Goal: Task Accomplishment & Management: Manage account settings

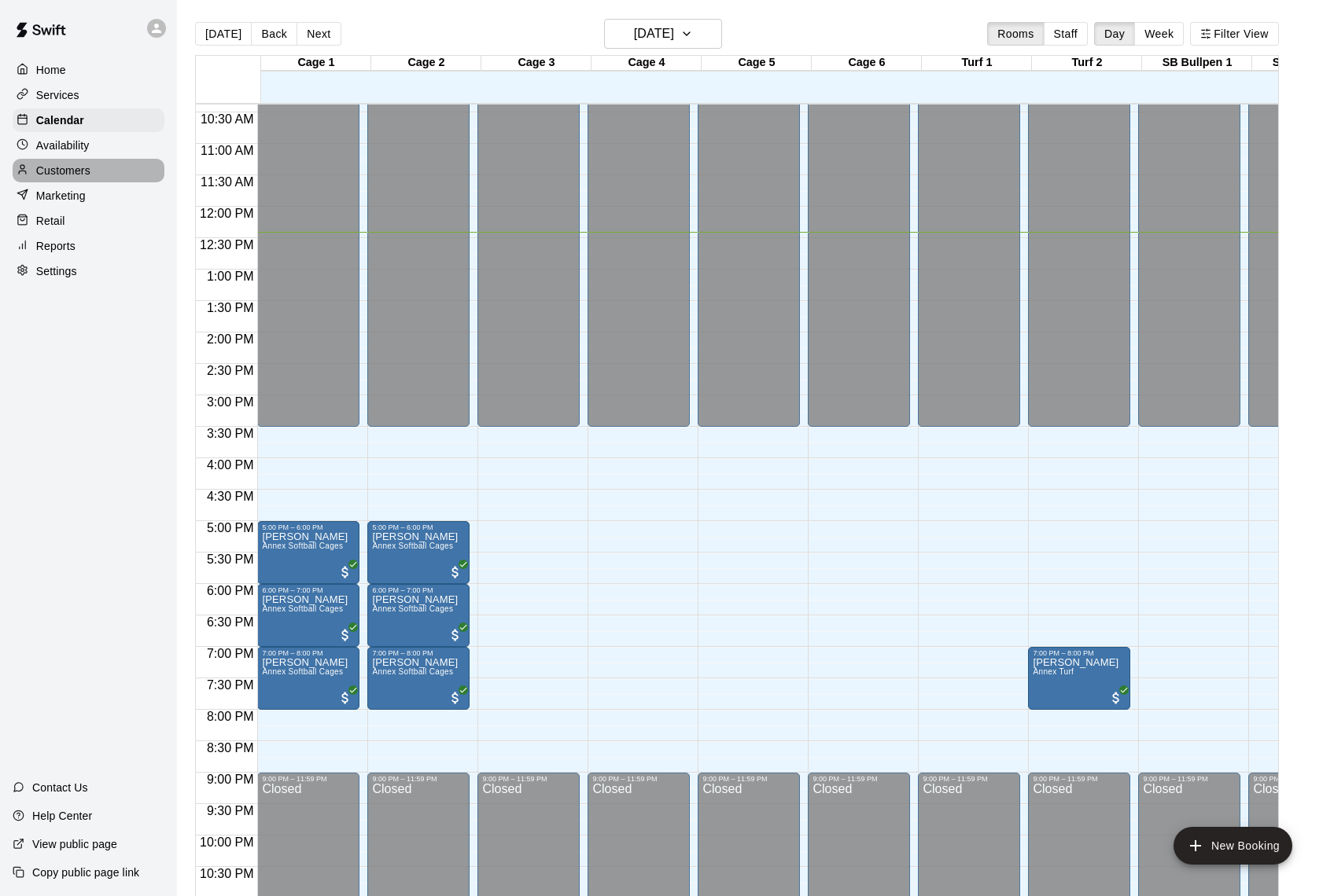
click at [79, 167] on p "Customers" at bounding box center [63, 170] width 54 height 16
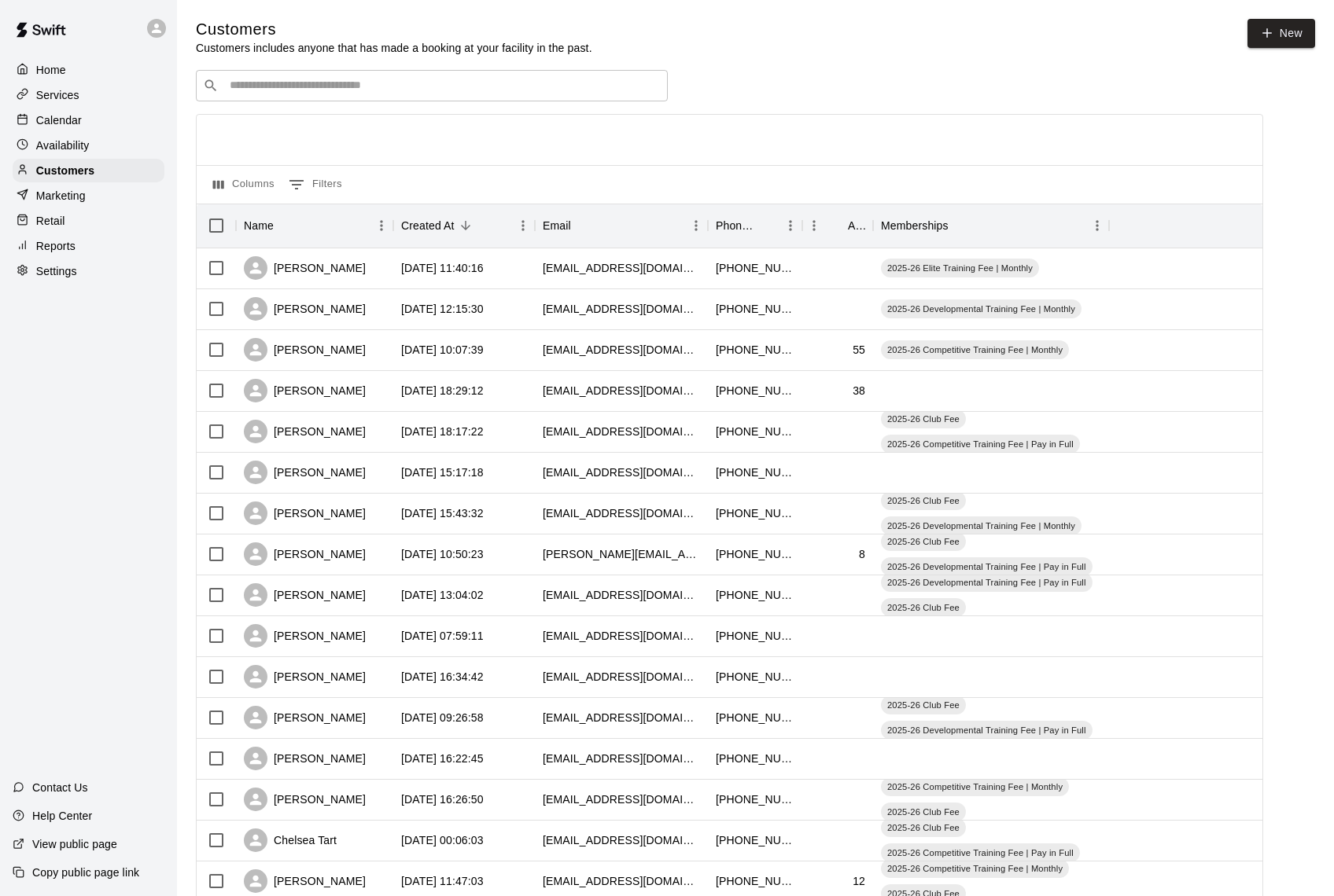
click at [399, 88] on input "Search customers by name or email" at bounding box center [442, 85] width 436 height 16
type input "*"
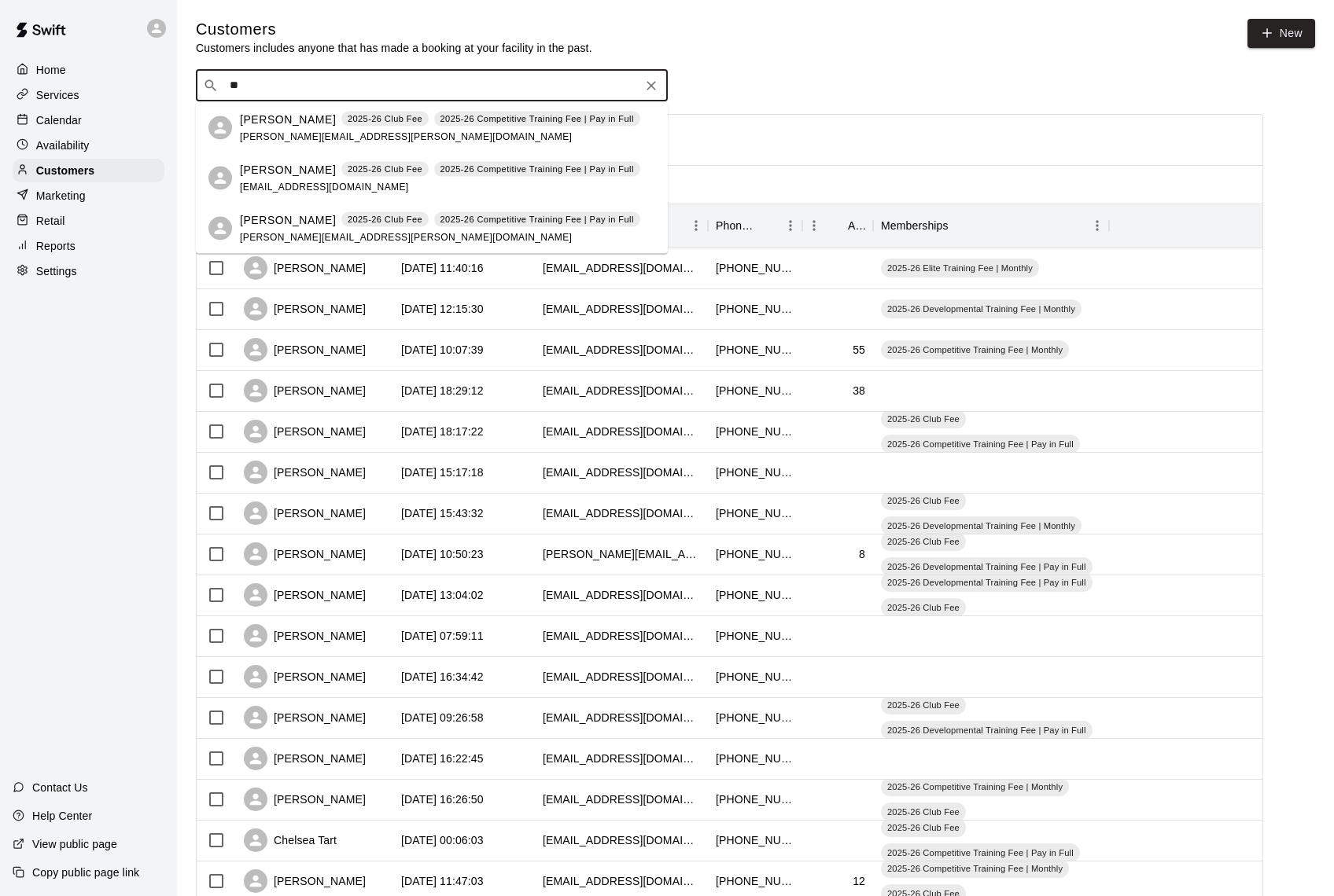
type input "*"
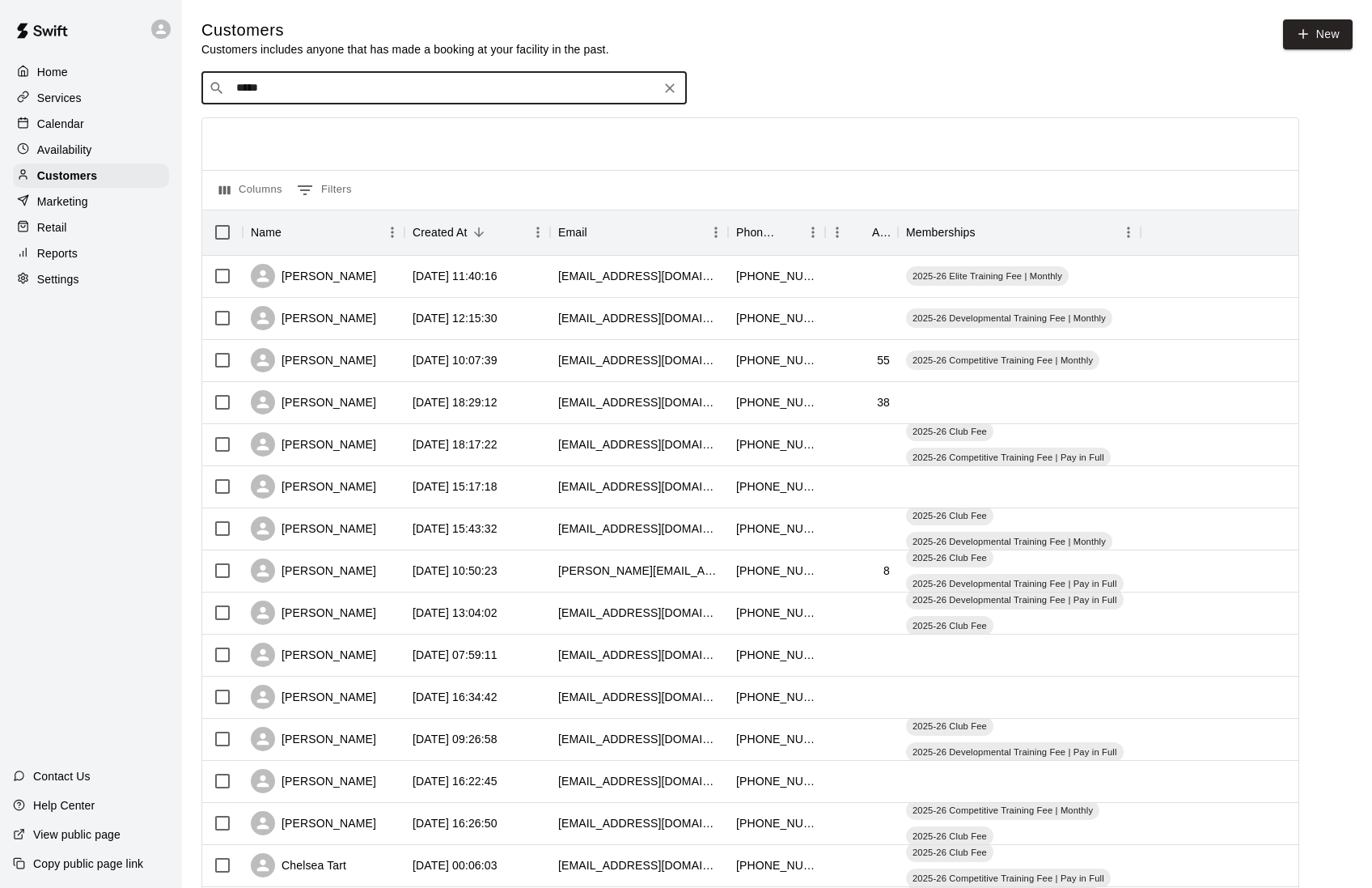
type input "******"
click at [289, 128] on p "[PERSON_NAME]" at bounding box center [295, 122] width 98 height 17
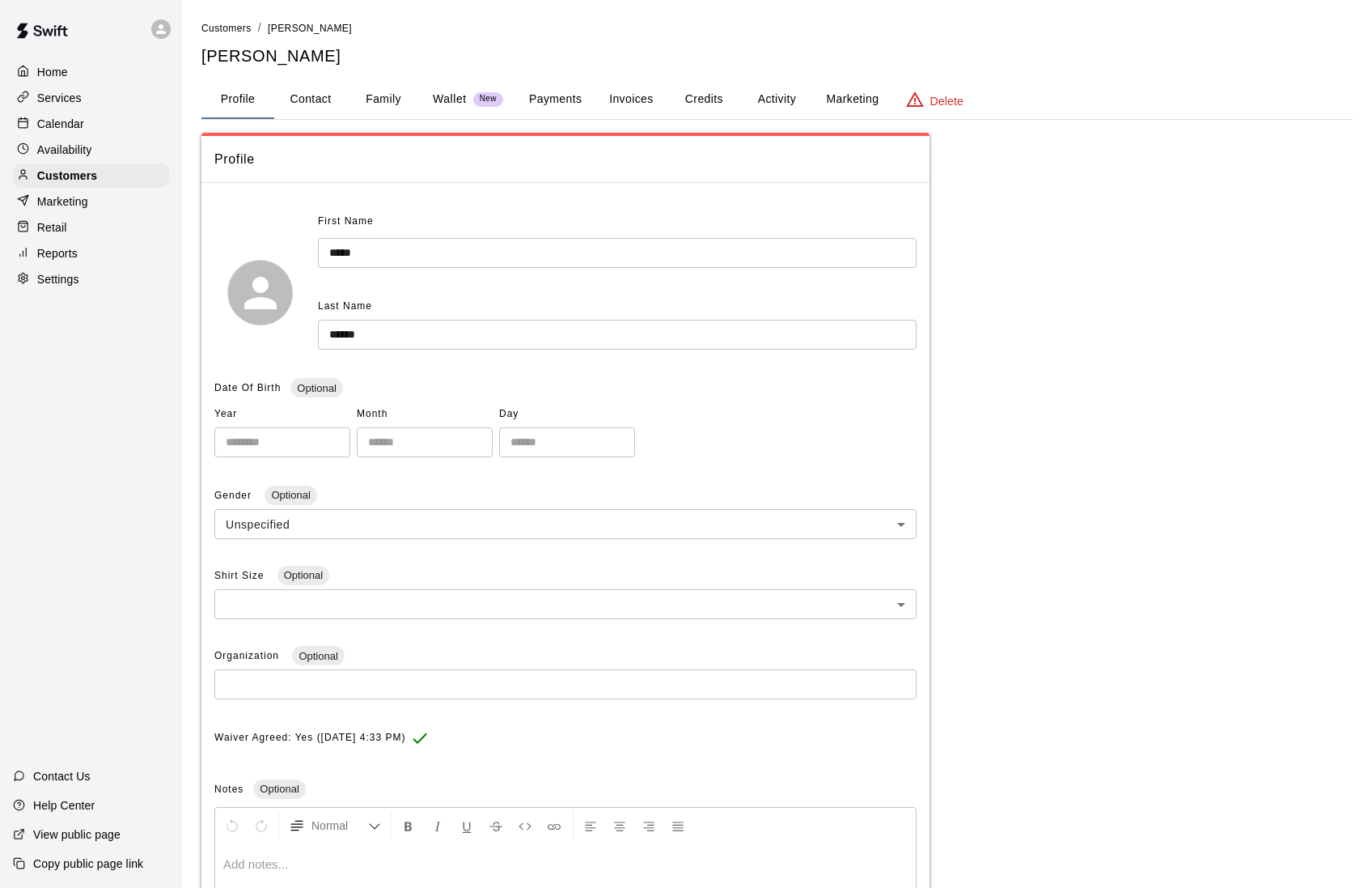
click at [555, 102] on button "Payments" at bounding box center [555, 99] width 78 height 39
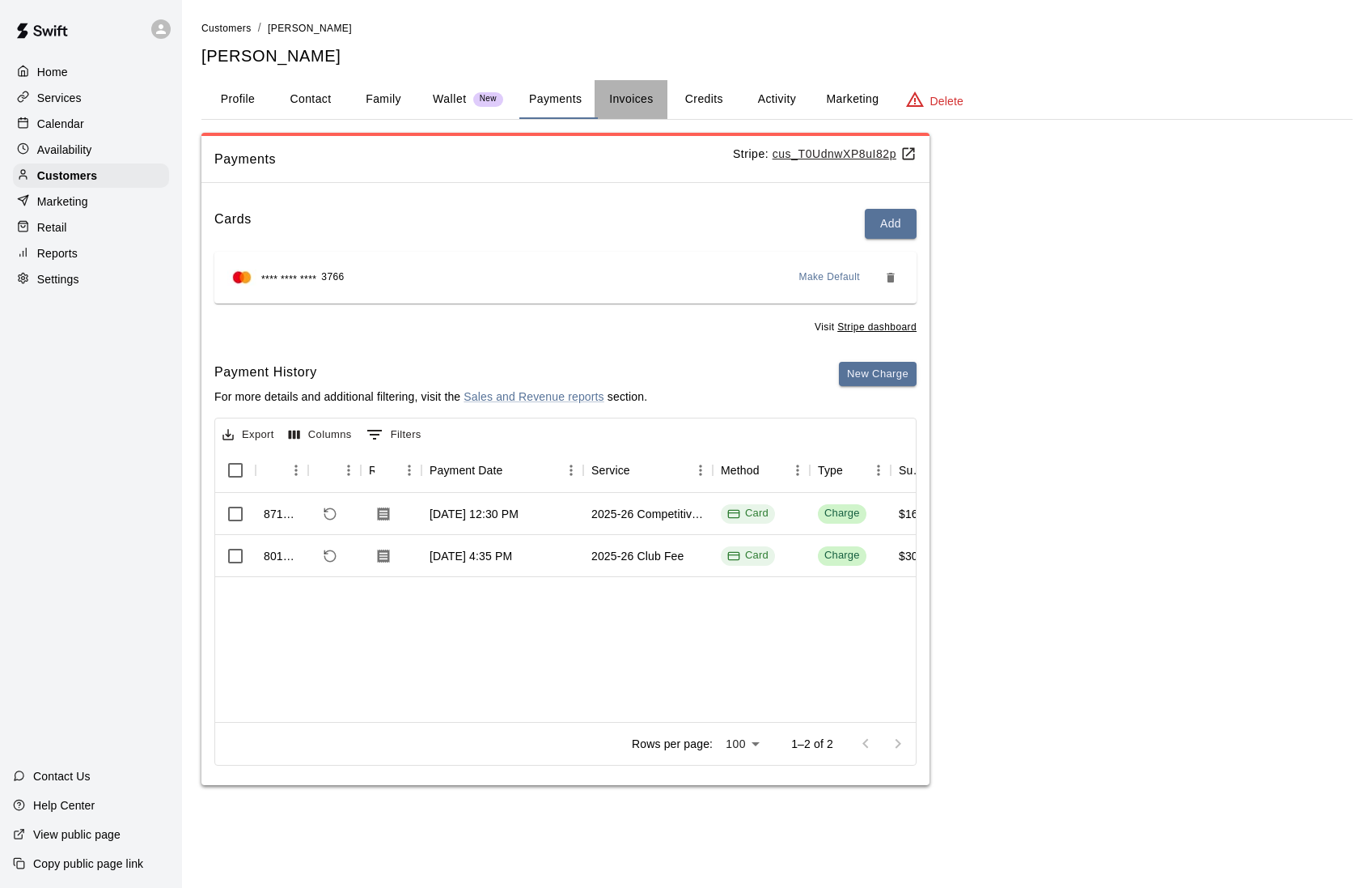
click at [634, 97] on button "Invoices" at bounding box center [631, 99] width 73 height 39
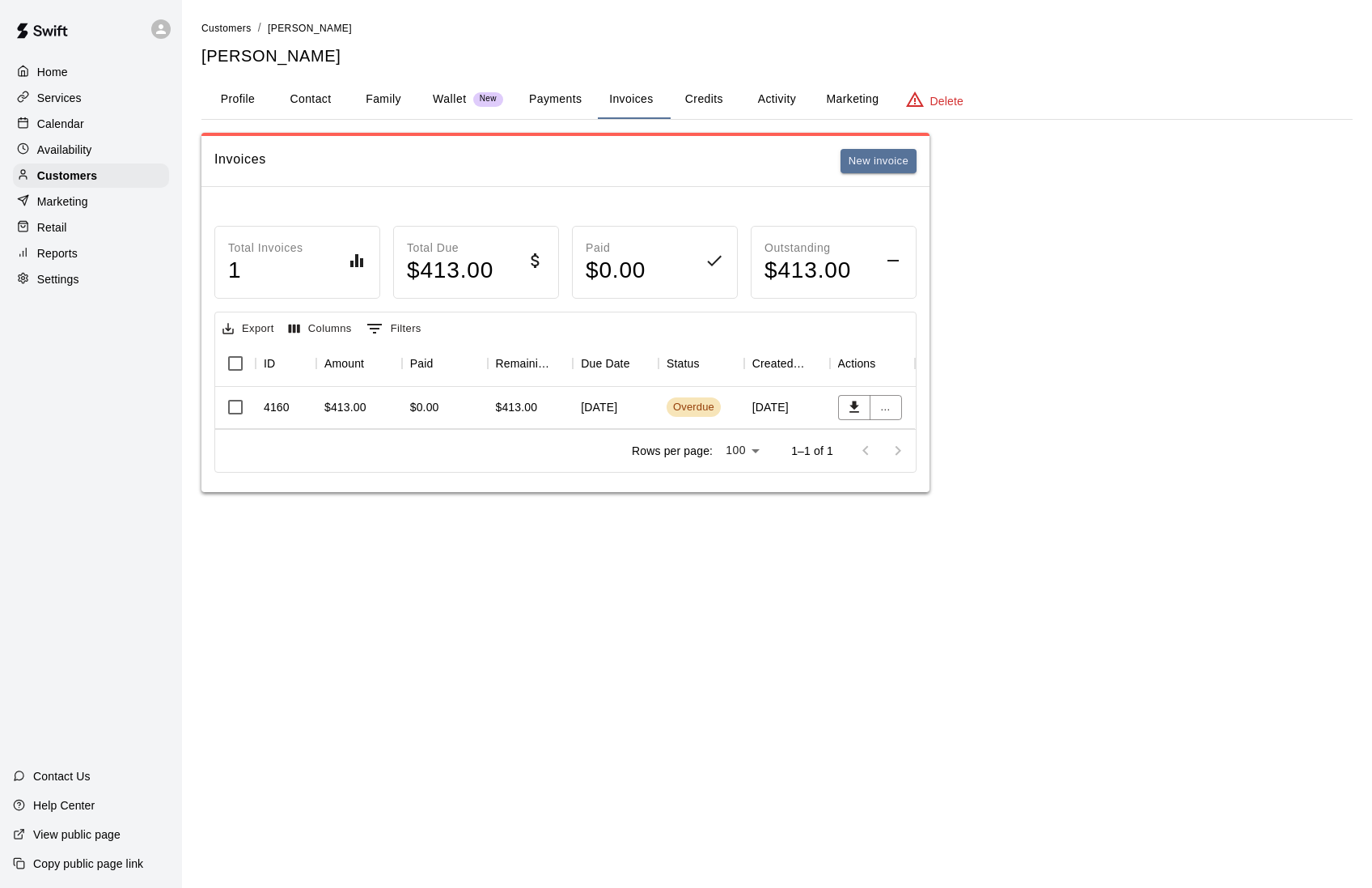
click at [712, 102] on button "Credits" at bounding box center [704, 99] width 73 height 39
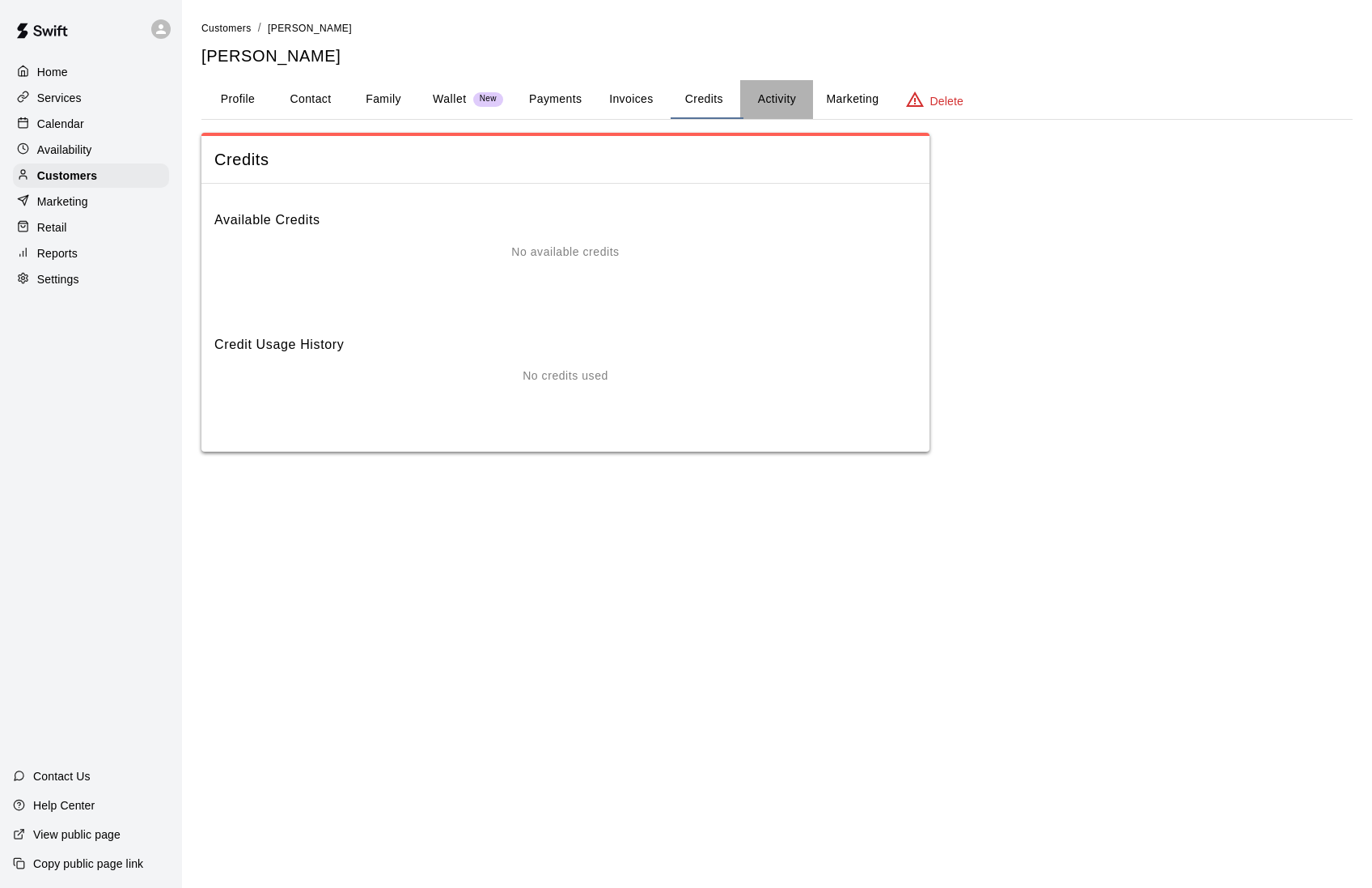
click at [783, 108] on button "Activity" at bounding box center [777, 99] width 73 height 39
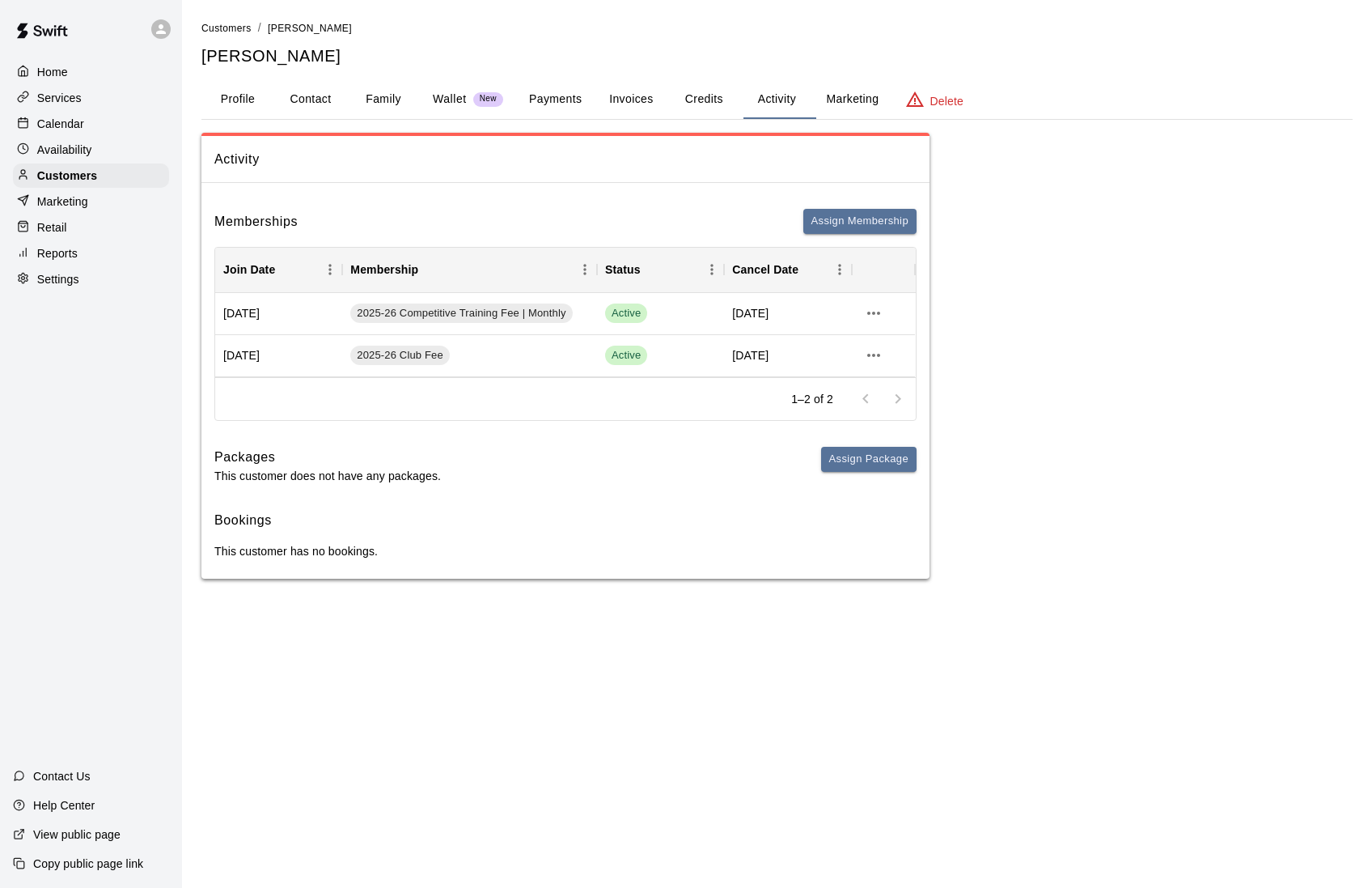
click at [555, 98] on button "Payments" at bounding box center [555, 99] width 78 height 39
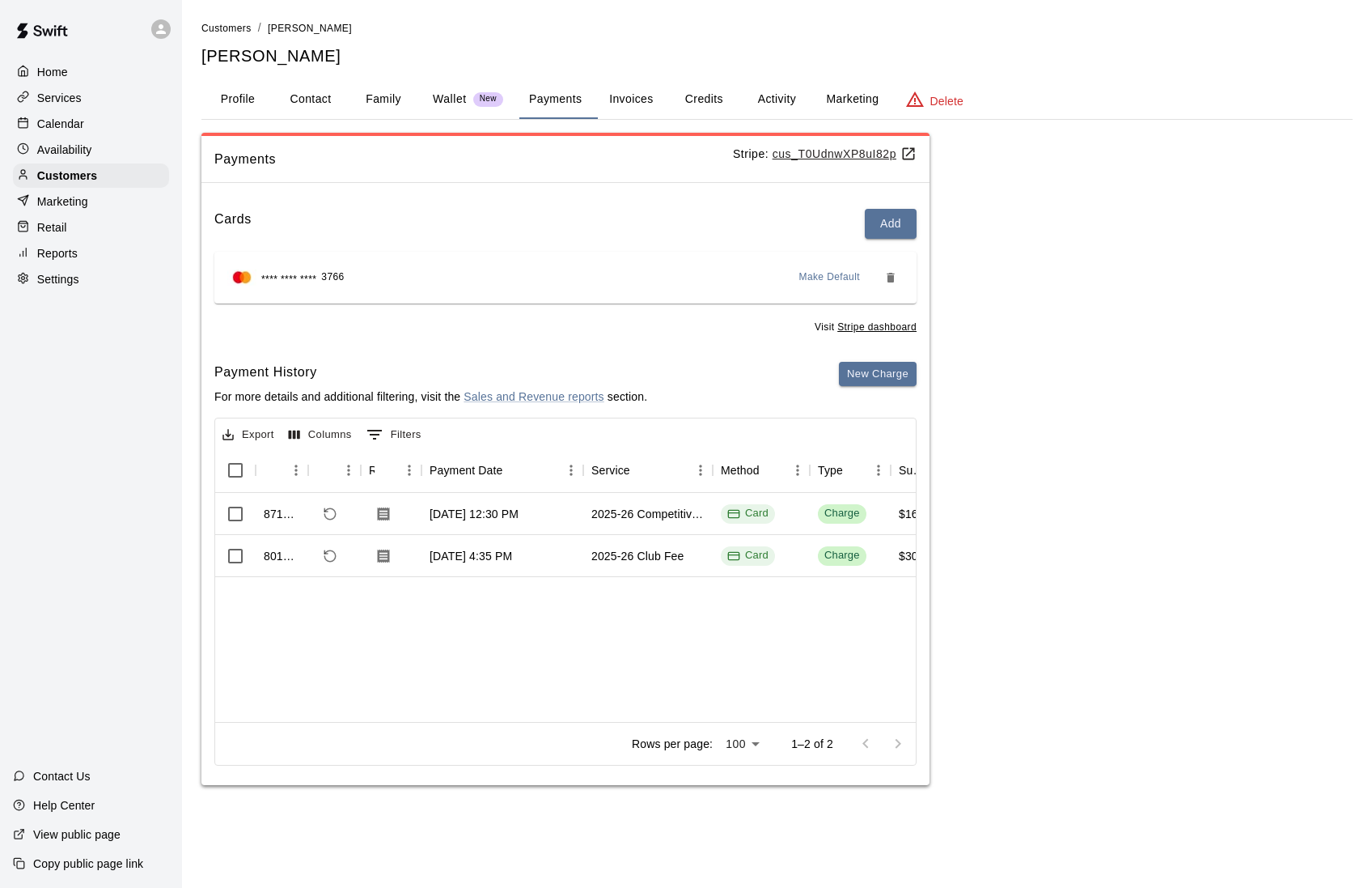
click at [237, 105] on button "Profile" at bounding box center [238, 99] width 73 height 39
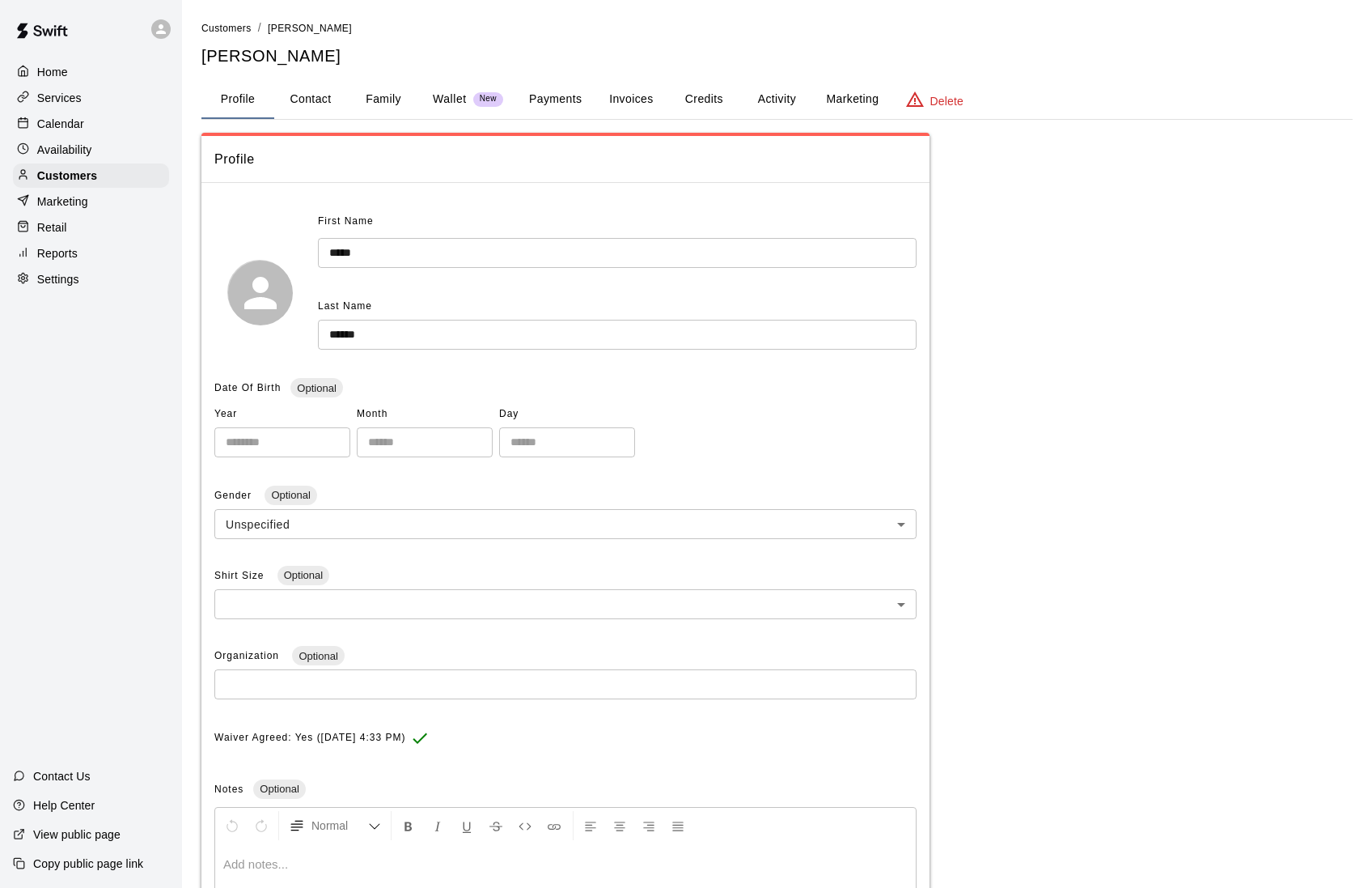
click at [383, 111] on button "Family" at bounding box center [383, 99] width 73 height 39
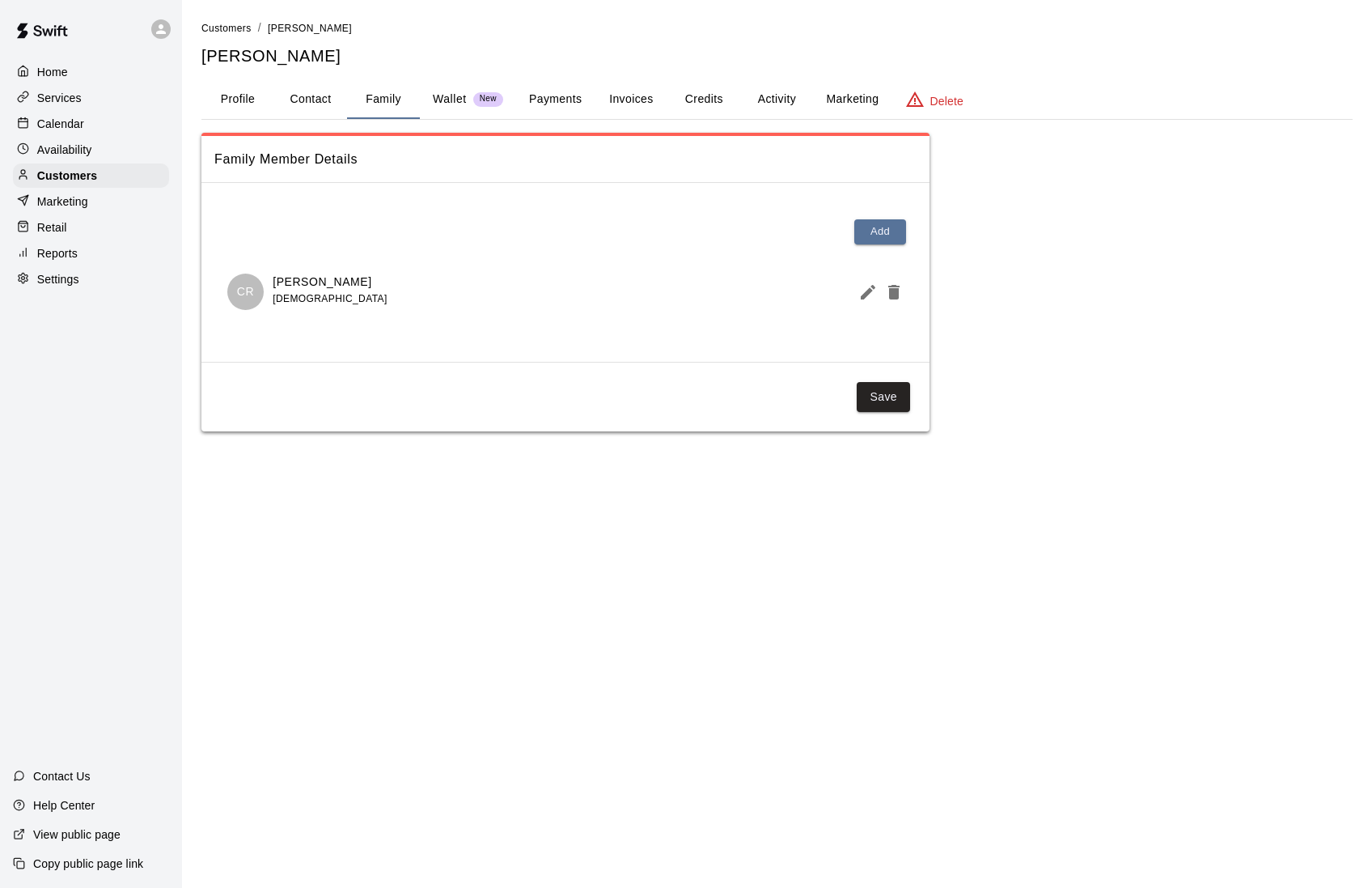
click at [317, 105] on button "Contact" at bounding box center [311, 99] width 73 height 39
select select "**"
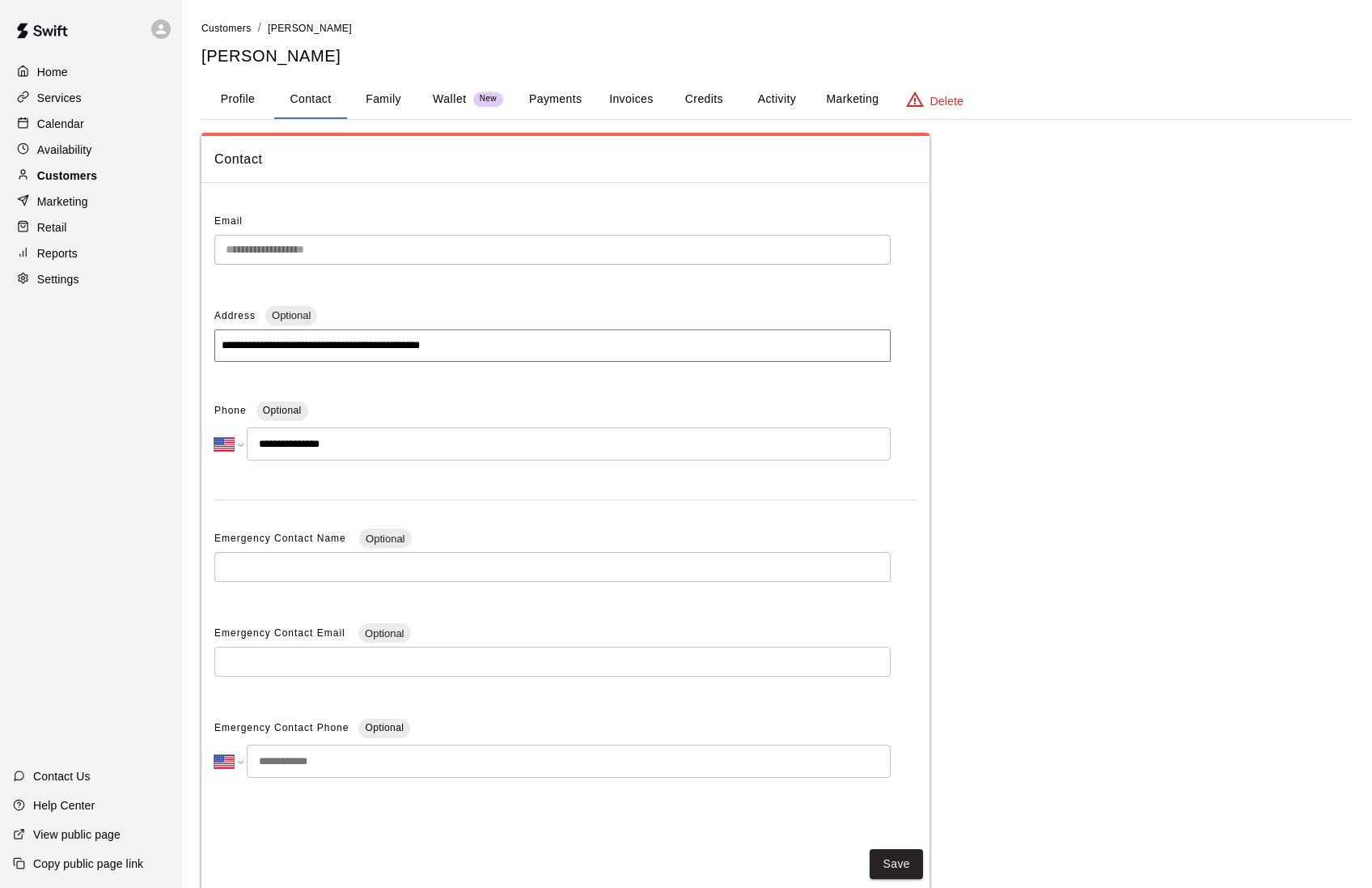
click at [100, 166] on div "Customers" at bounding box center [91, 175] width 156 height 24
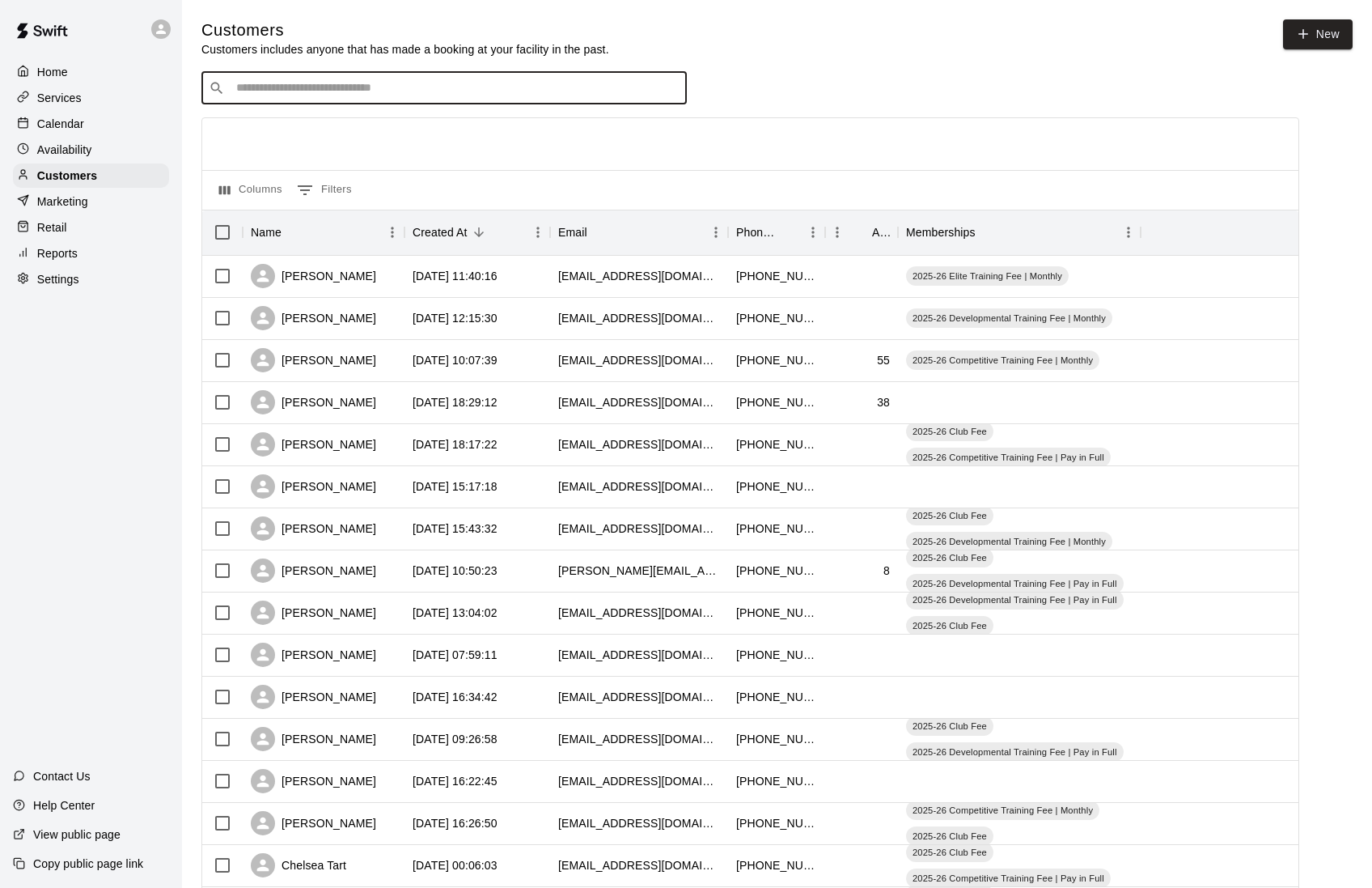
click at [408, 87] on input "Search customers by name or email" at bounding box center [455, 88] width 448 height 16
type input "*****"
click at [665, 93] on icon "Clear" at bounding box center [670, 88] width 10 height 10
type input "*"
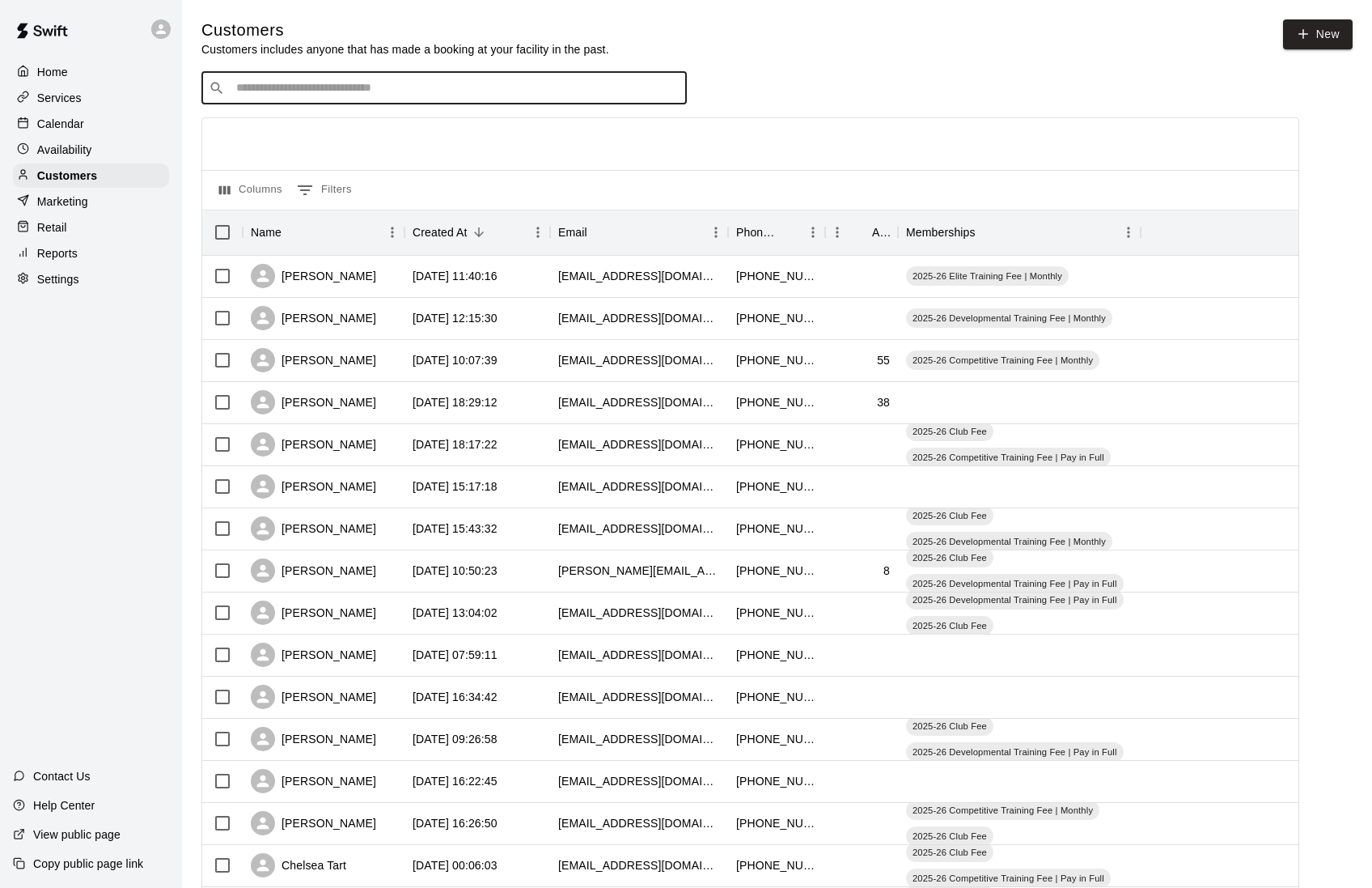
click at [96, 123] on div "Calendar" at bounding box center [91, 123] width 156 height 24
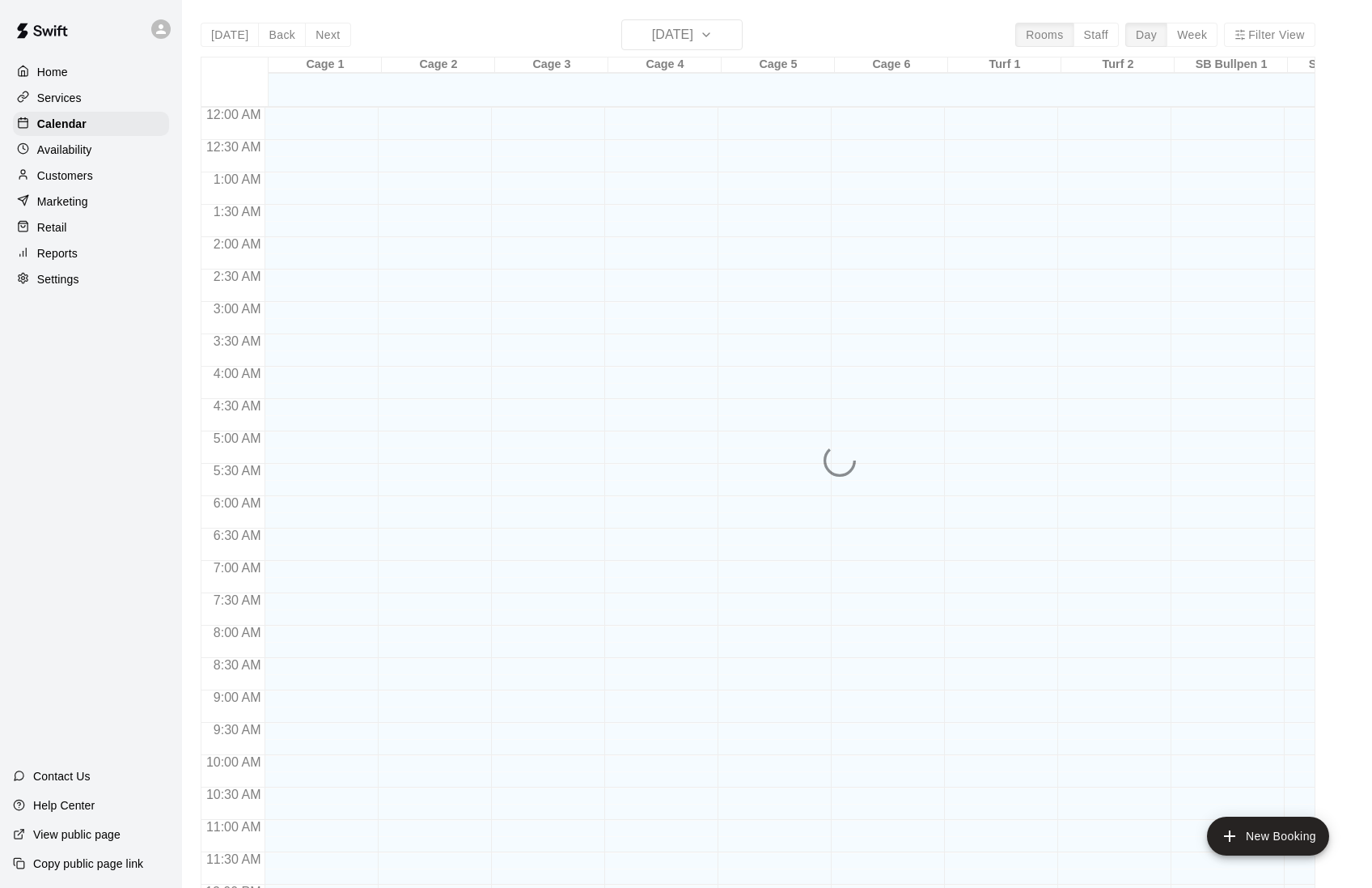
scroll to position [707, 0]
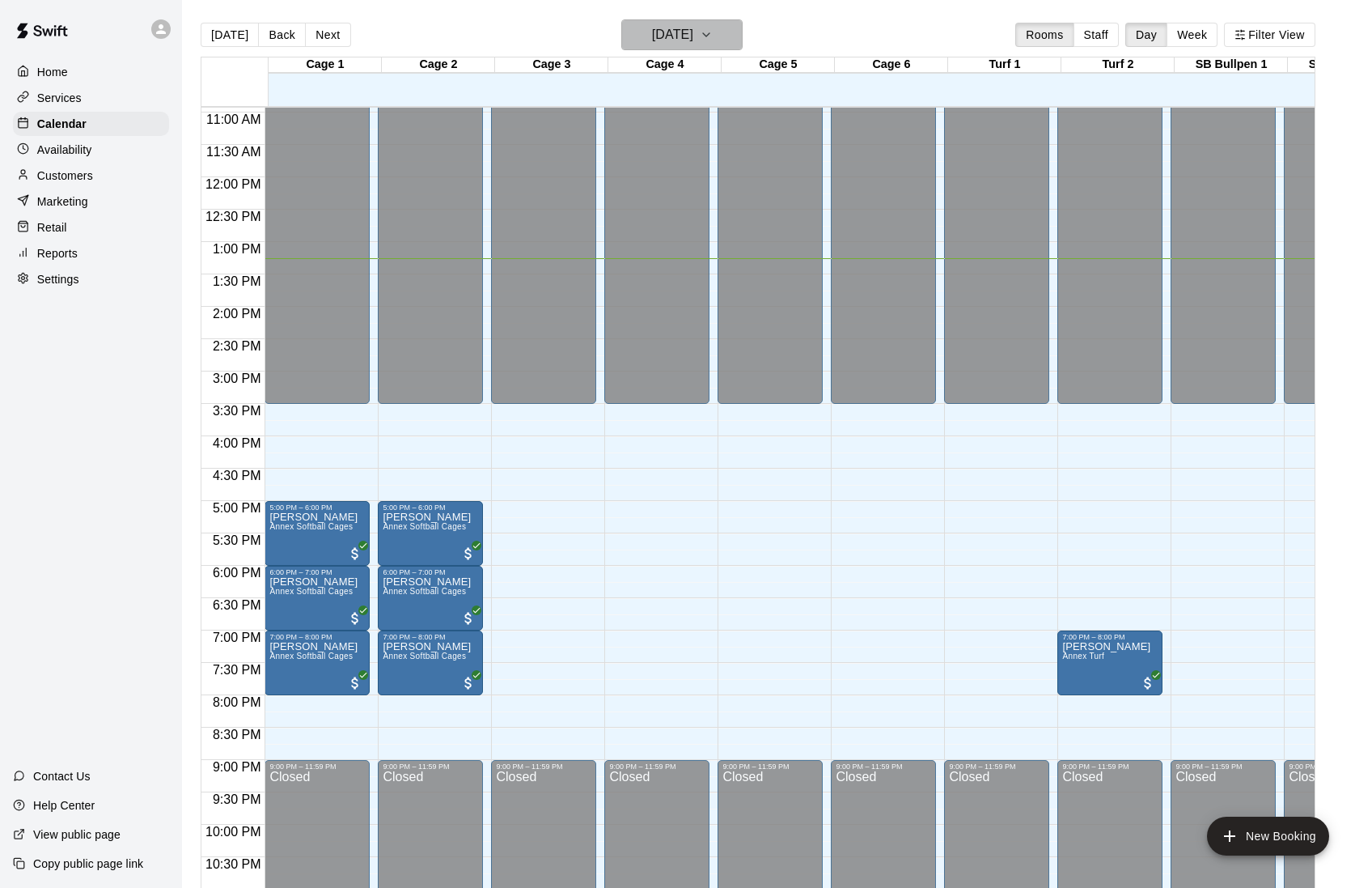
click at [694, 47] on button "[DATE]" at bounding box center [681, 34] width 121 height 31
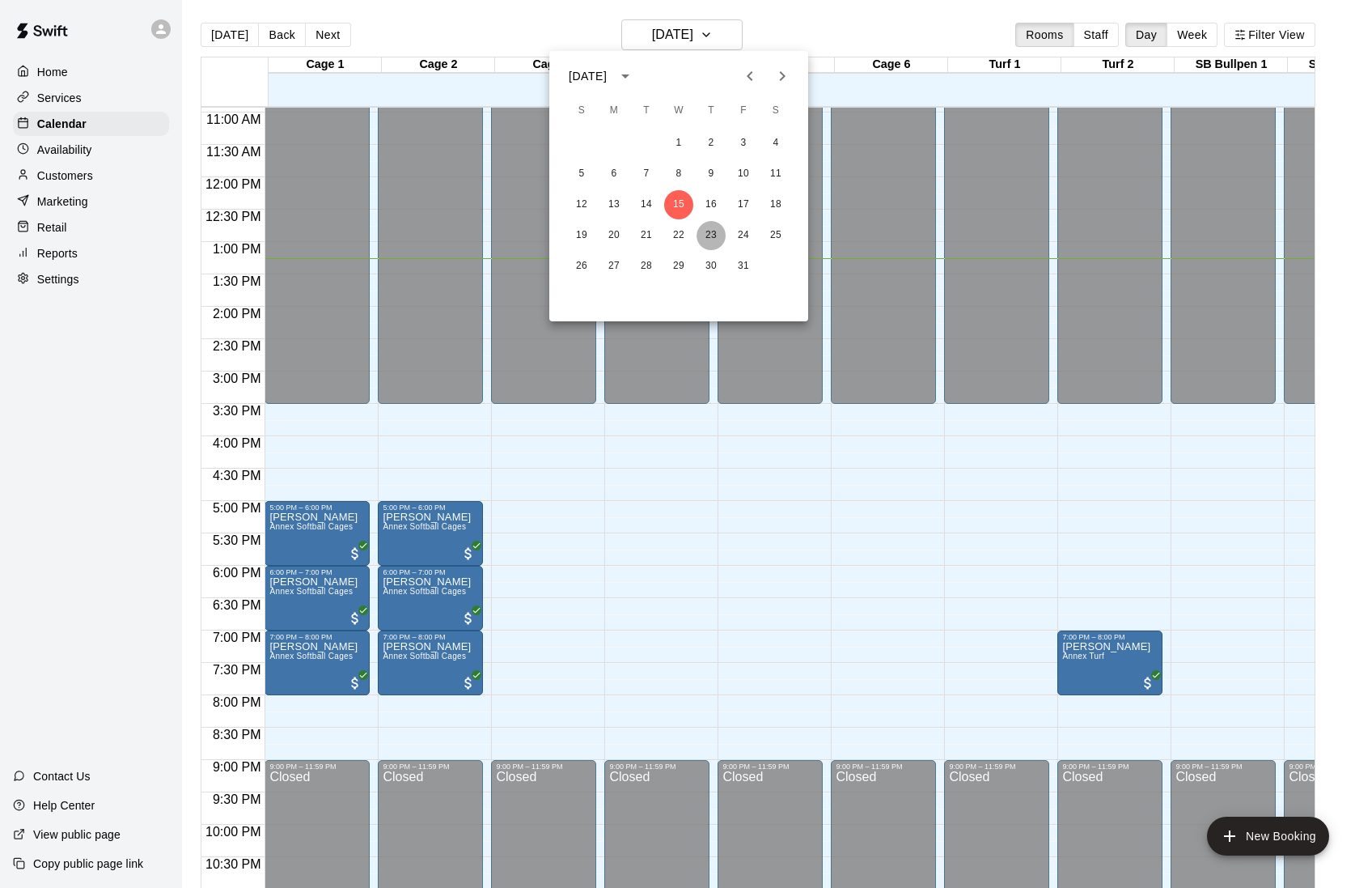
click at [716, 234] on button "23" at bounding box center [711, 235] width 29 height 29
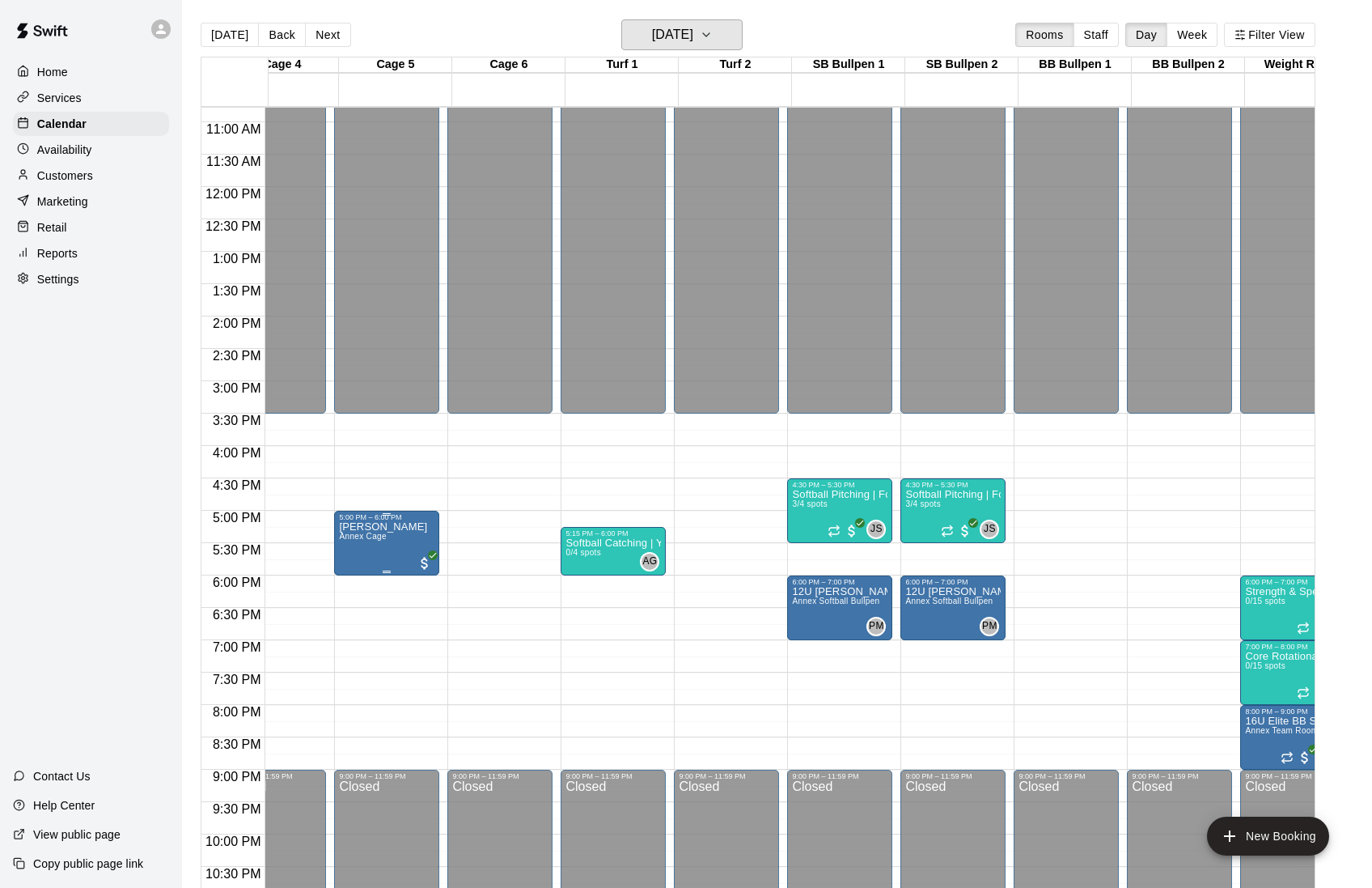
scroll to position [0, 389]
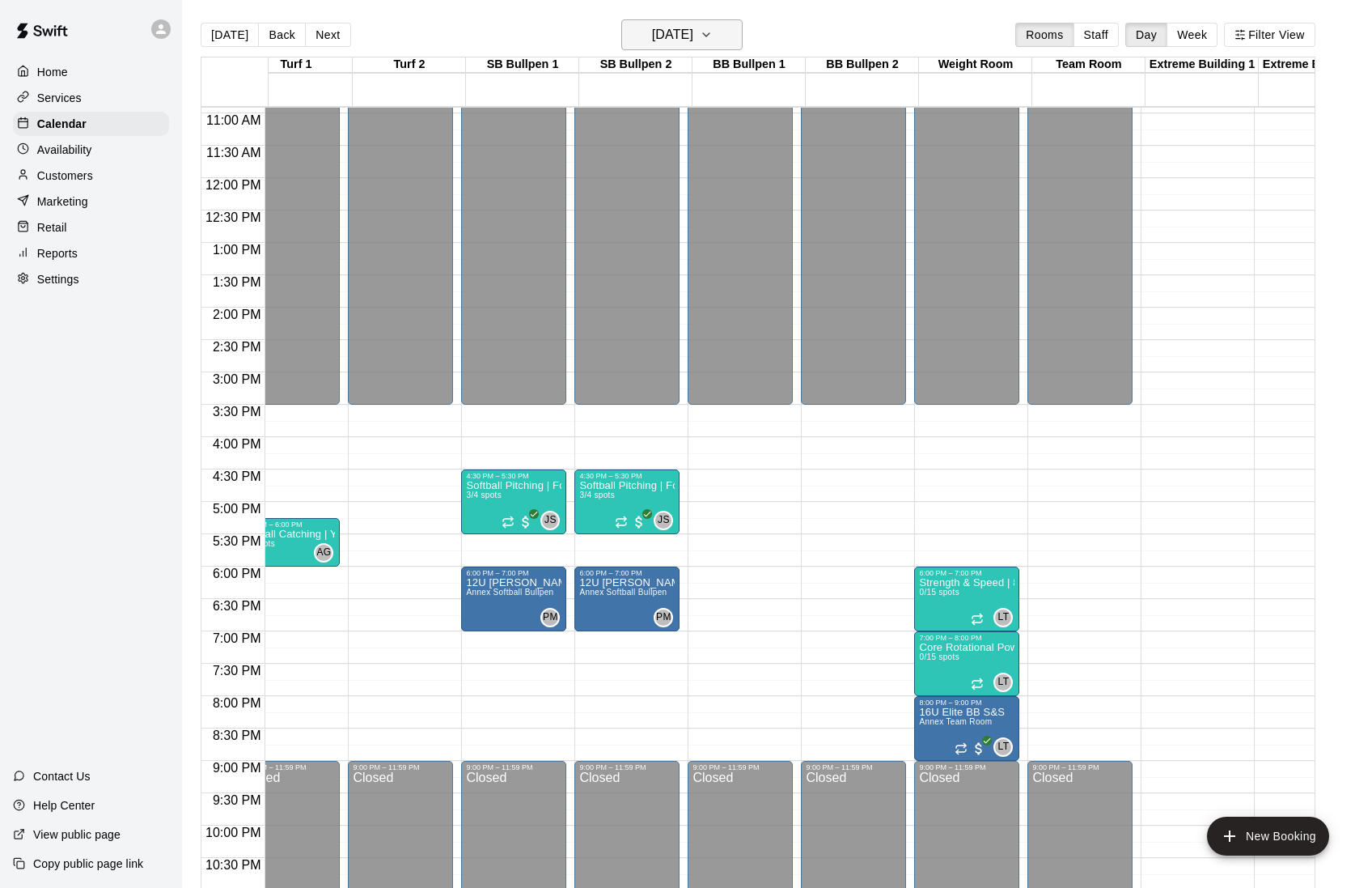
click at [691, 31] on h6 "[DATE]" at bounding box center [672, 35] width 41 height 23
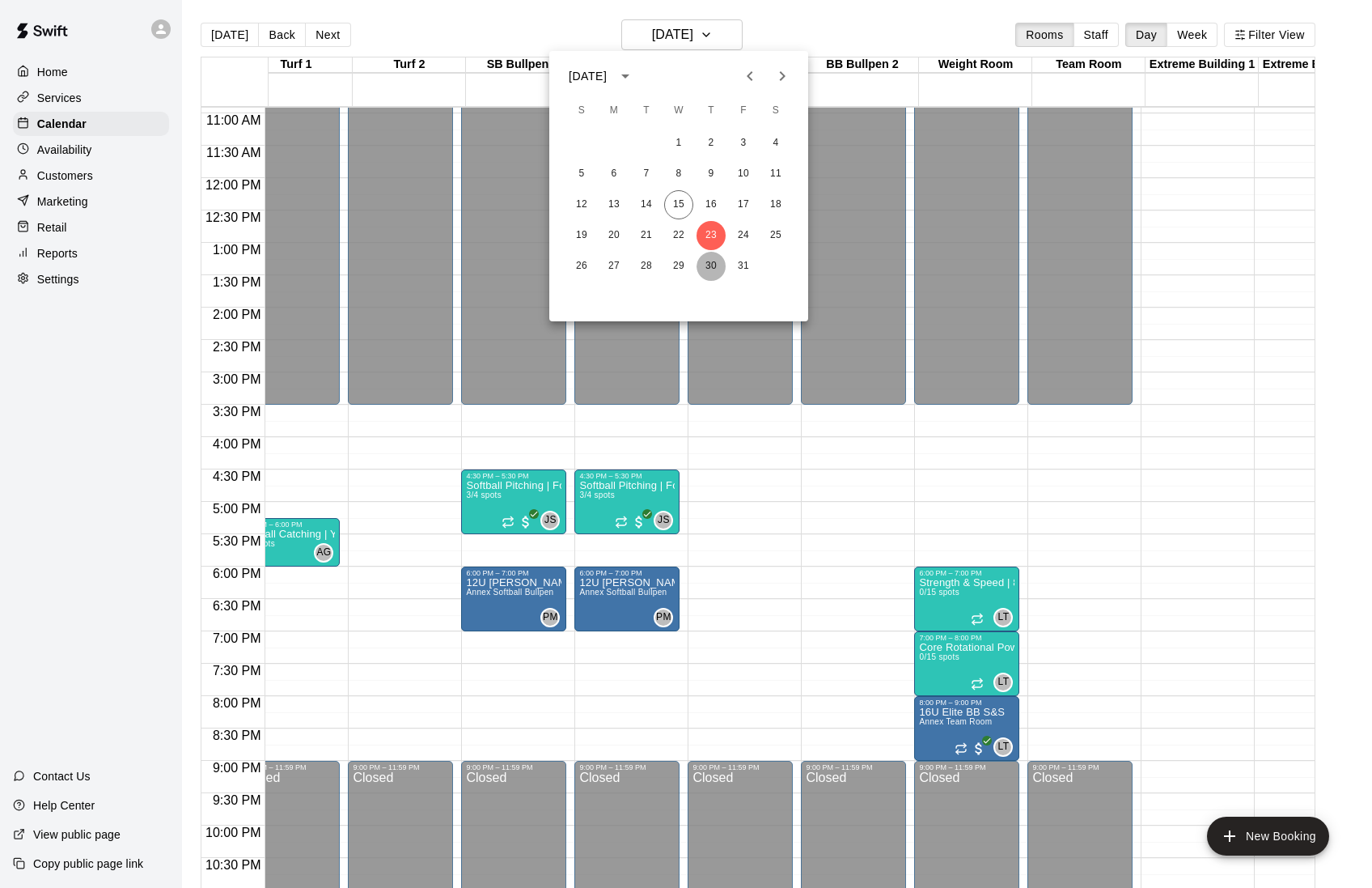
click at [709, 263] on button "30" at bounding box center [711, 266] width 29 height 29
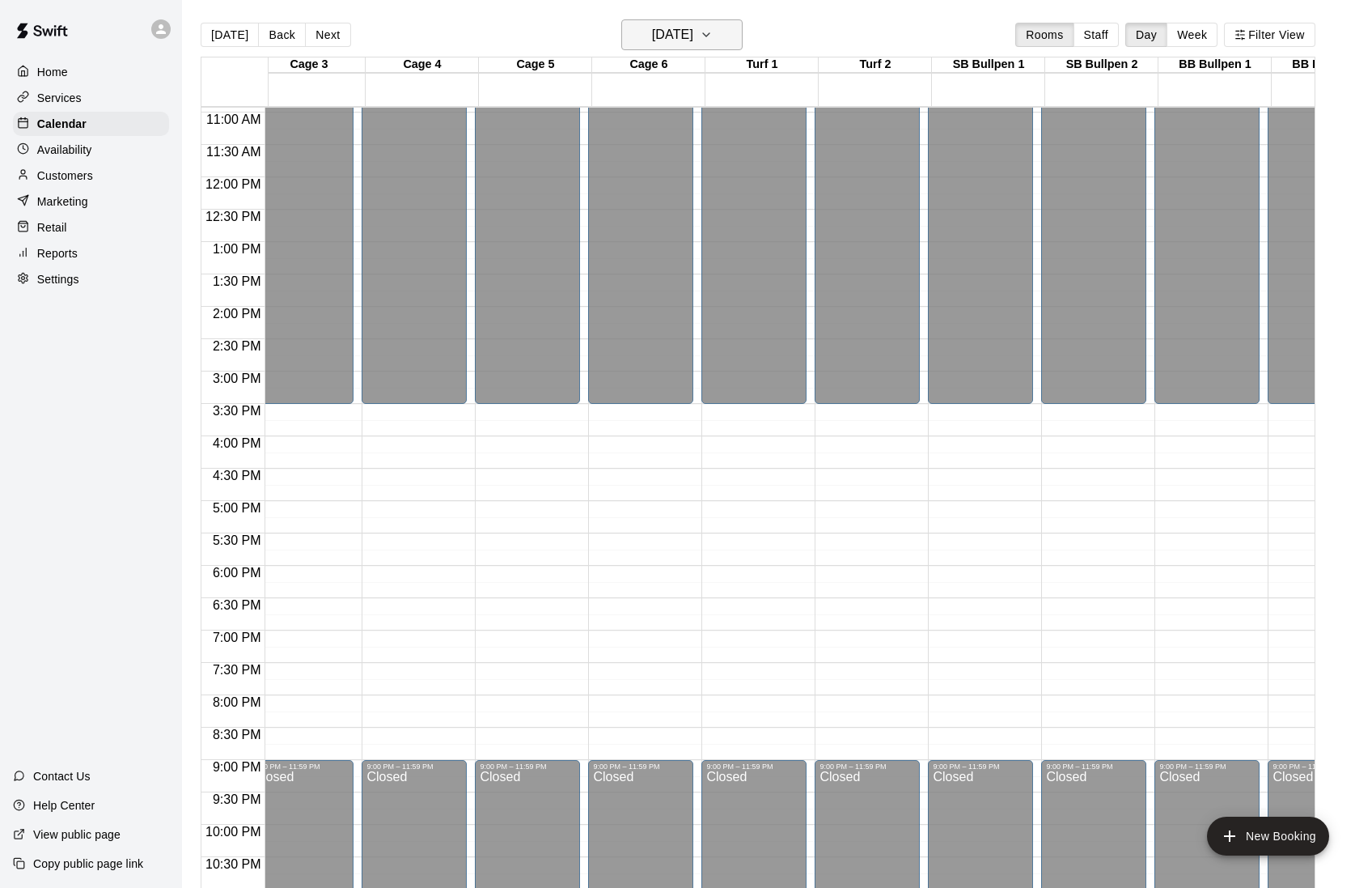
click at [694, 29] on h6 "[DATE]" at bounding box center [672, 35] width 41 height 23
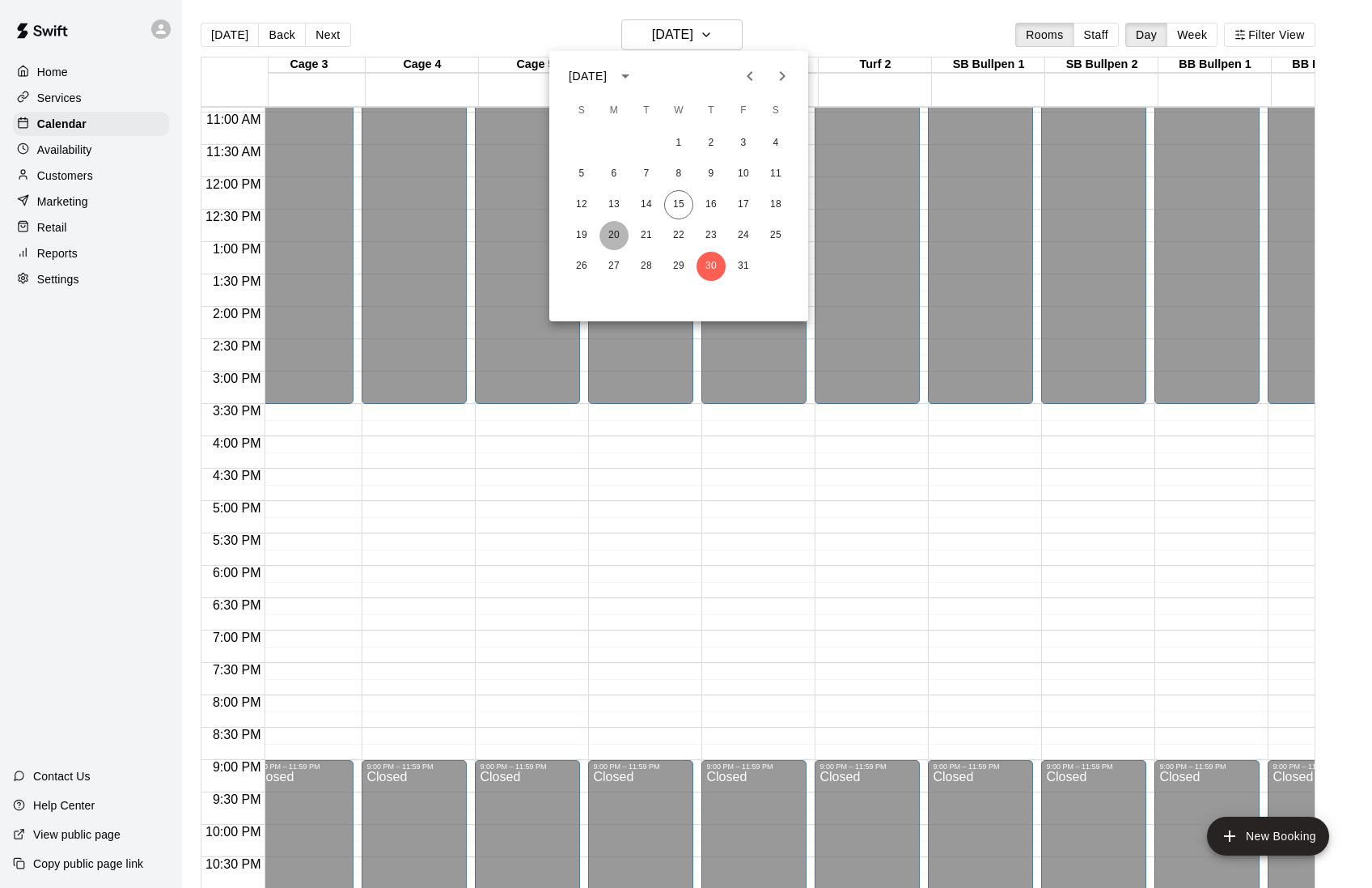
click at [612, 230] on button "20" at bounding box center [613, 235] width 29 height 29
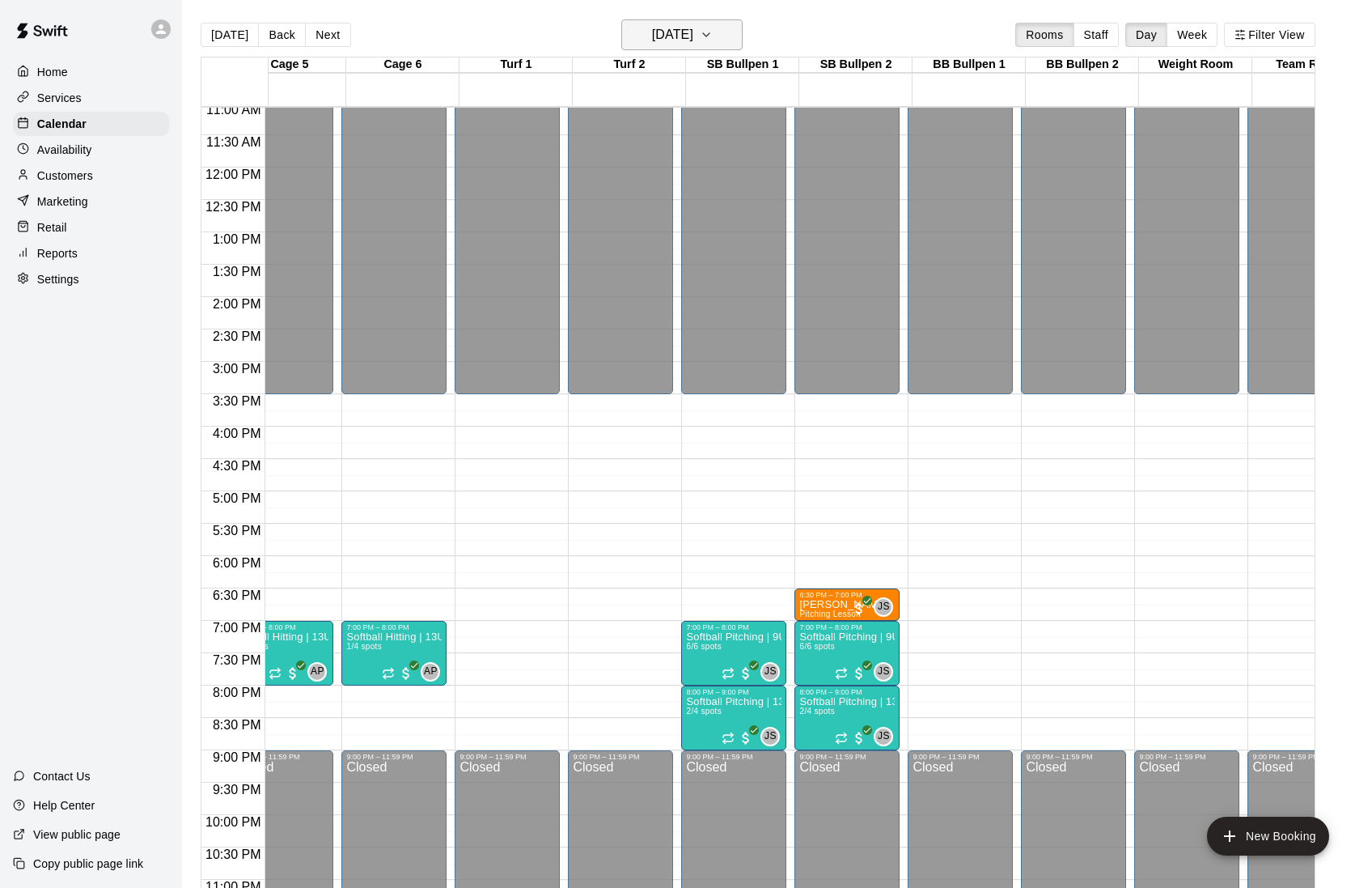
click at [677, 34] on h6 "[DATE]" at bounding box center [672, 35] width 41 height 23
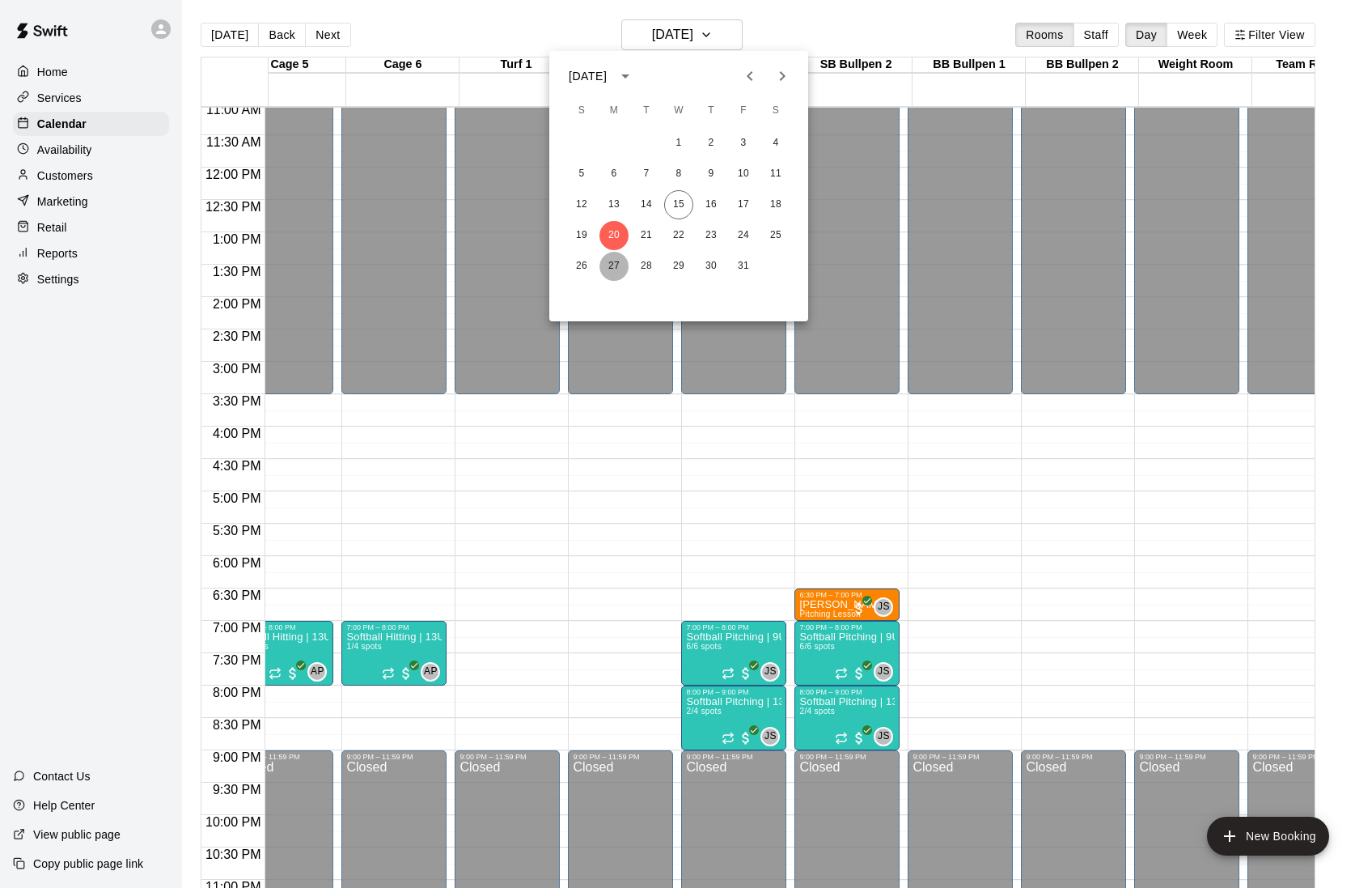
click at [620, 267] on button "27" at bounding box center [613, 266] width 29 height 29
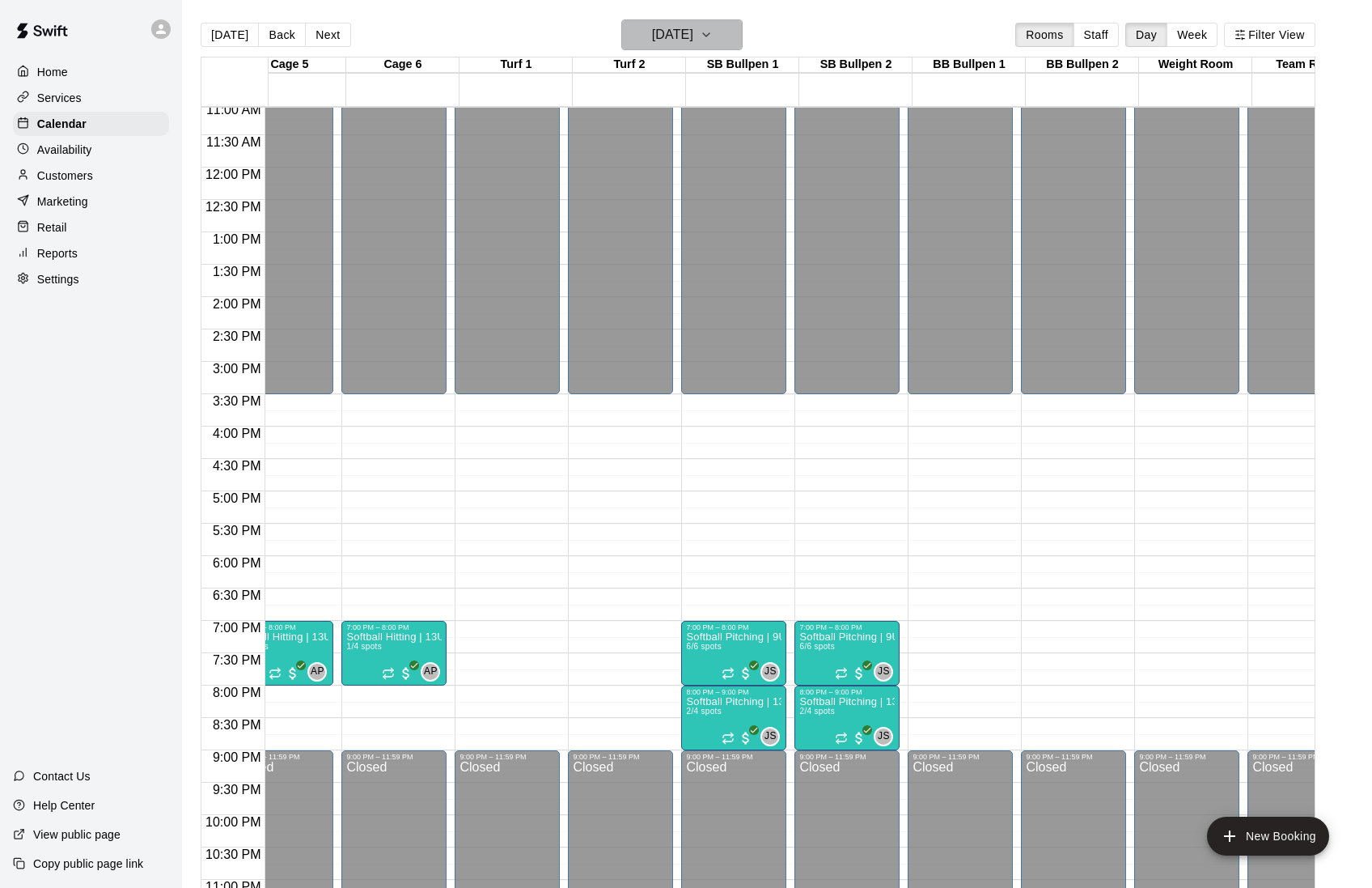
click at [684, 35] on h6 "[DATE]" at bounding box center [672, 35] width 41 height 23
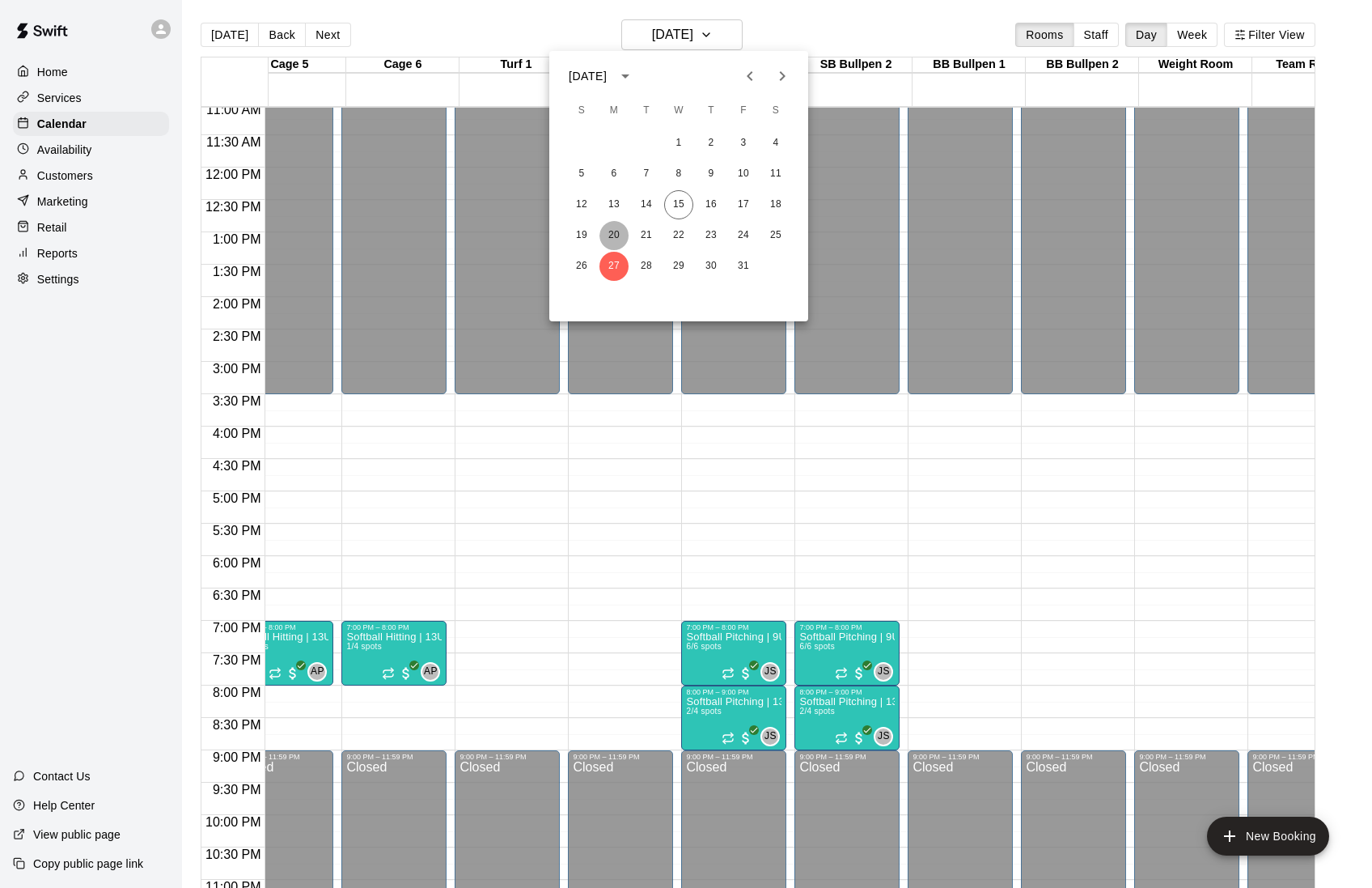
click at [610, 236] on button "20" at bounding box center [613, 235] width 29 height 29
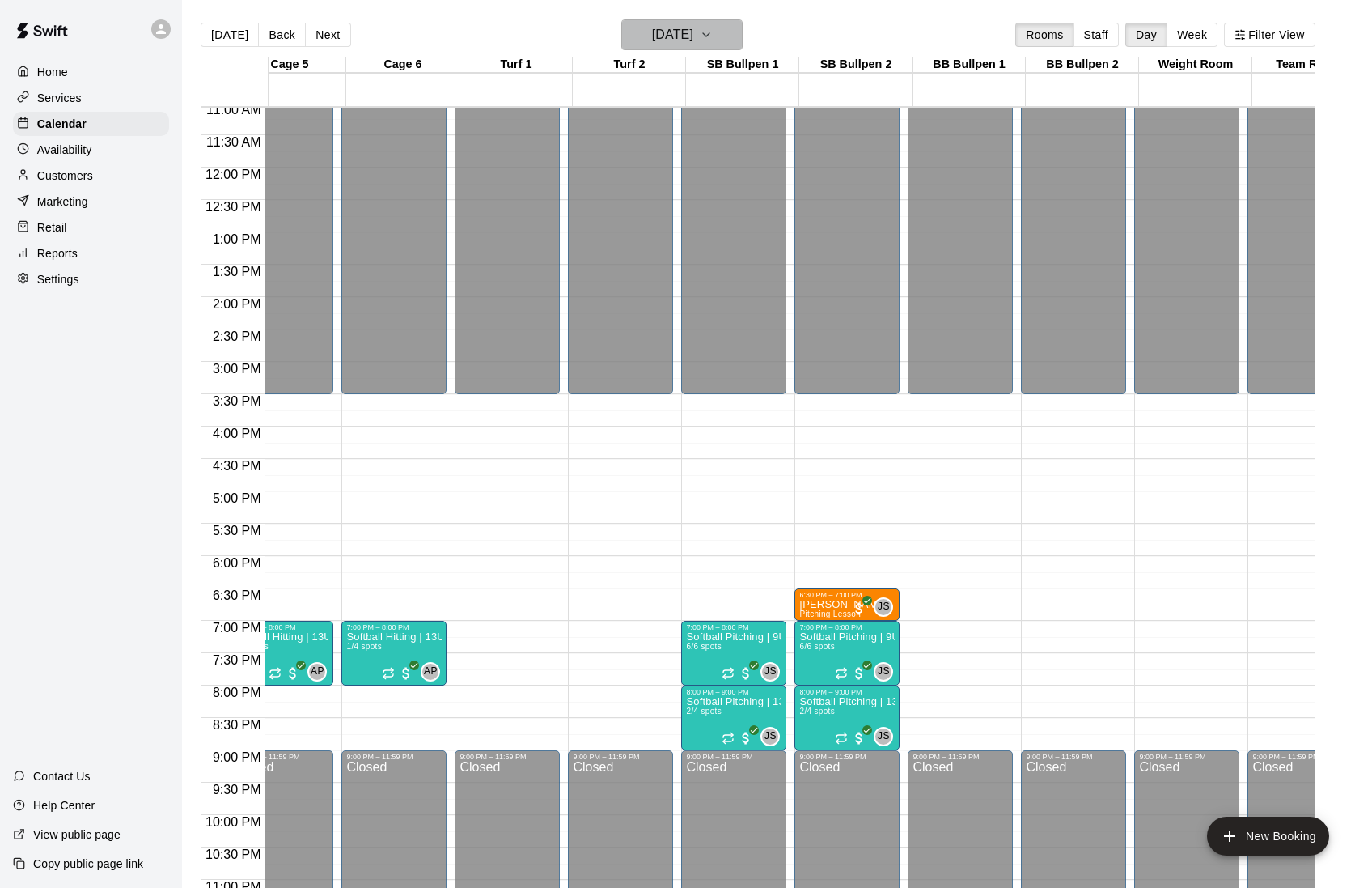
click at [683, 40] on h6 "[DATE]" at bounding box center [672, 35] width 41 height 23
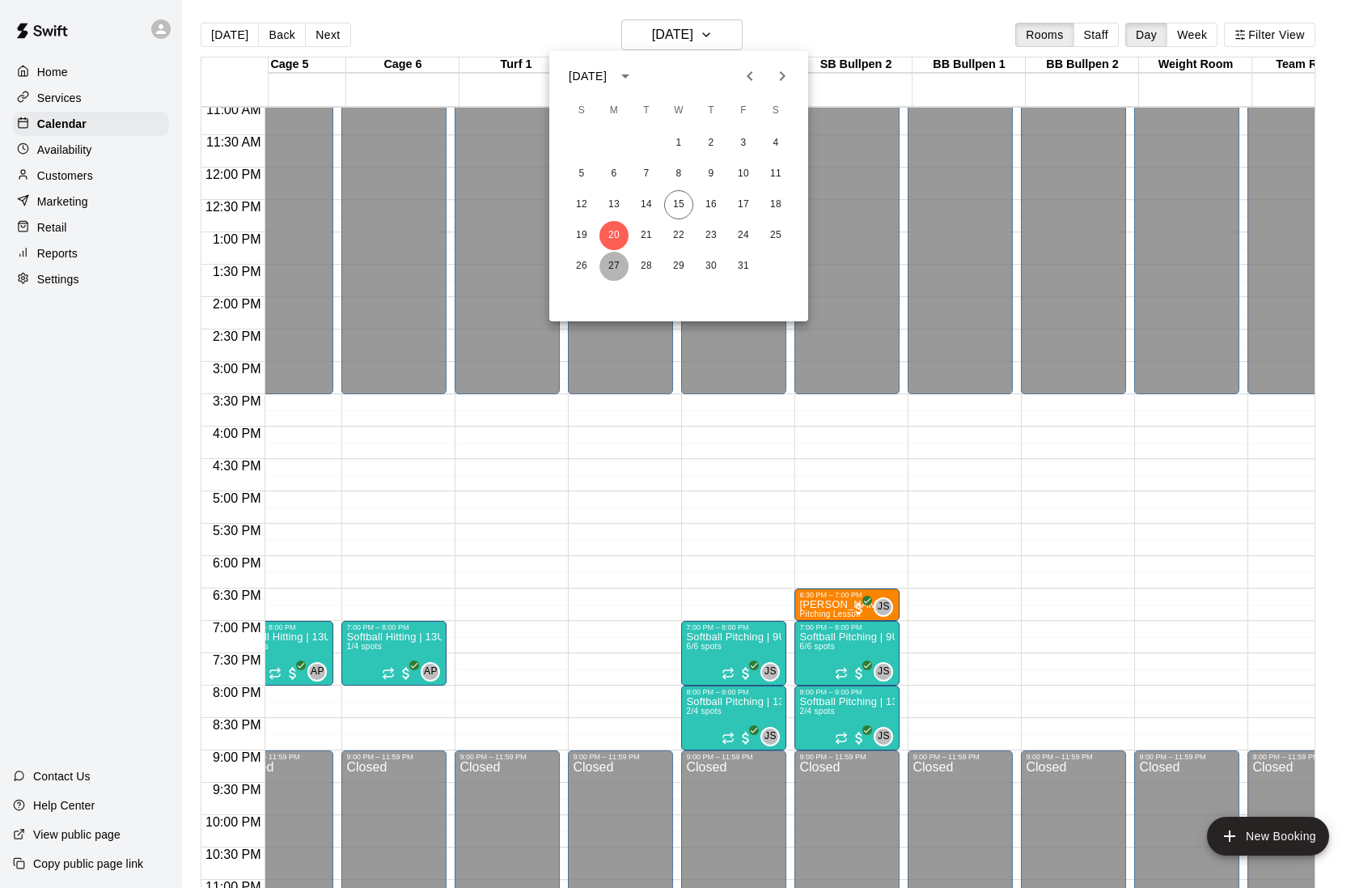
click at [619, 266] on button "27" at bounding box center [613, 266] width 29 height 29
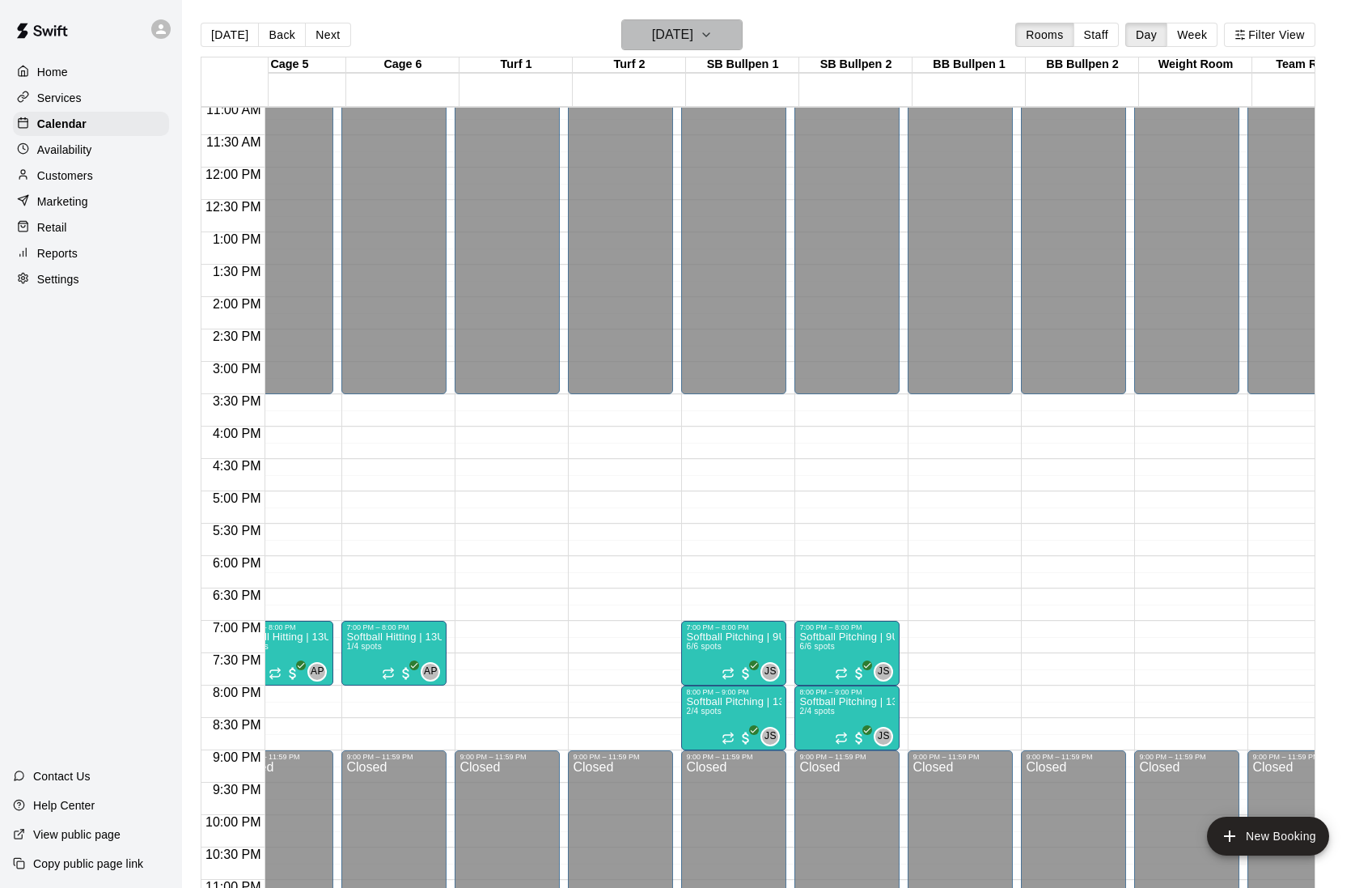
click at [691, 36] on h6 "[DATE]" at bounding box center [672, 35] width 41 height 23
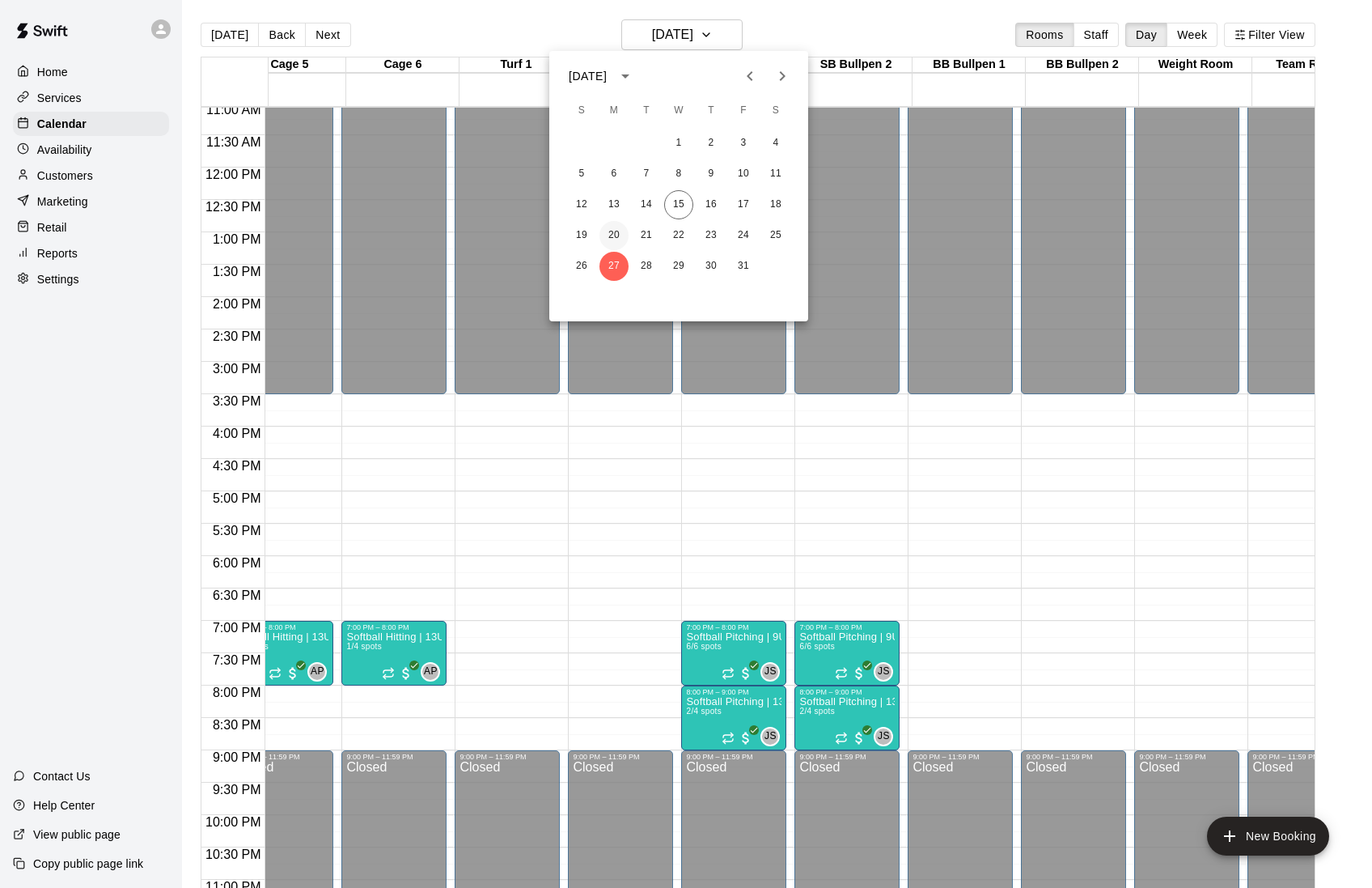
click at [615, 230] on button "20" at bounding box center [613, 235] width 29 height 29
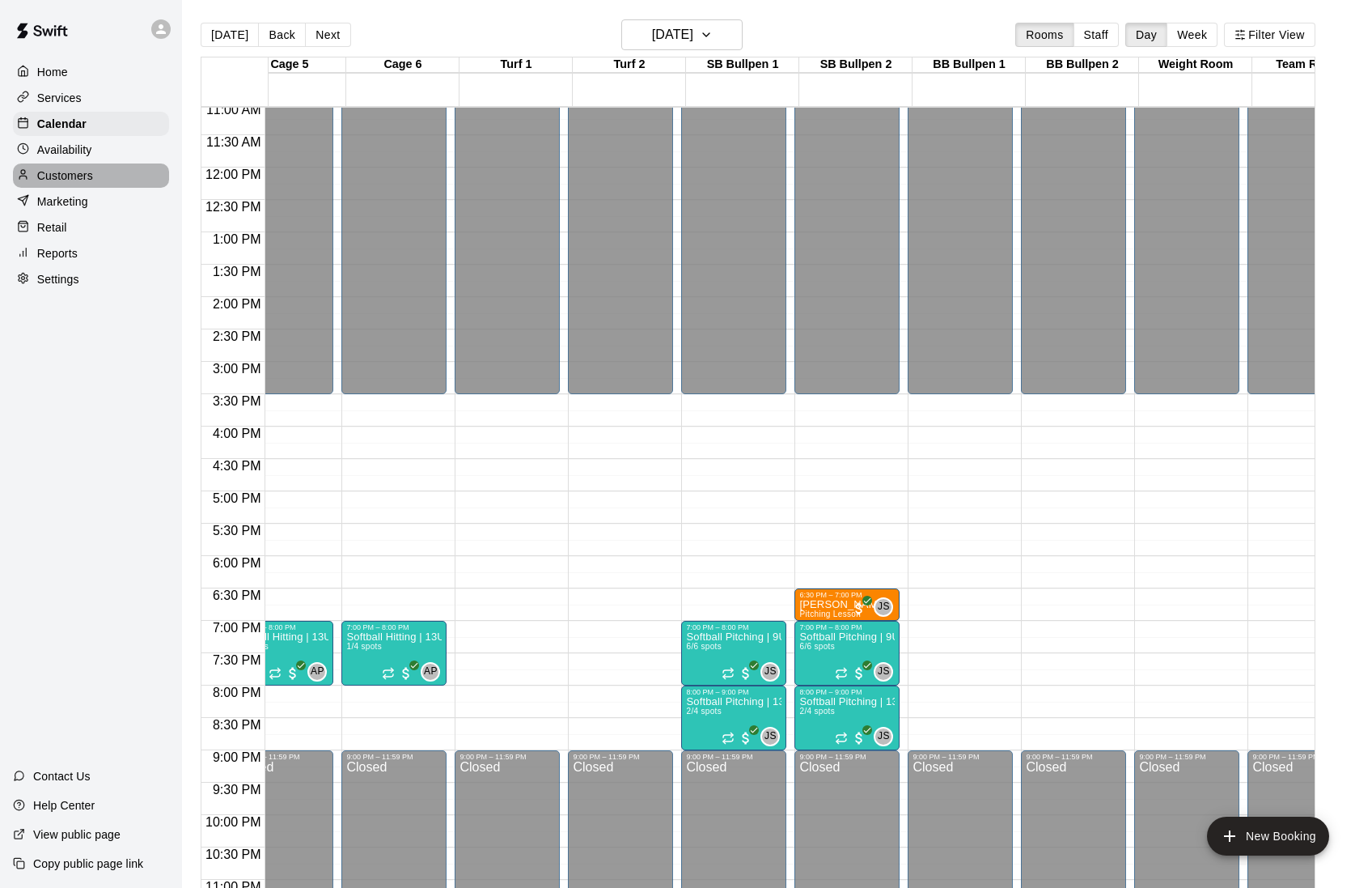
click at [103, 175] on div "Customers" at bounding box center [91, 175] width 156 height 24
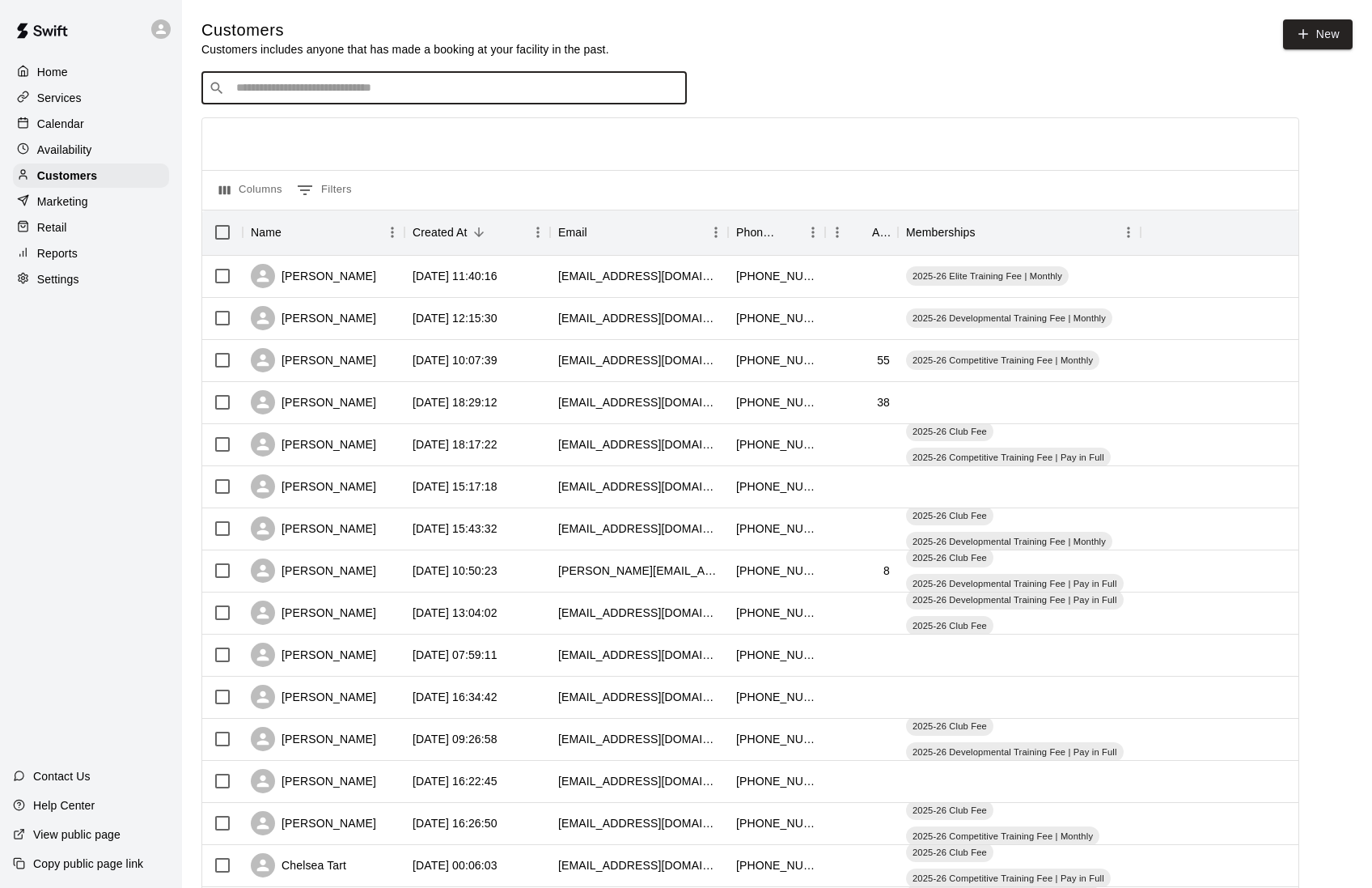
click at [393, 88] on input "Search customers by name or email" at bounding box center [455, 88] width 448 height 16
click at [382, 104] on div "​ ​" at bounding box center [444, 88] width 485 height 32
type input "******"
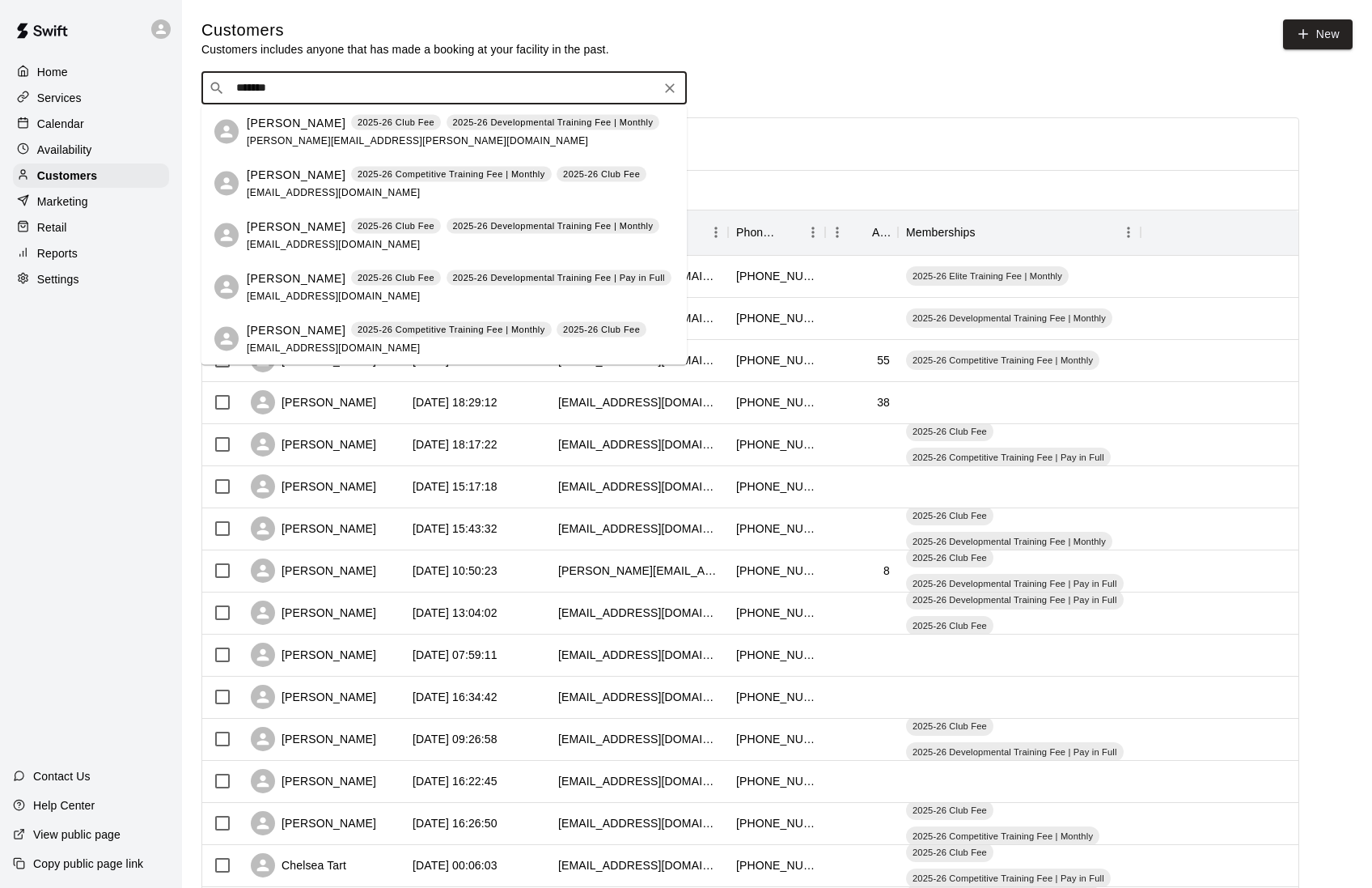
click at [283, 278] on p "[PERSON_NAME]" at bounding box center [295, 278] width 98 height 17
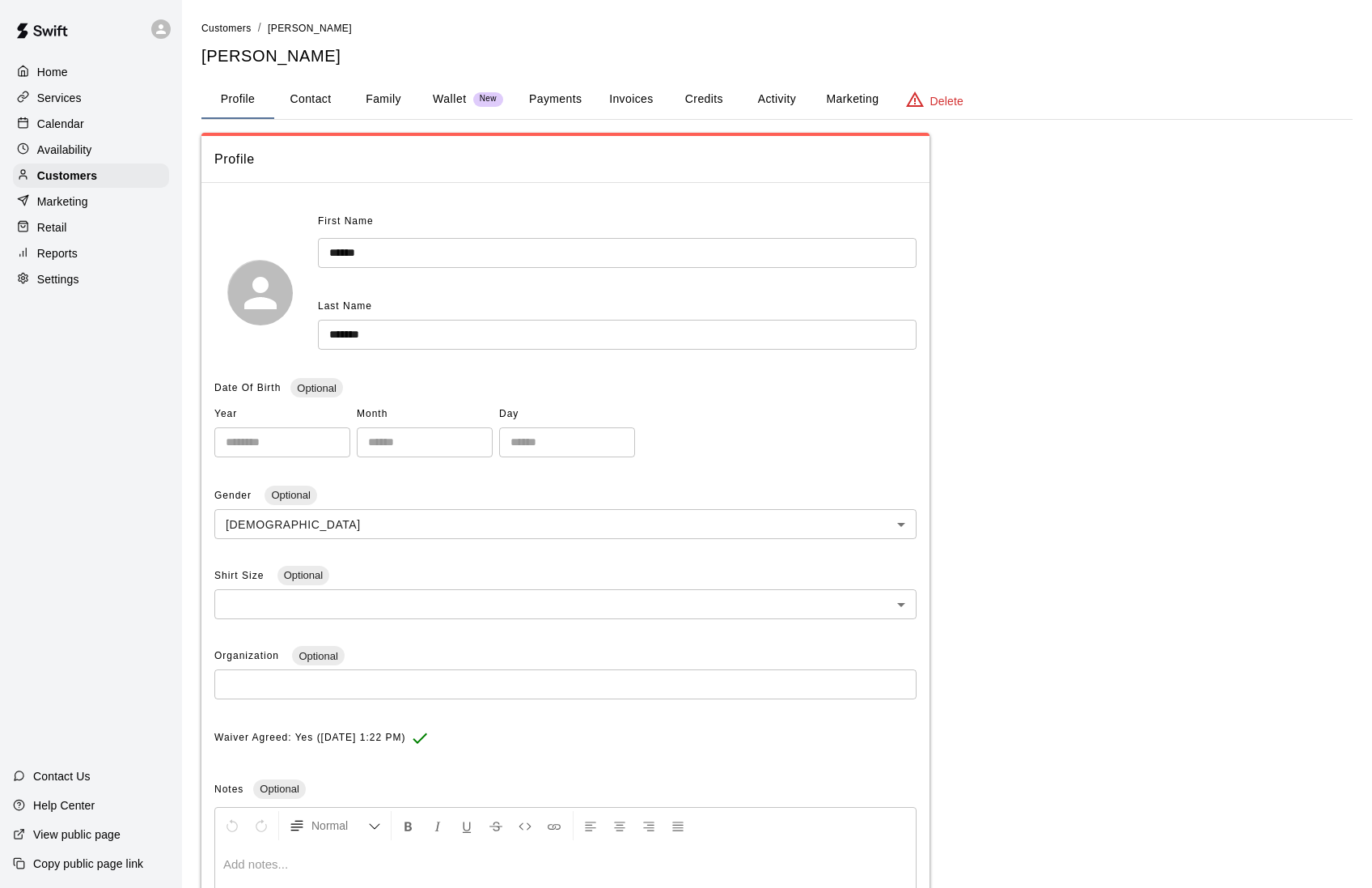
click at [317, 103] on button "Contact" at bounding box center [311, 99] width 73 height 39
select select "**"
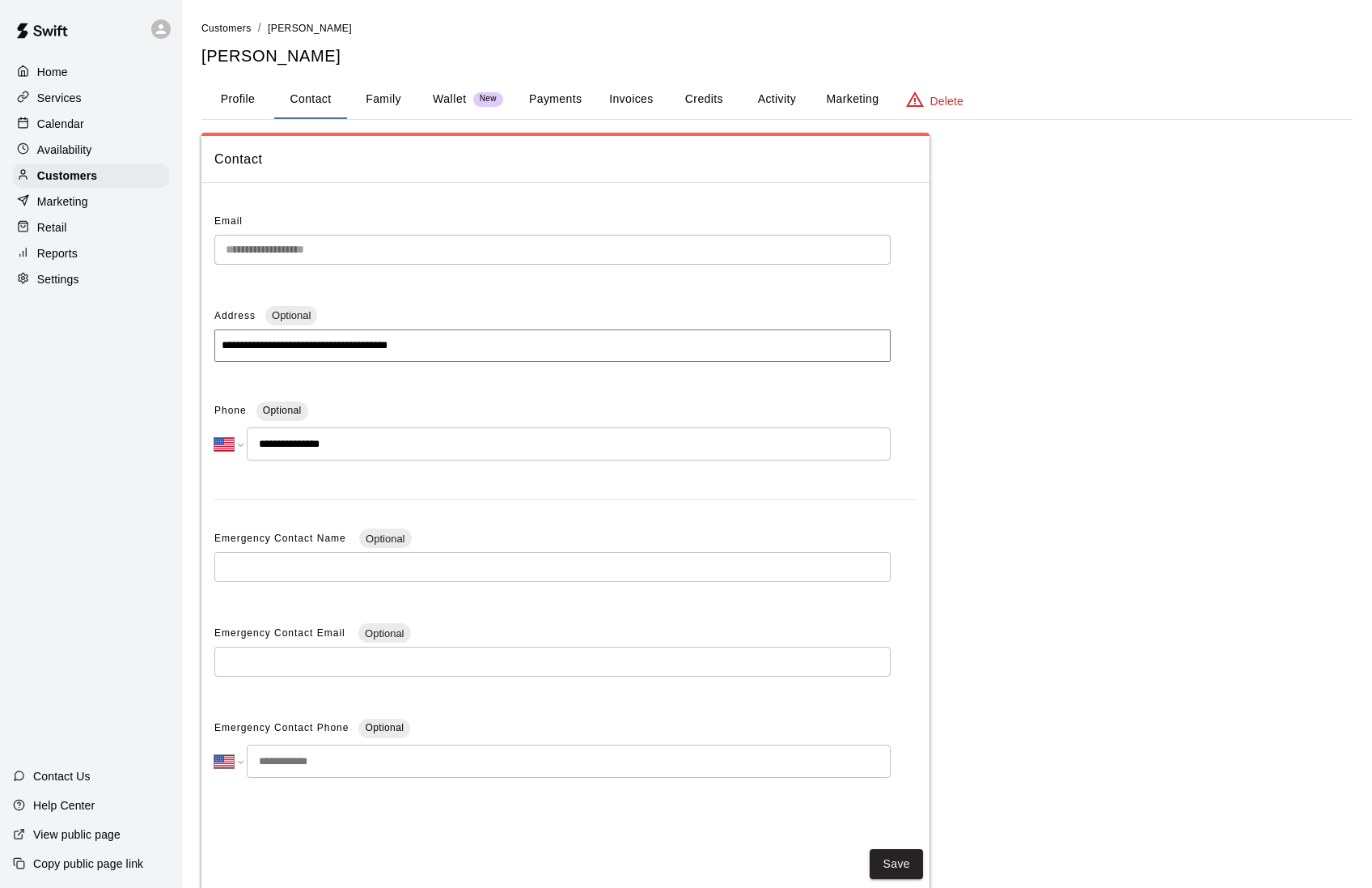
drag, startPoint x: 351, startPoint y: 447, endPoint x: 231, endPoint y: 446, distance: 120.0
click at [231, 446] on div "**********" at bounding box center [552, 444] width 676 height 33
click at [88, 177] on p "Customers" at bounding box center [67, 175] width 60 height 16
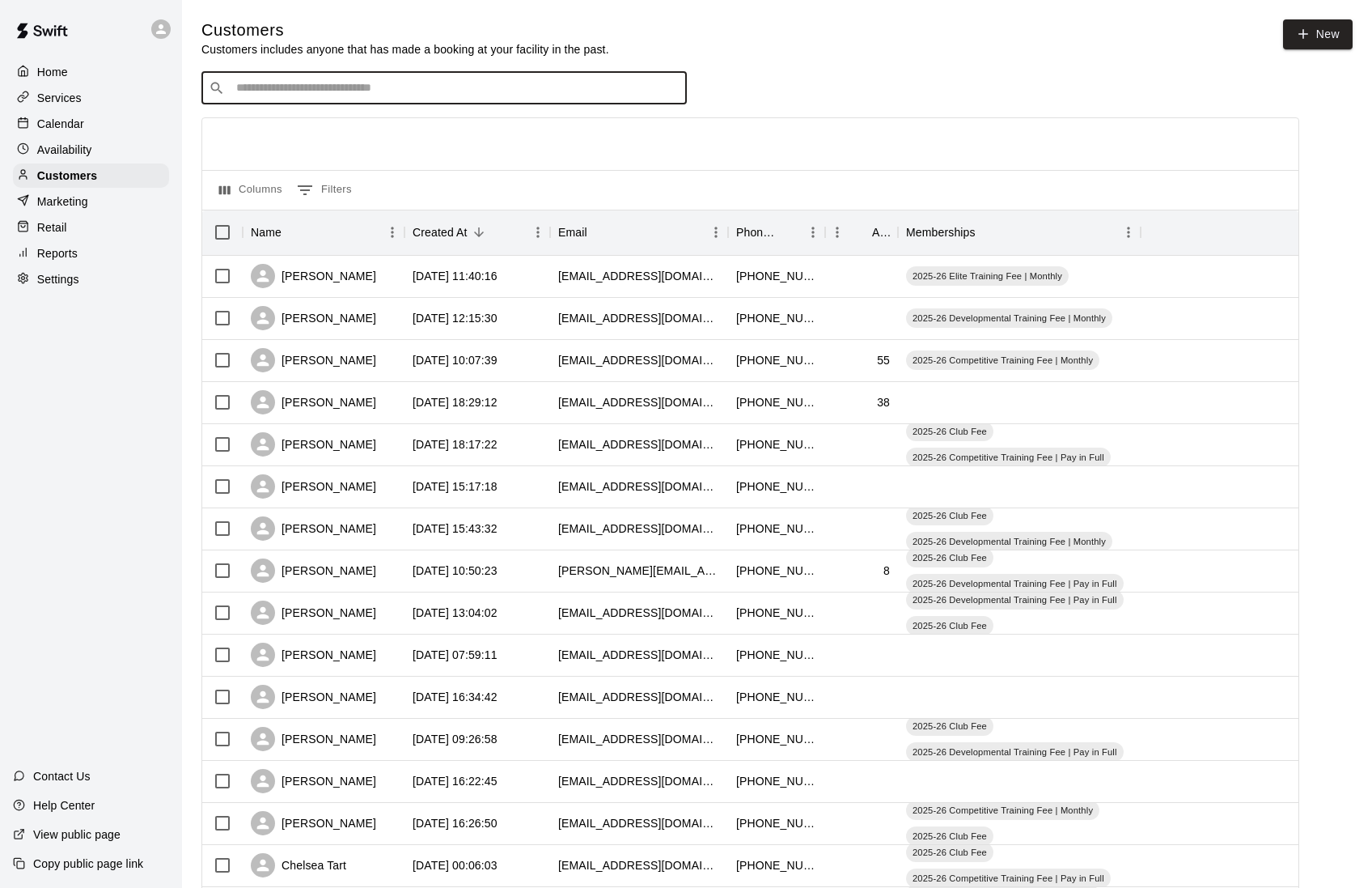
click at [386, 95] on input "Search customers by name or email" at bounding box center [455, 88] width 448 height 16
type input "******"
click at [275, 140] on span "[EMAIL_ADDRESS][DOMAIN_NAME]" at bounding box center [333, 141] width 174 height 11
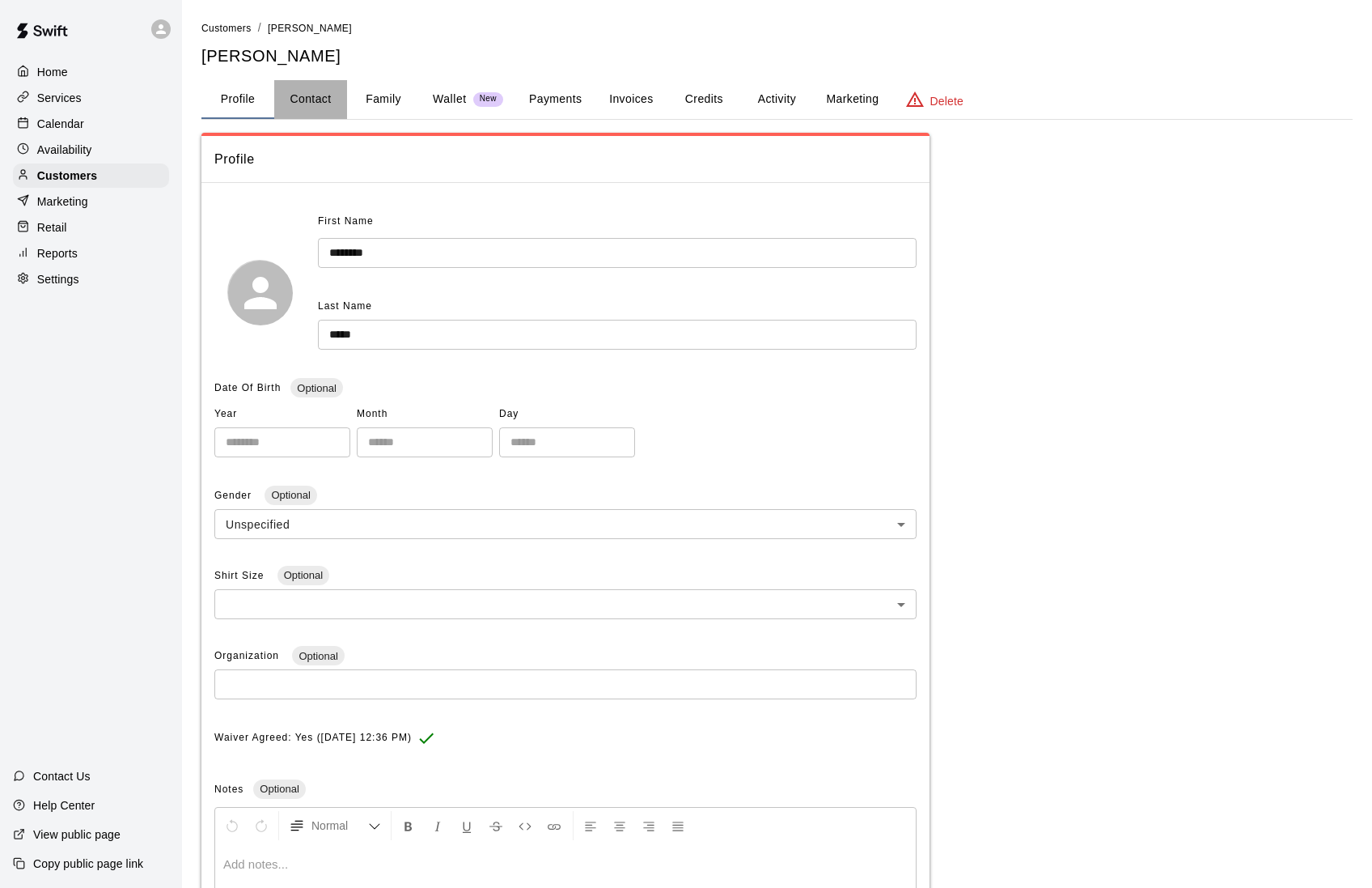
click at [325, 107] on button "Contact" at bounding box center [311, 99] width 73 height 39
select select "**"
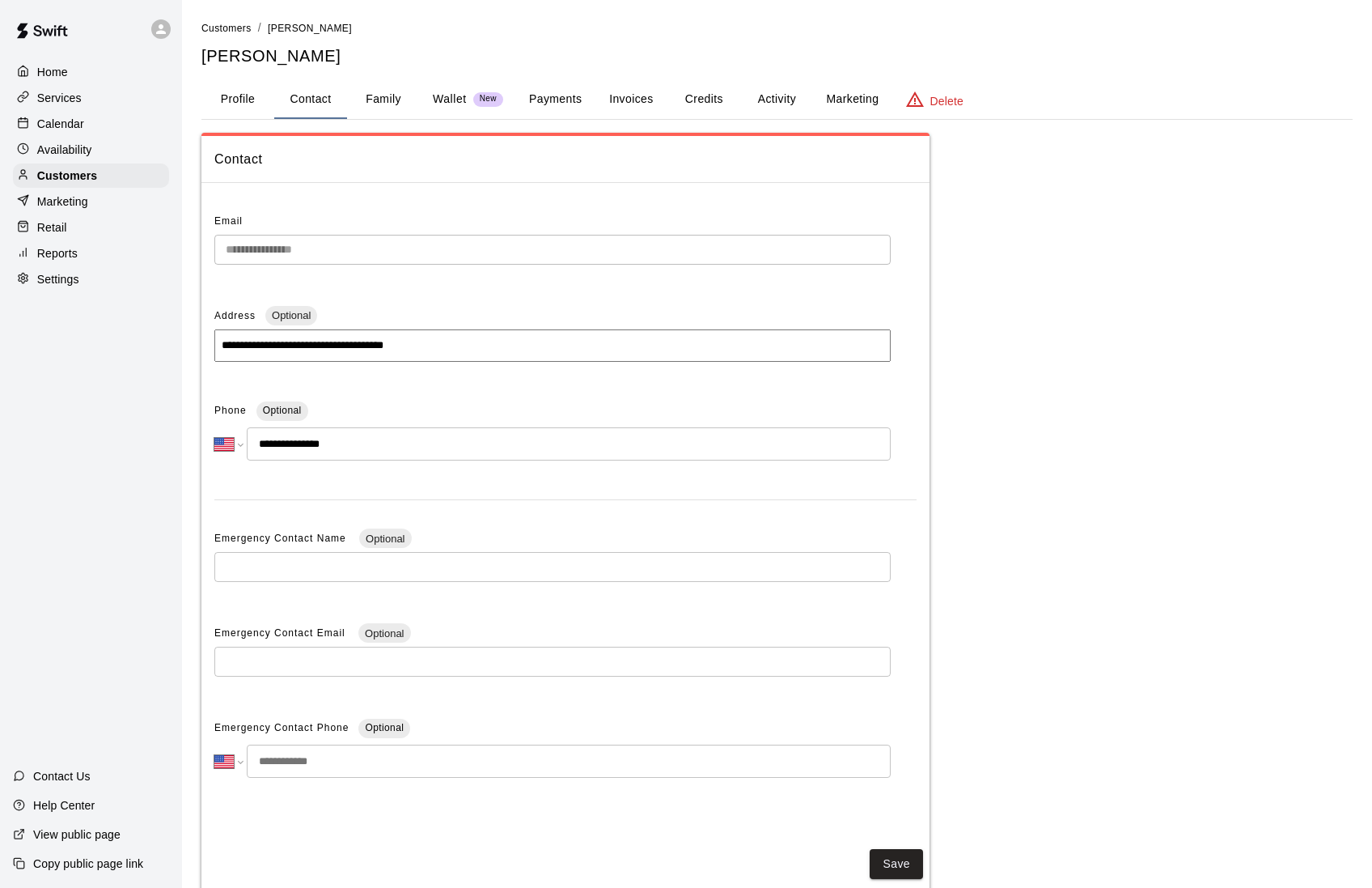
drag, startPoint x: 356, startPoint y: 451, endPoint x: 229, endPoint y: 451, distance: 127.0
click at [229, 451] on div "**********" at bounding box center [552, 444] width 676 height 33
click at [66, 183] on p "Customers" at bounding box center [67, 175] width 60 height 16
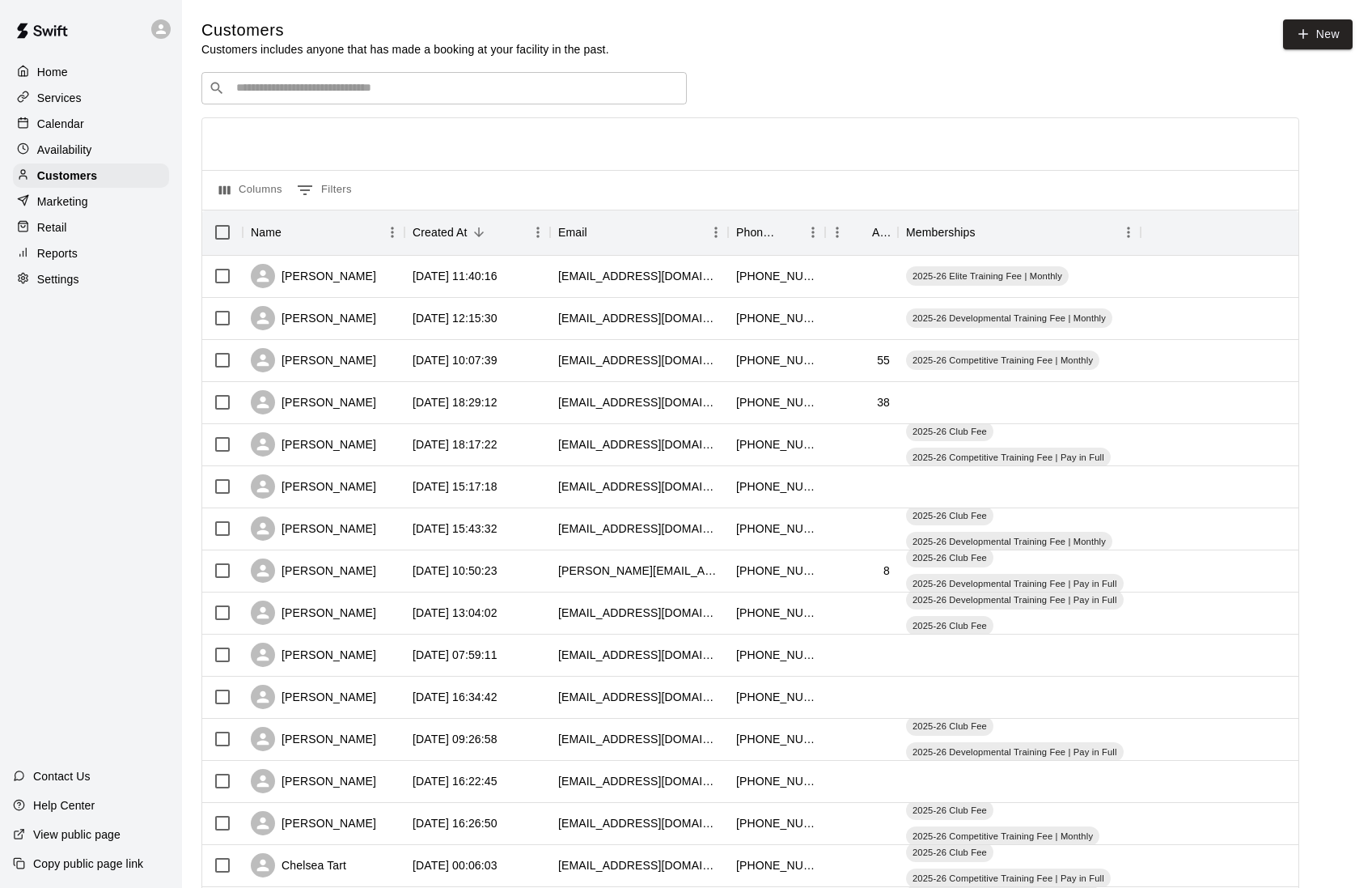
click at [375, 97] on div "​ ​" at bounding box center [444, 88] width 485 height 32
type input "********"
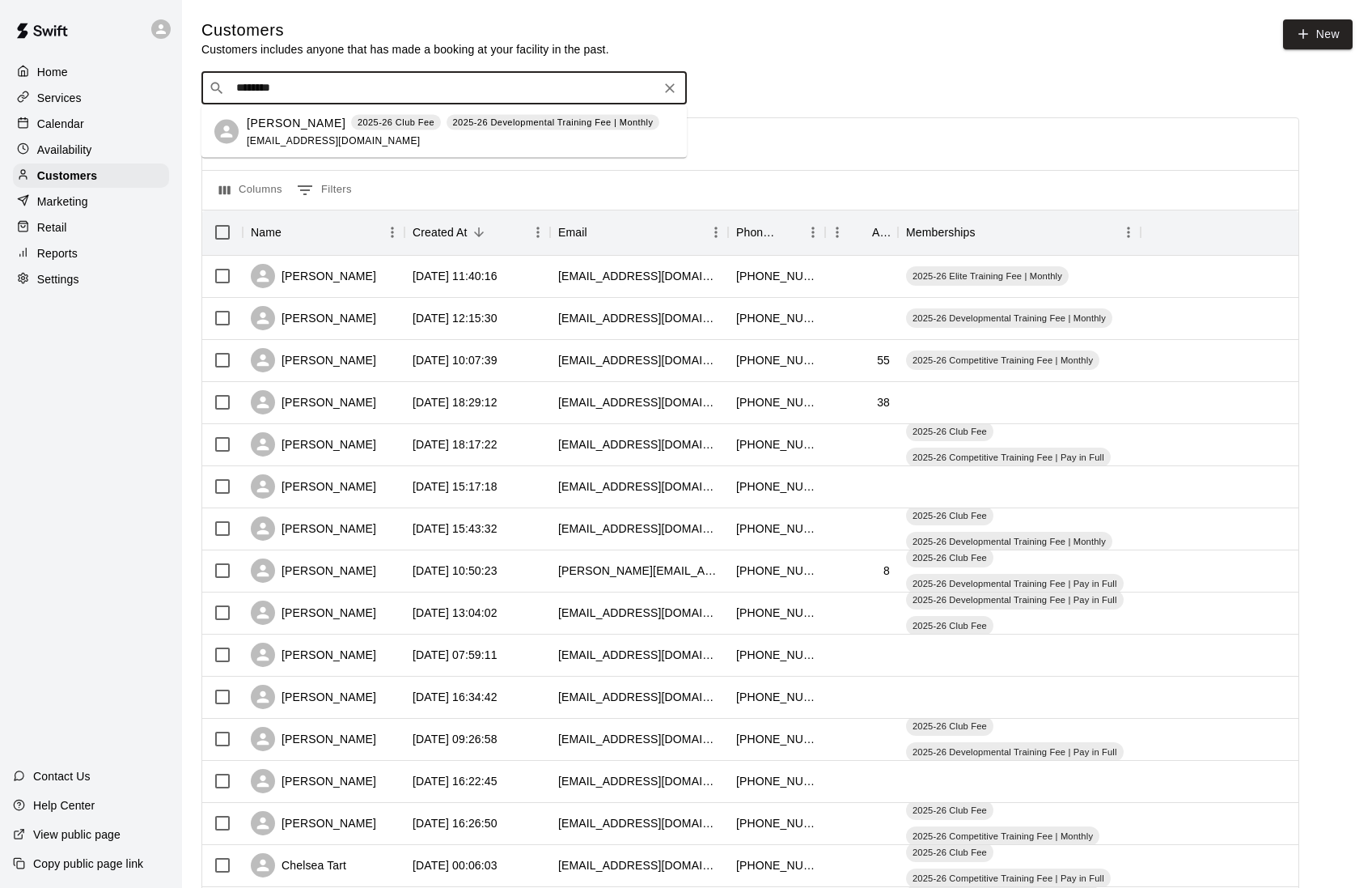
click at [295, 136] on span "[EMAIL_ADDRESS][DOMAIN_NAME]" at bounding box center [333, 141] width 174 height 11
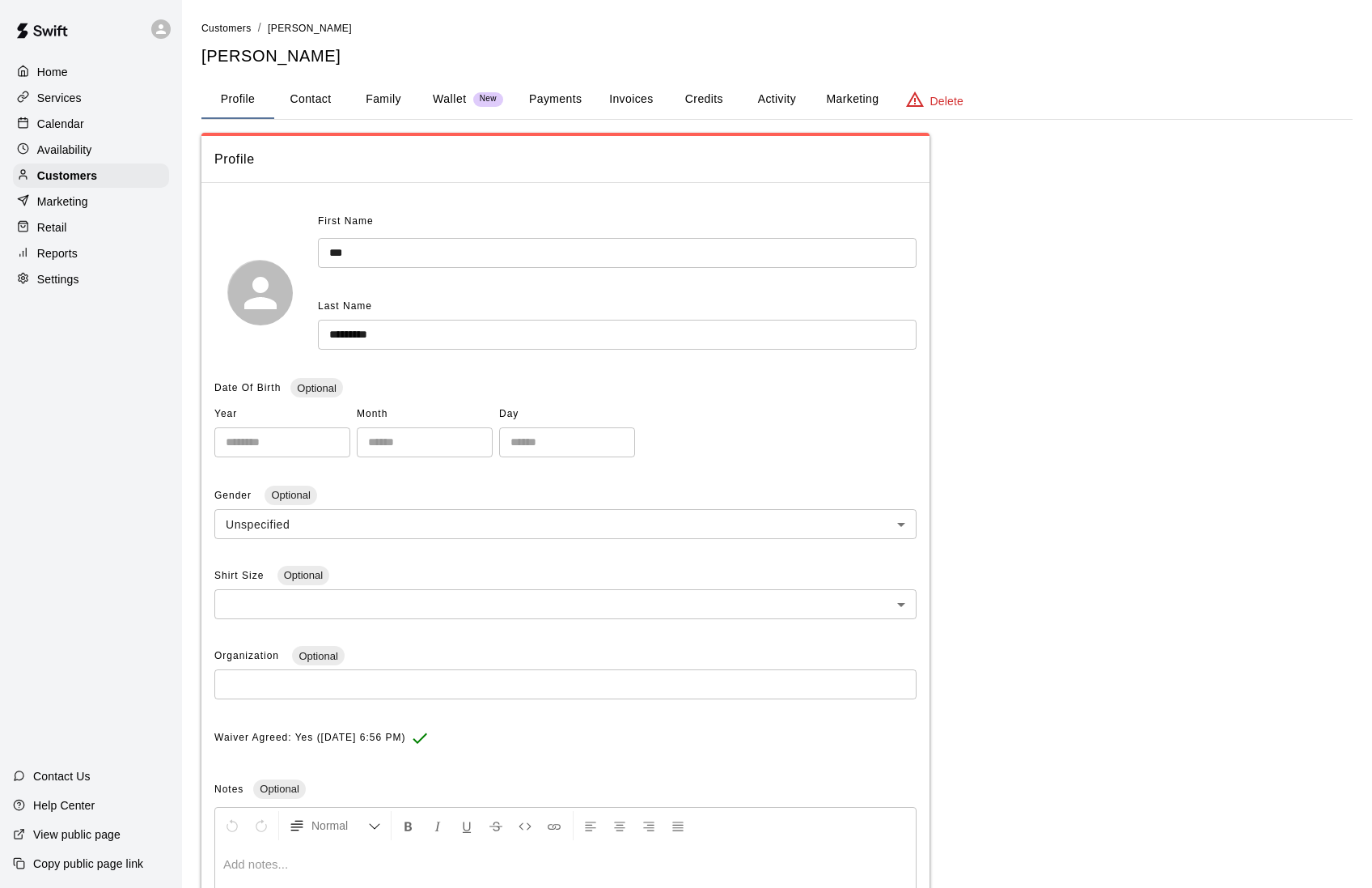
click at [318, 104] on button "Contact" at bounding box center [311, 99] width 73 height 39
select select "**"
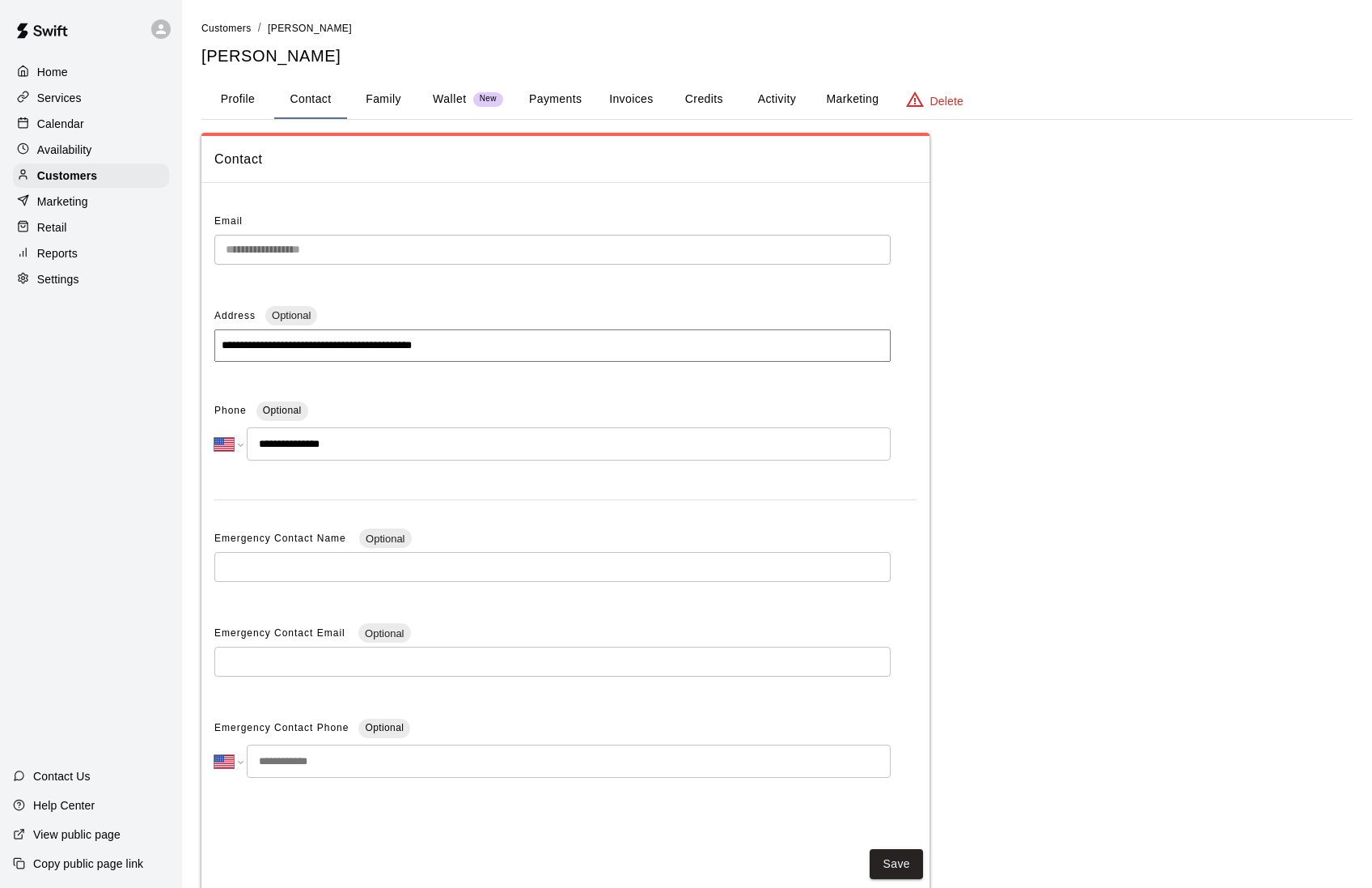
drag, startPoint x: 356, startPoint y: 442, endPoint x: 233, endPoint y: 441, distance: 123.0
click at [233, 441] on div "**********" at bounding box center [552, 444] width 676 height 33
click at [70, 70] on div "Home" at bounding box center [91, 72] width 156 height 24
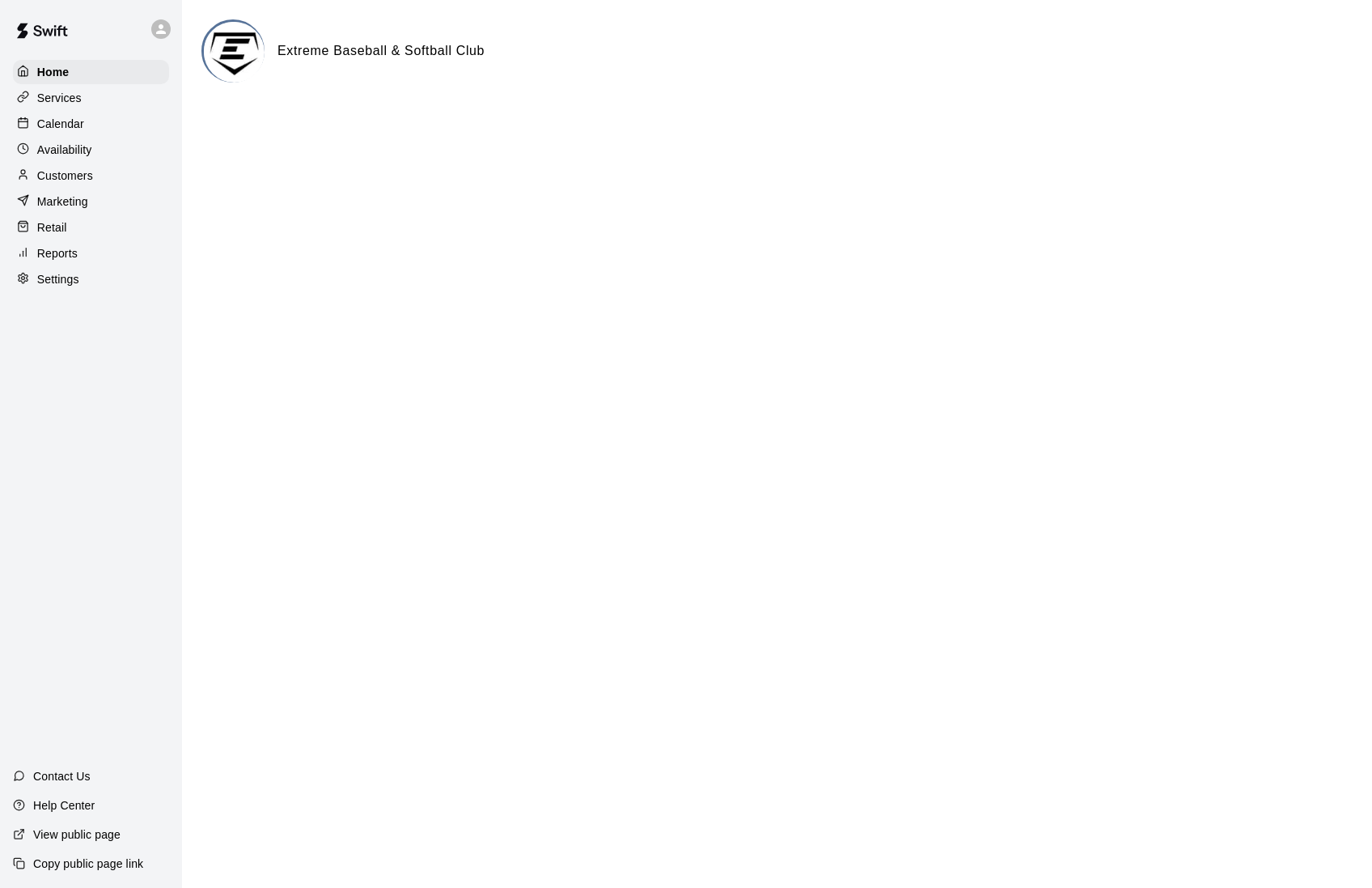
click at [89, 103] on div "Services" at bounding box center [91, 97] width 156 height 24
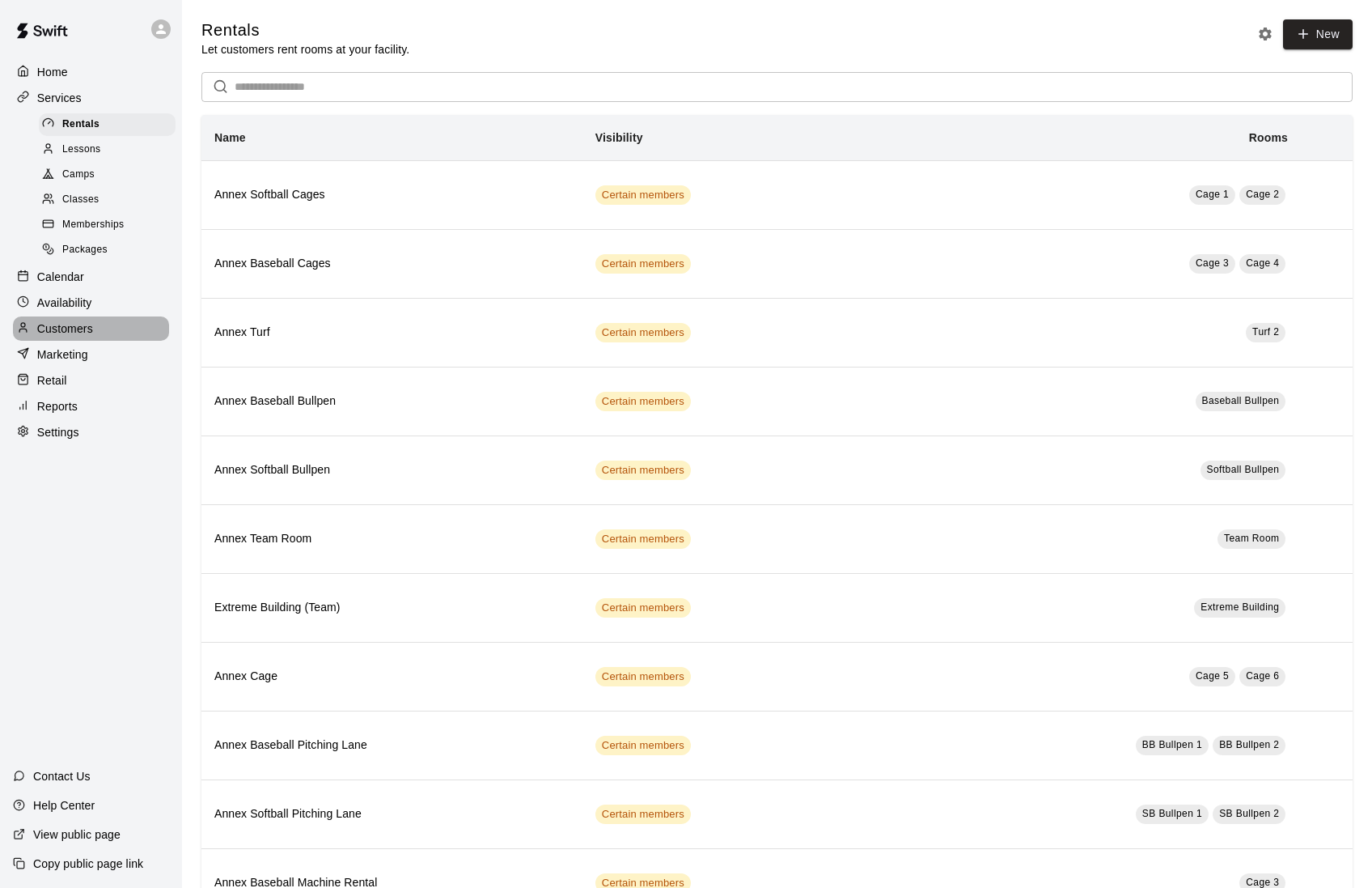
click at [89, 329] on p "Customers" at bounding box center [65, 328] width 55 height 16
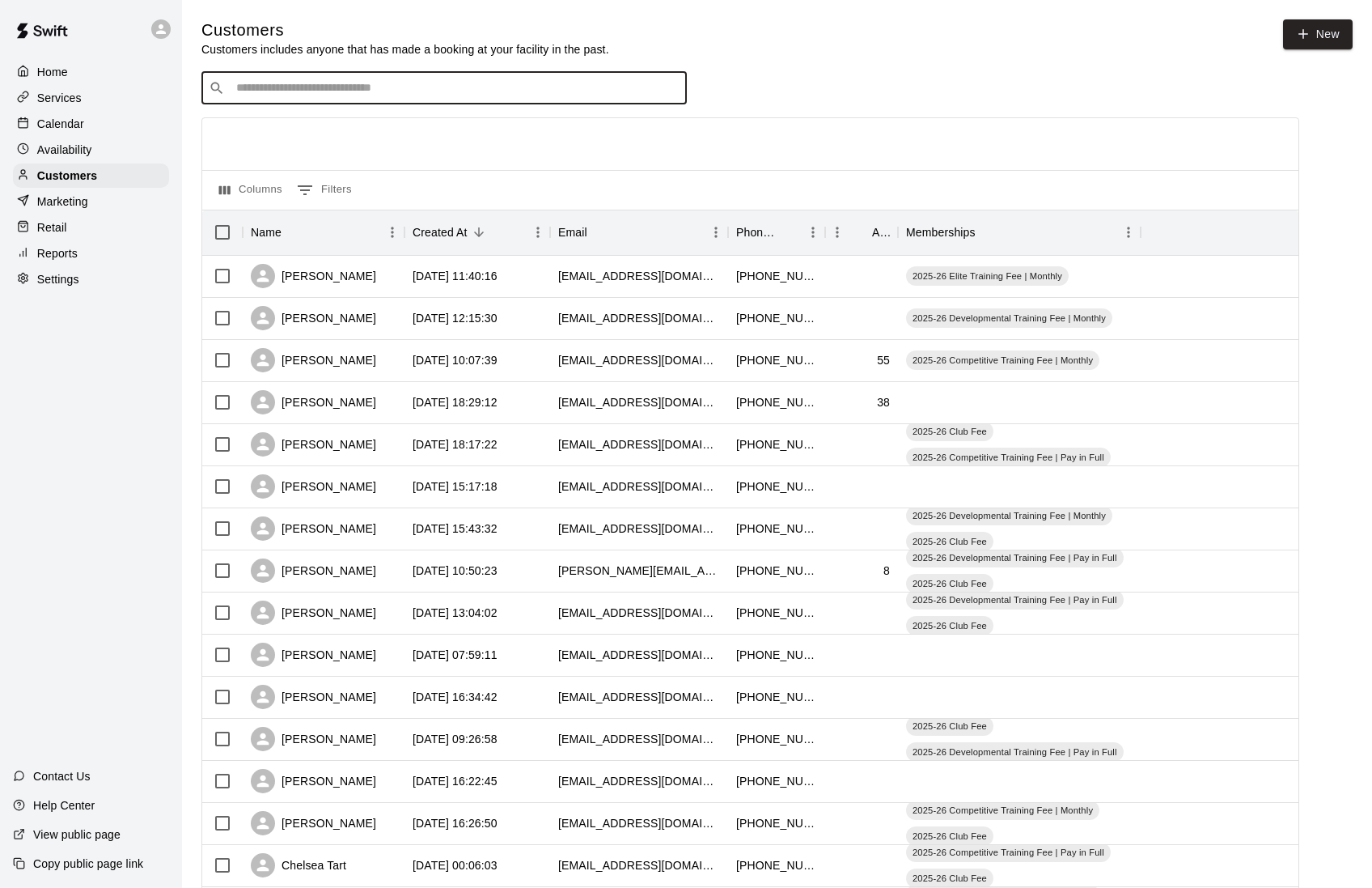
click at [366, 93] on input "Search customers by name or email" at bounding box center [455, 88] width 448 height 16
type input "******"
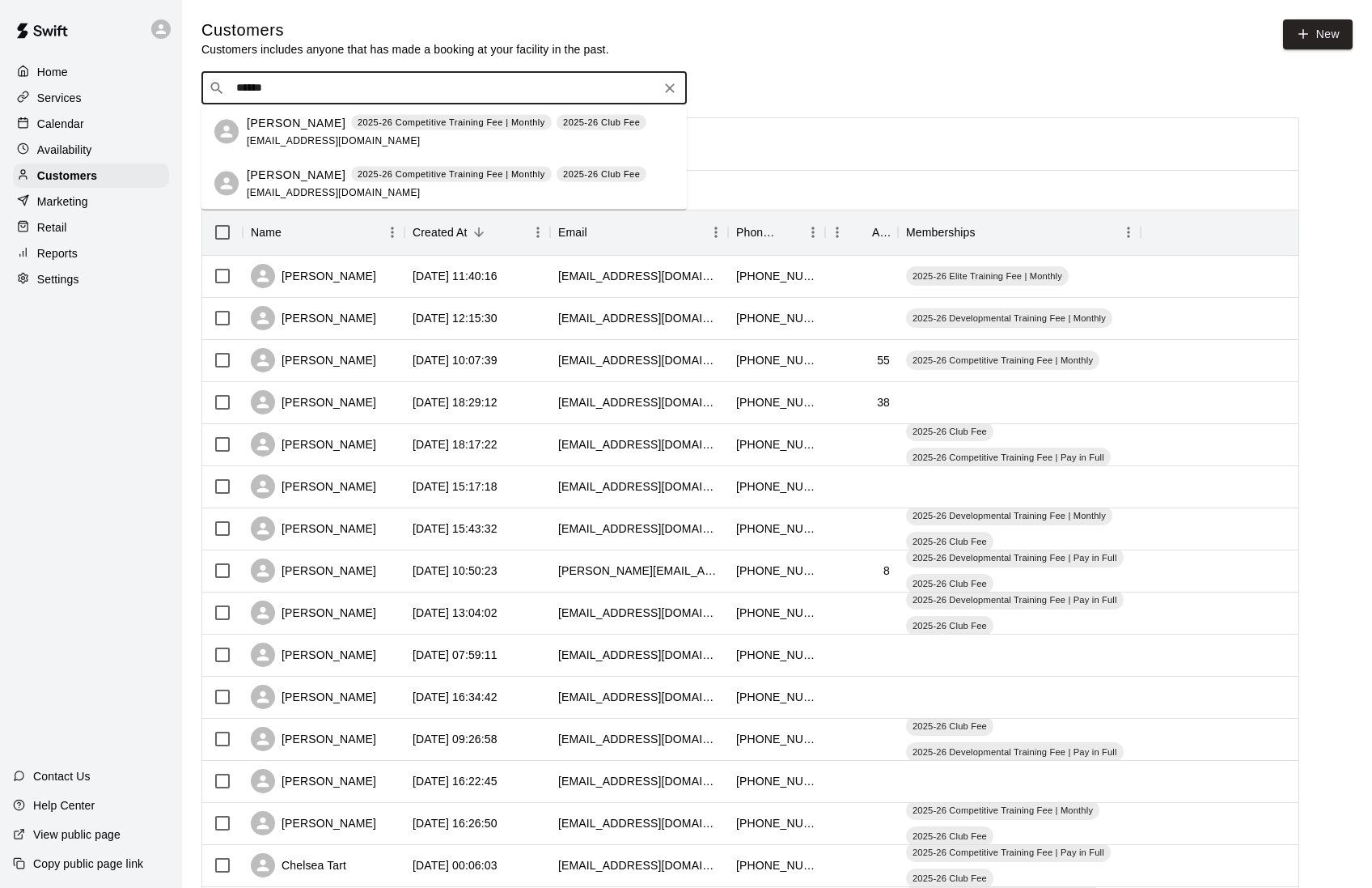
click at [309, 185] on div "[PERSON_NAME] 2025-26 Competitive Training Fee | Monthly 2025-26 Club Fee [EMAI…" at bounding box center [446, 184] width 399 height 34
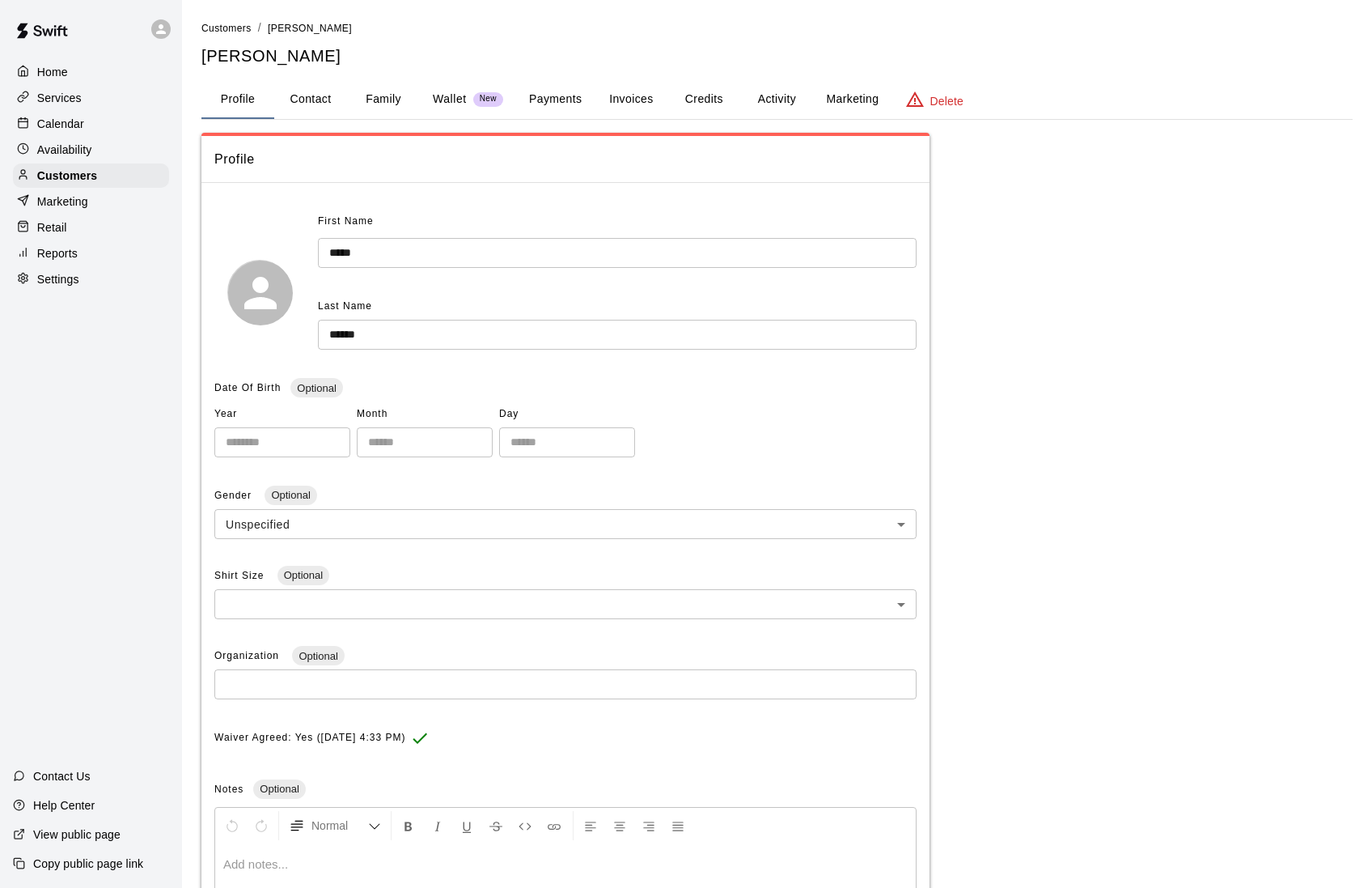
click at [555, 96] on button "Payments" at bounding box center [555, 99] width 78 height 39
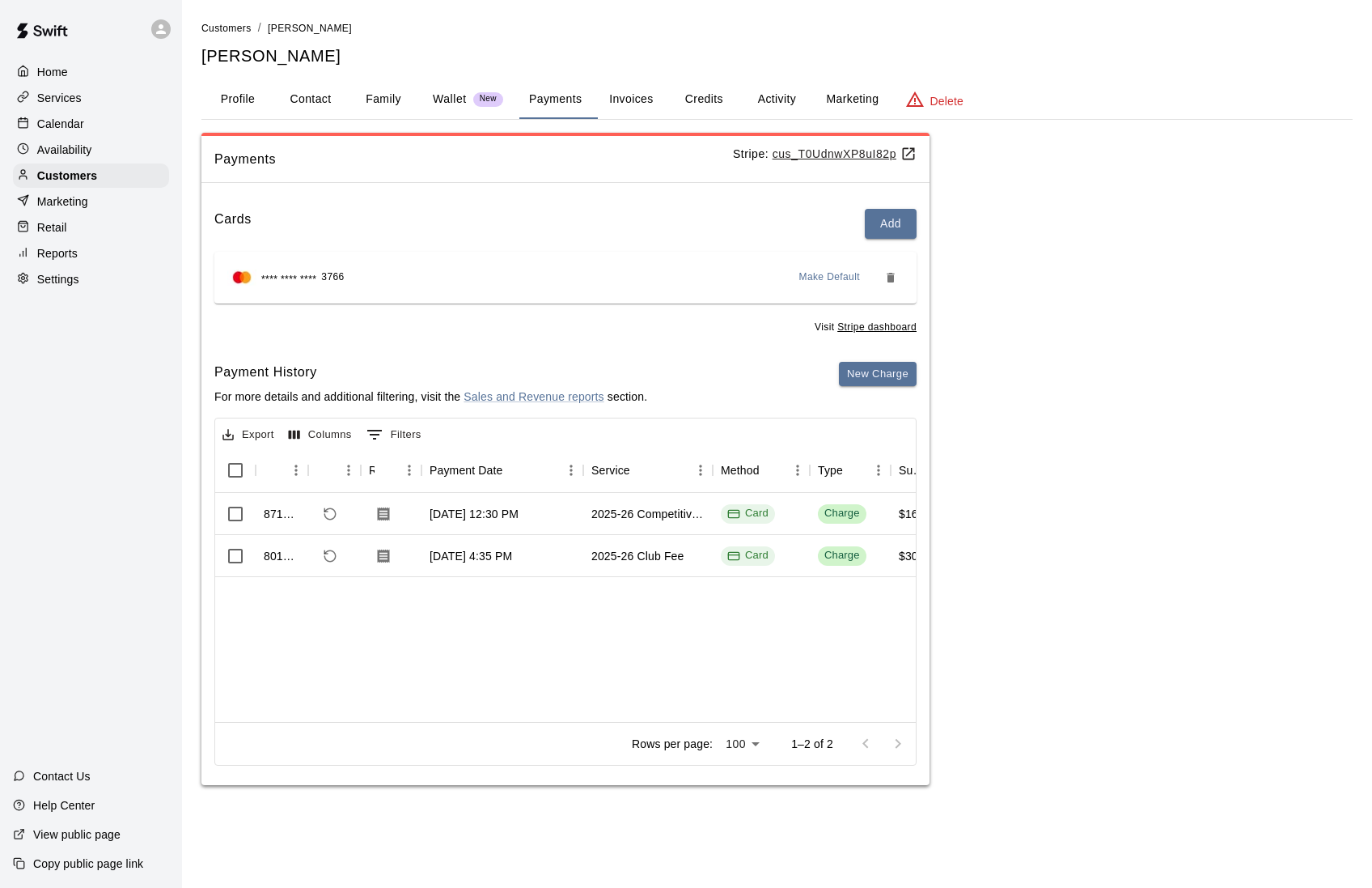
click at [124, 73] on div "Home" at bounding box center [91, 72] width 156 height 24
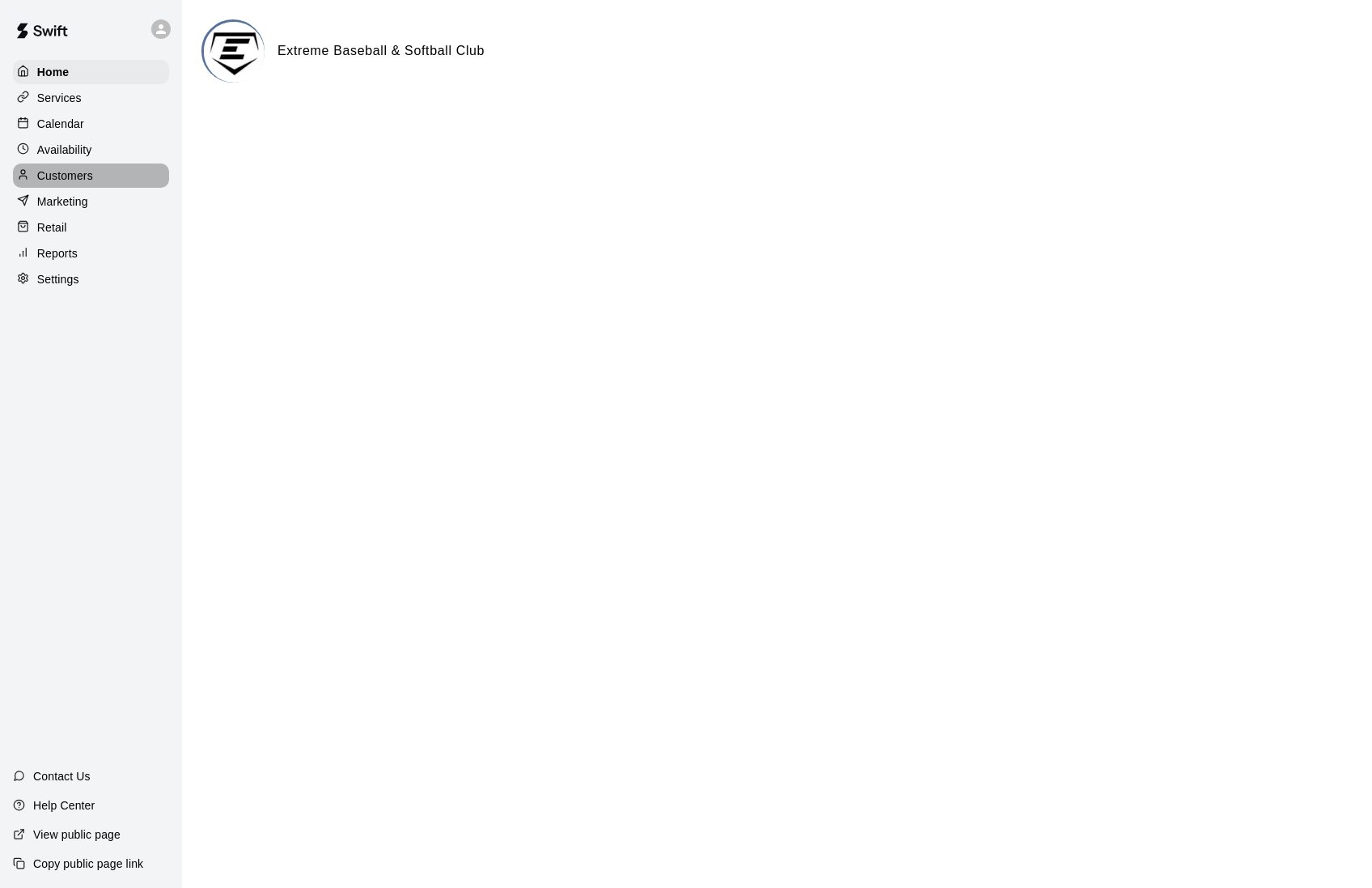
click at [103, 183] on div "Customers" at bounding box center [91, 175] width 156 height 24
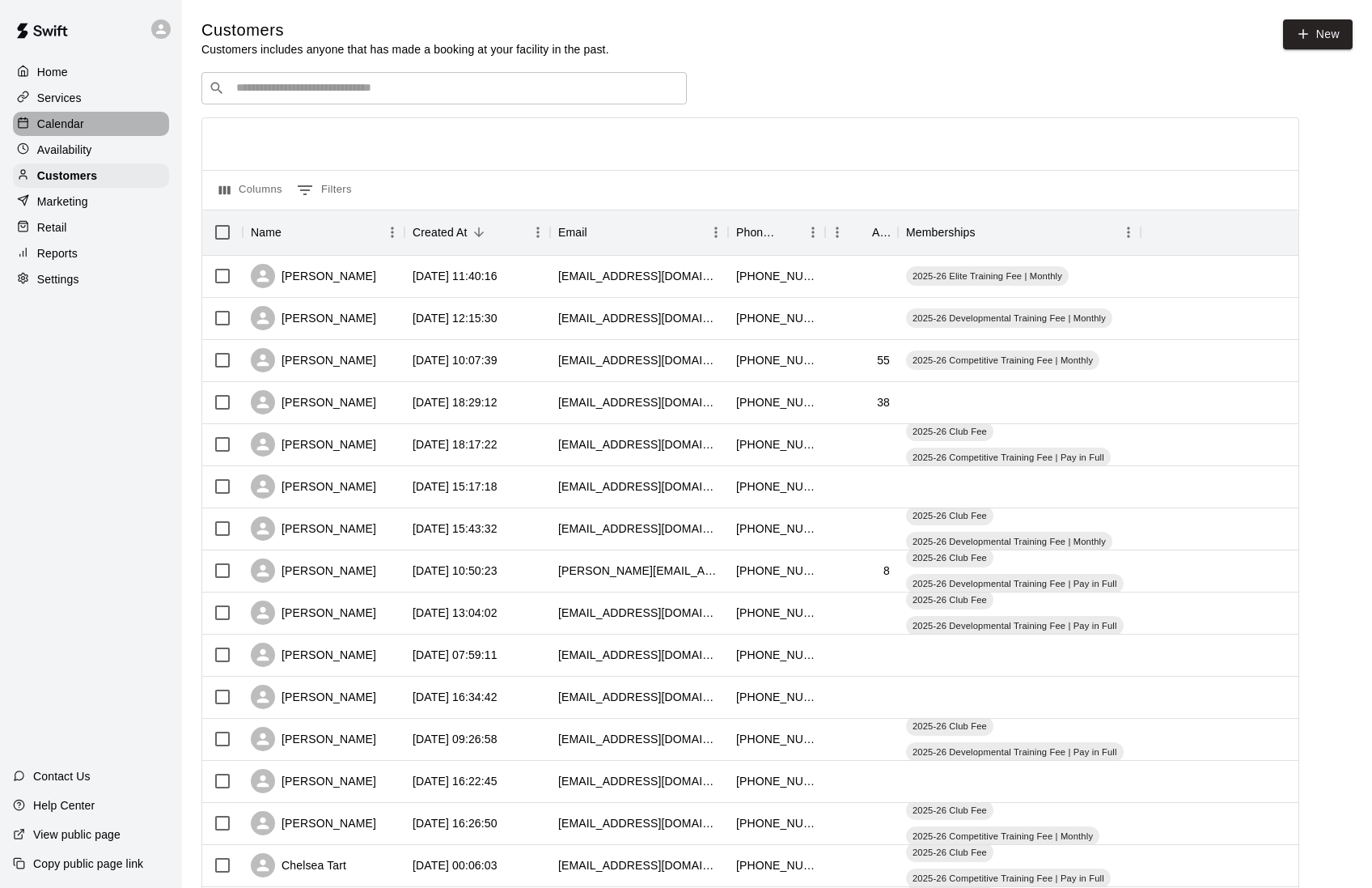
click at [69, 126] on p "Calendar" at bounding box center [60, 123] width 47 height 16
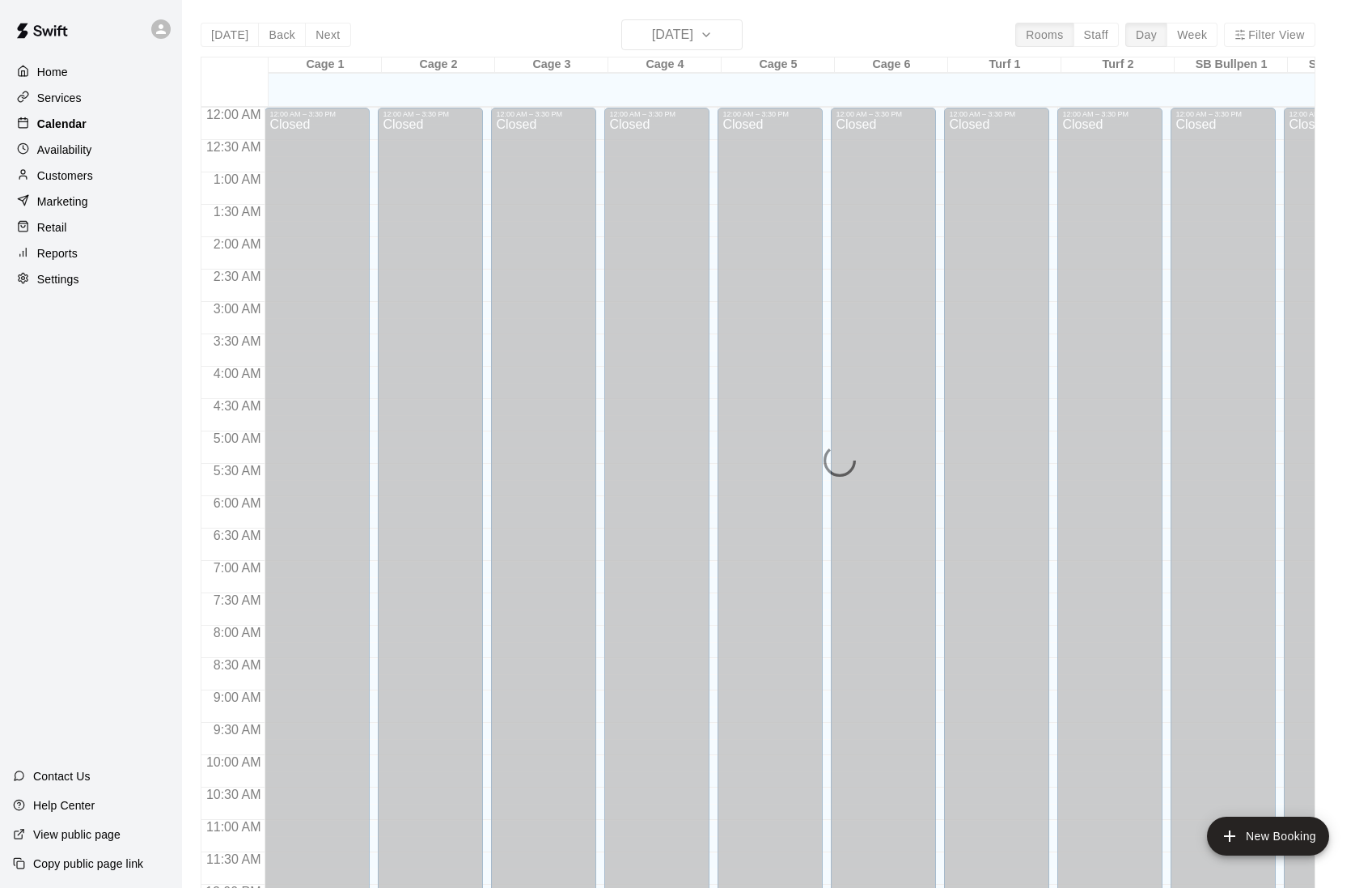
scroll to position [707, 0]
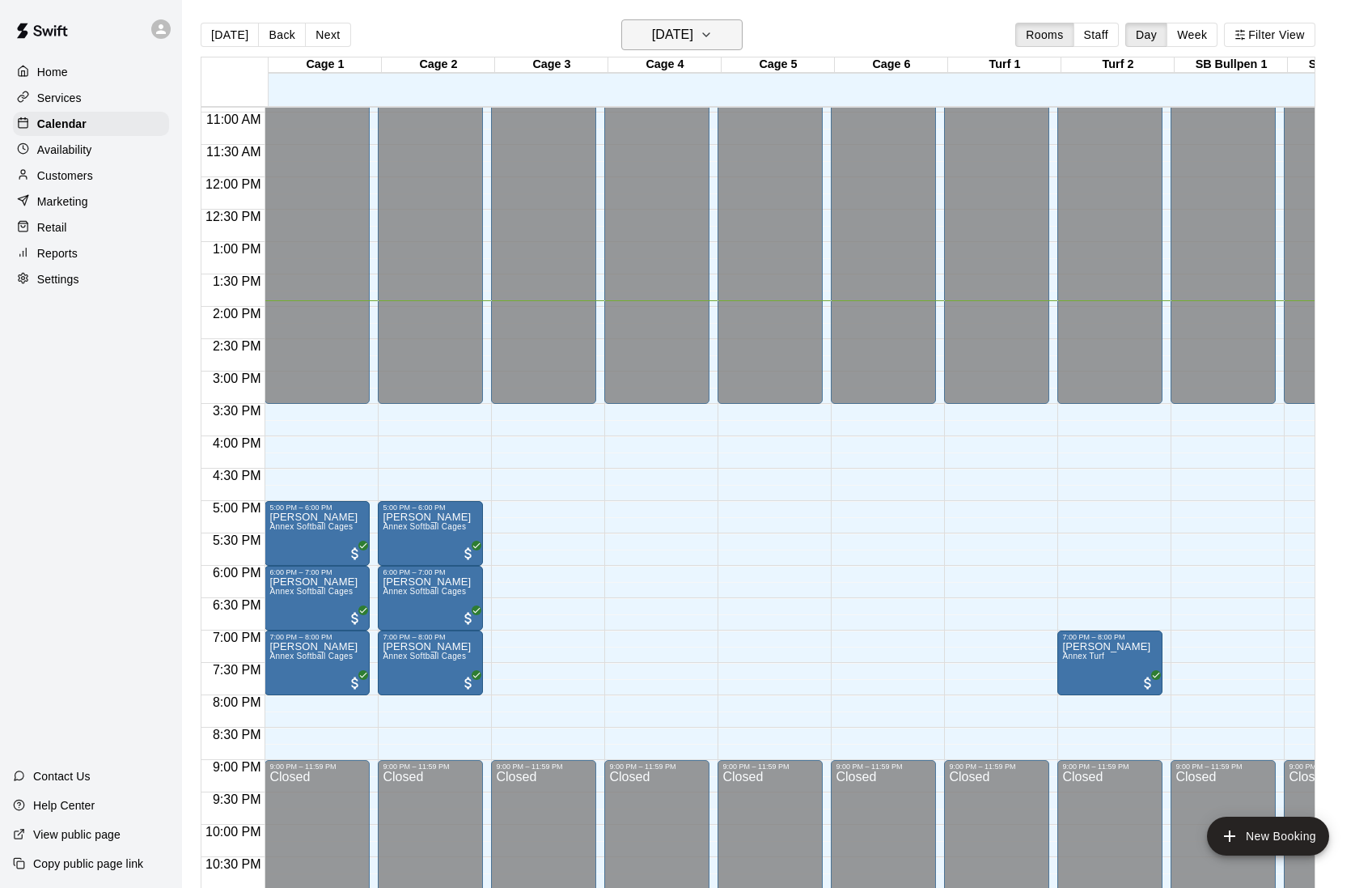
click at [681, 39] on h6 "[DATE]" at bounding box center [672, 35] width 41 height 23
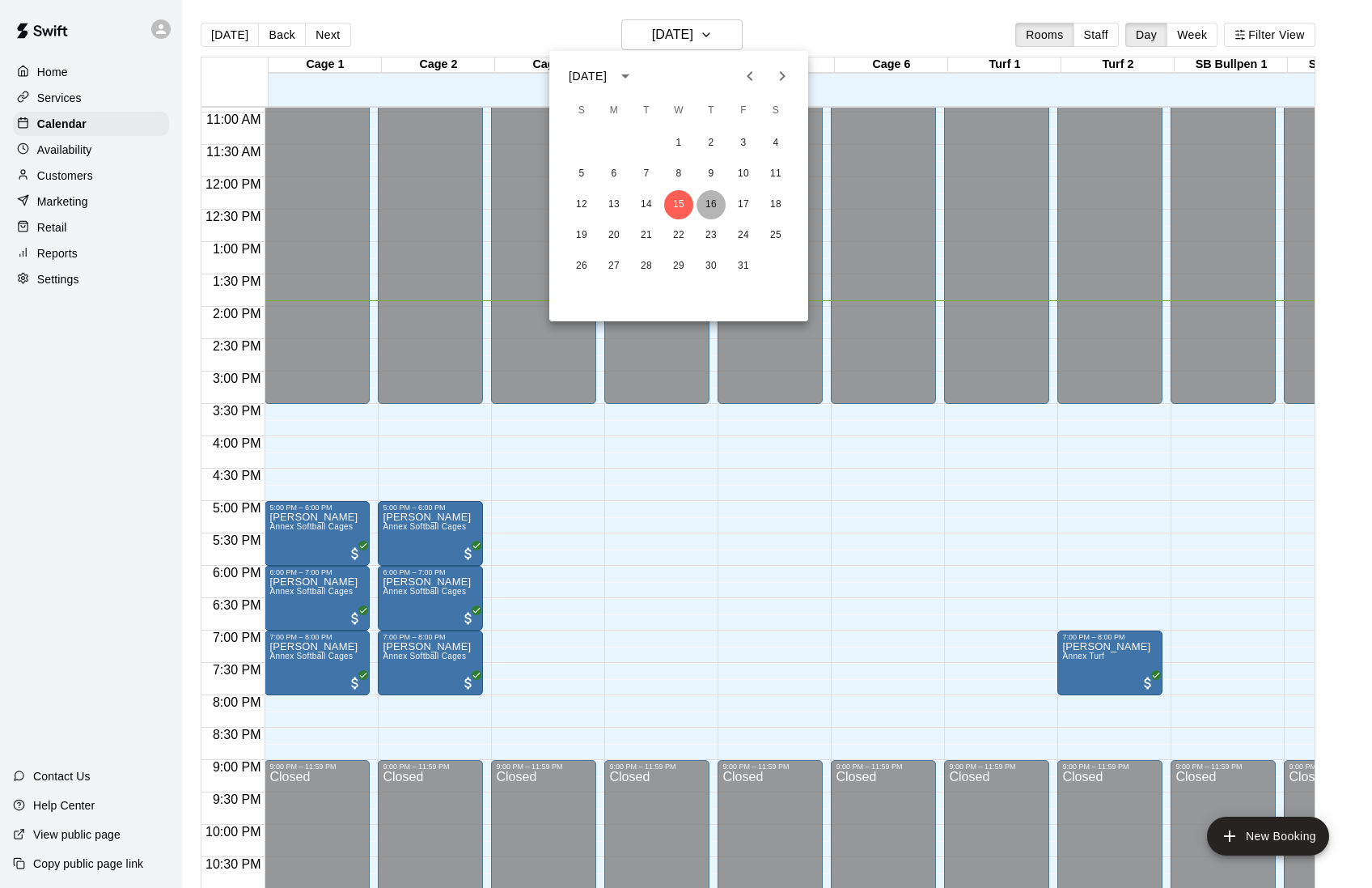
click at [710, 211] on button "16" at bounding box center [711, 205] width 29 height 29
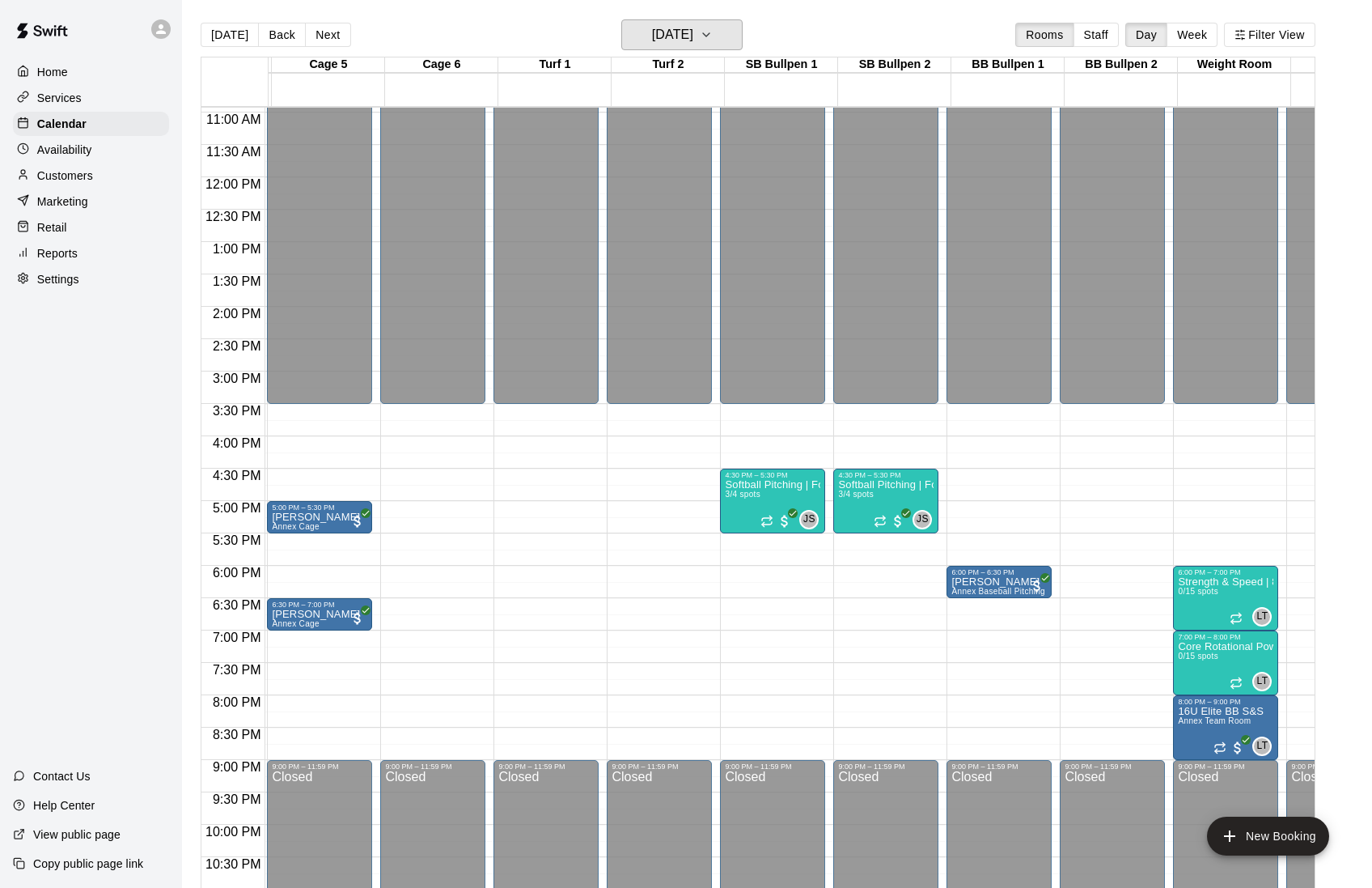
scroll to position [0, 476]
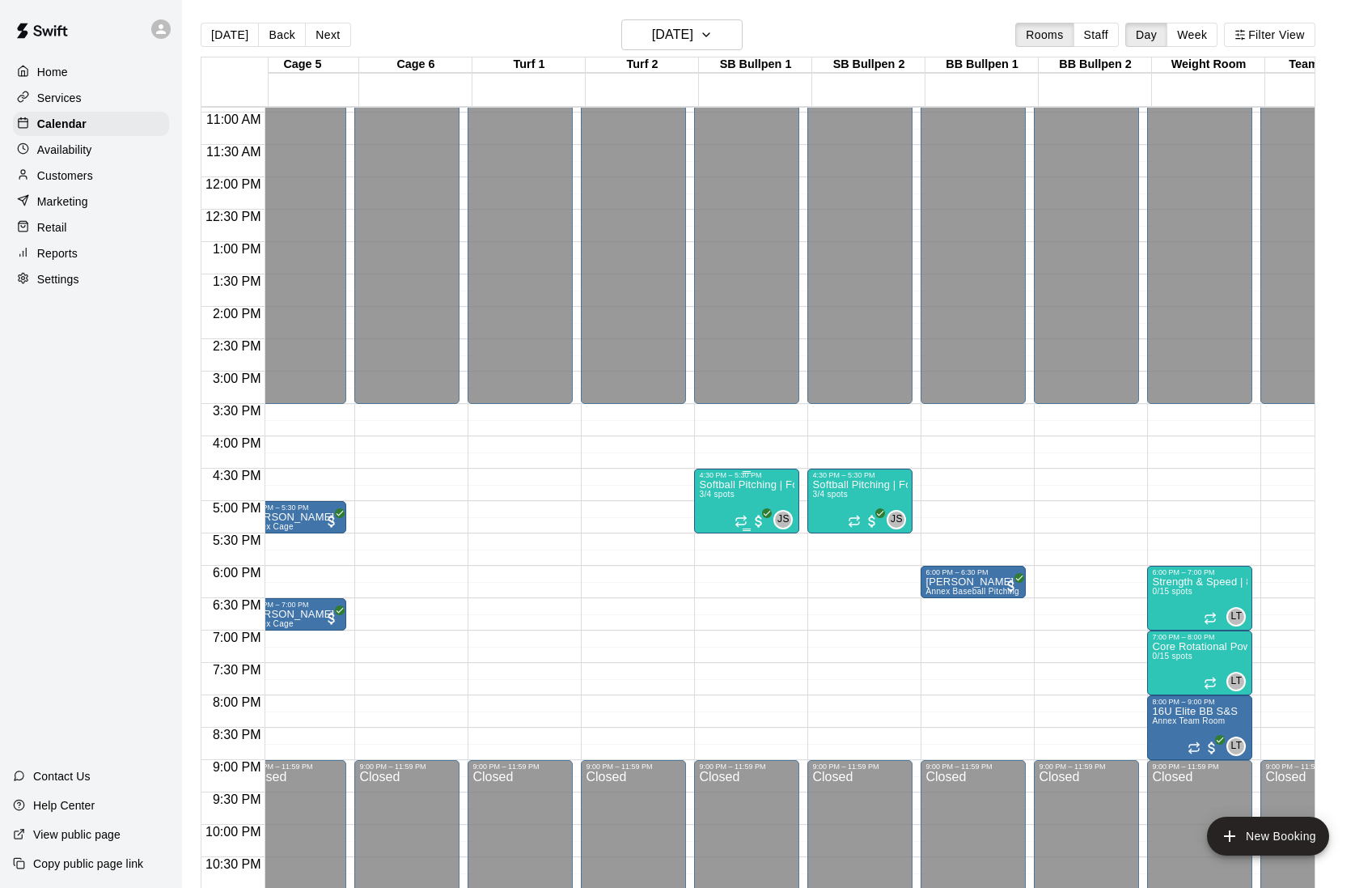
click at [782, 485] on p "Softball Pitching | Foundations" at bounding box center [747, 485] width 96 height 0
click at [719, 504] on icon "edit" at bounding box center [718, 505] width 19 height 19
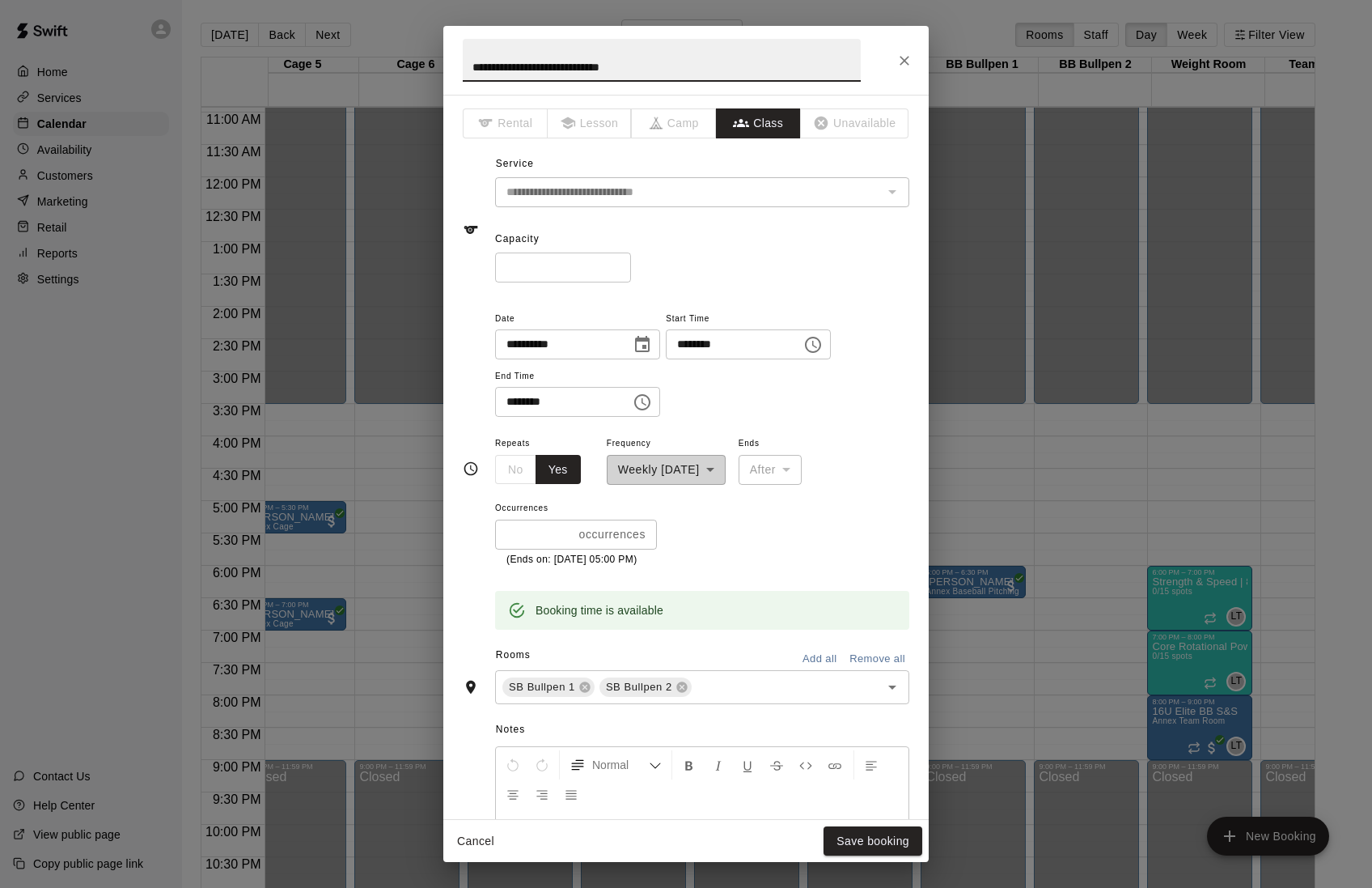
click at [546, 354] on input "**********" at bounding box center [557, 344] width 124 height 30
type input "**********"
click at [717, 350] on input "********" at bounding box center [728, 344] width 124 height 30
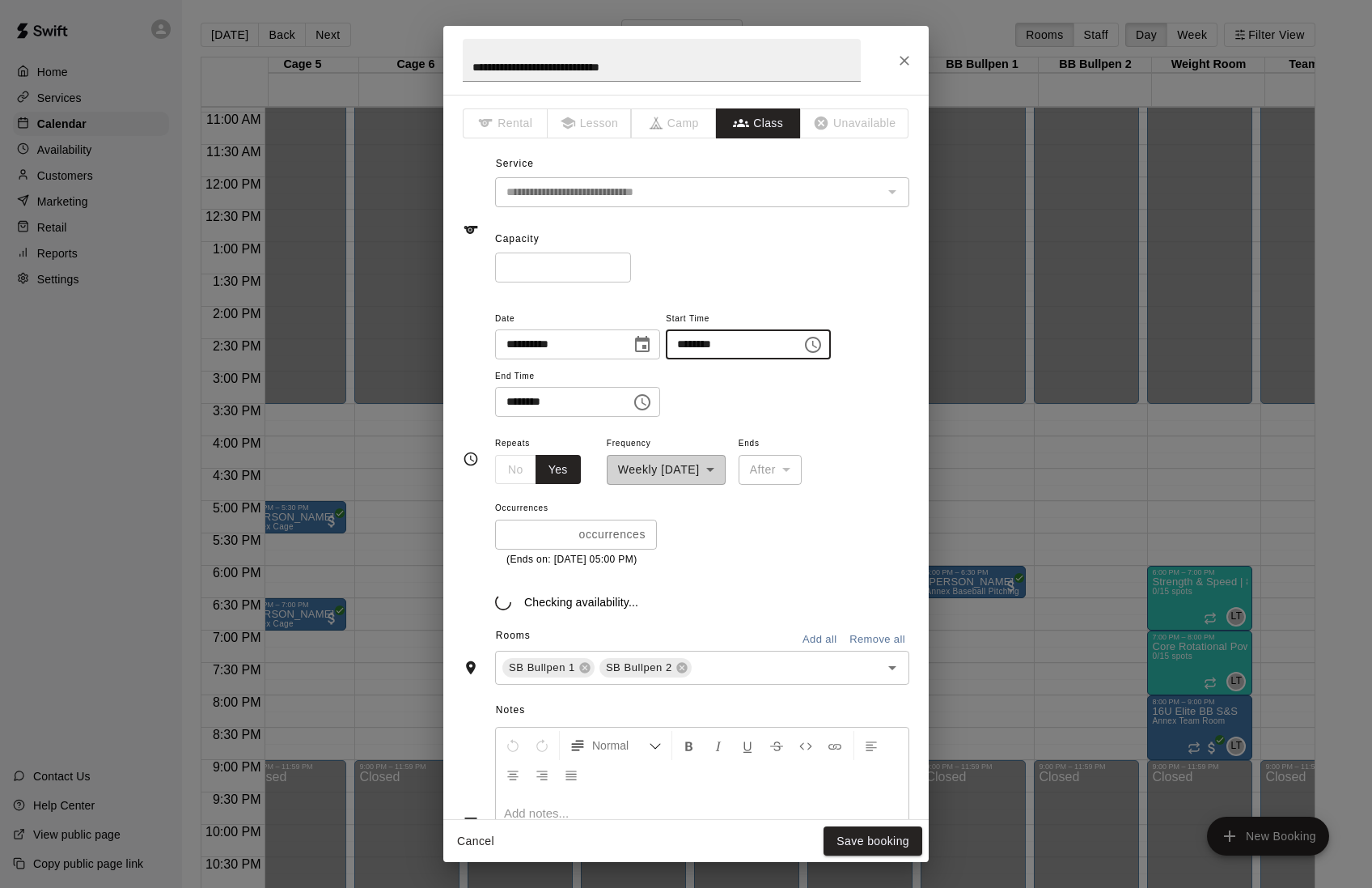
type input "********"
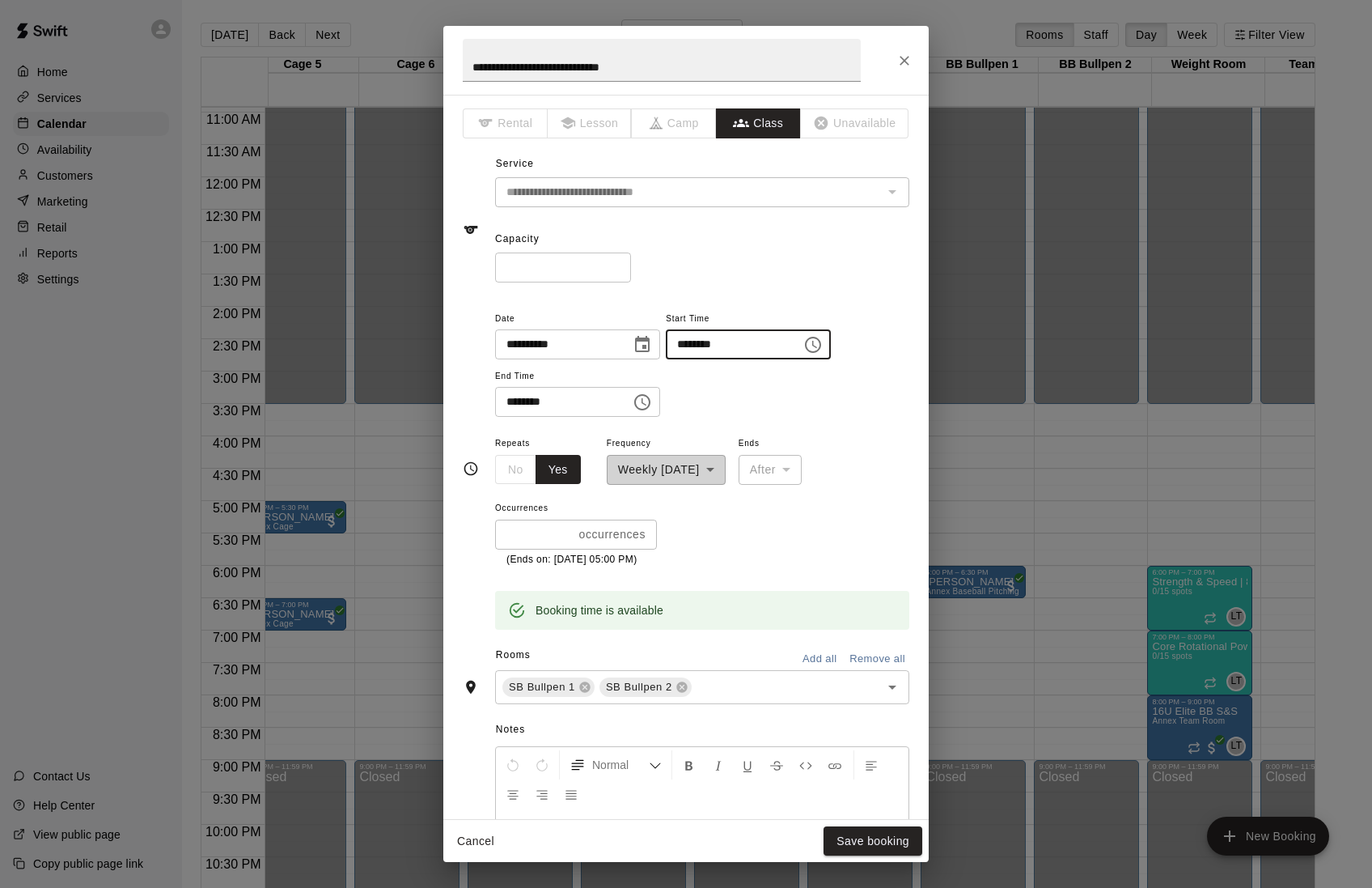
click at [520, 412] on input "********" at bounding box center [557, 401] width 124 height 30
type input "********"
click at [782, 401] on div "**********" at bounding box center [702, 363] width 415 height 109
click at [854, 842] on button "Save booking" at bounding box center [872, 840] width 98 height 30
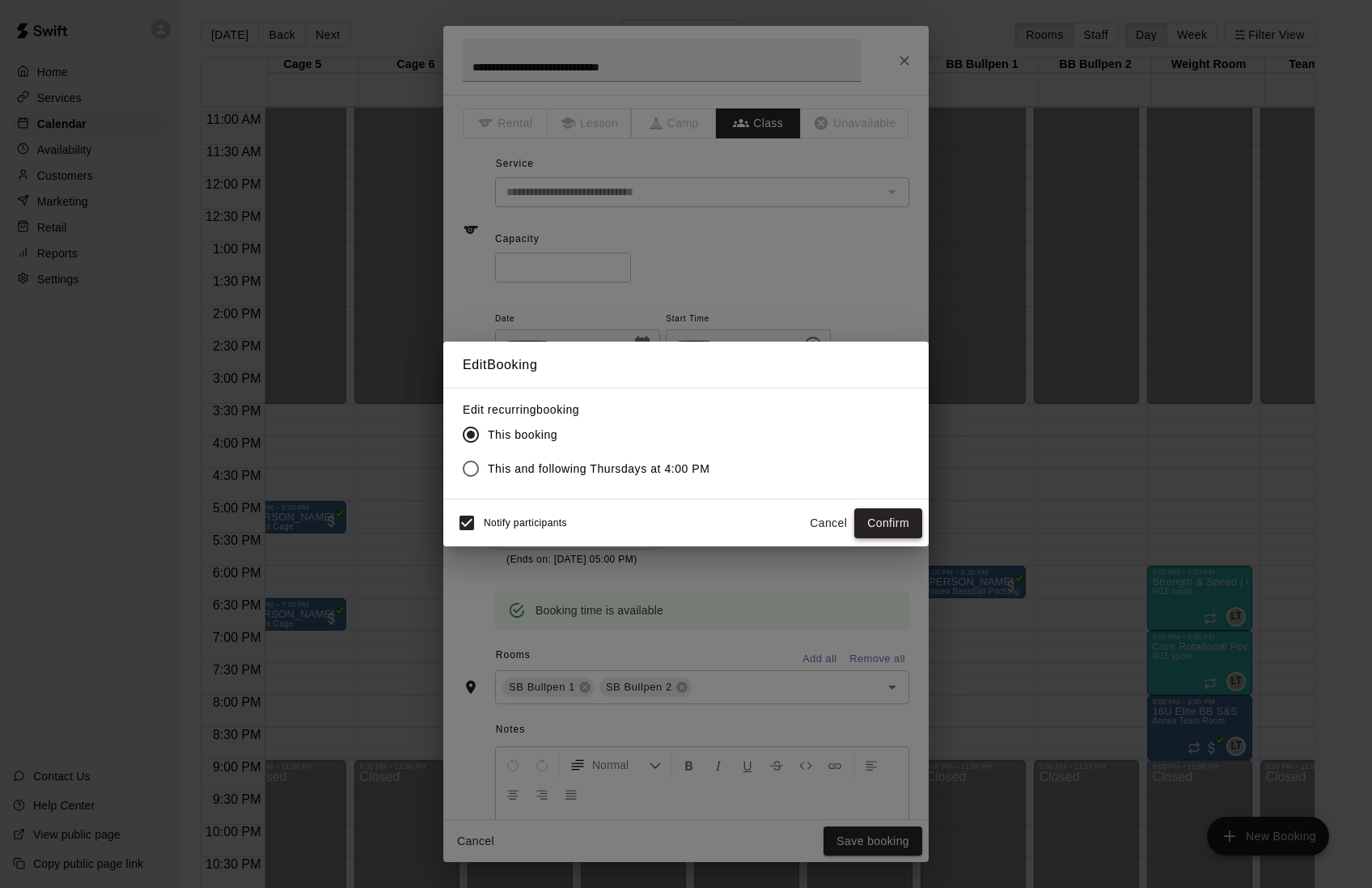
click at [872, 535] on button "Confirm" at bounding box center [888, 523] width 68 height 30
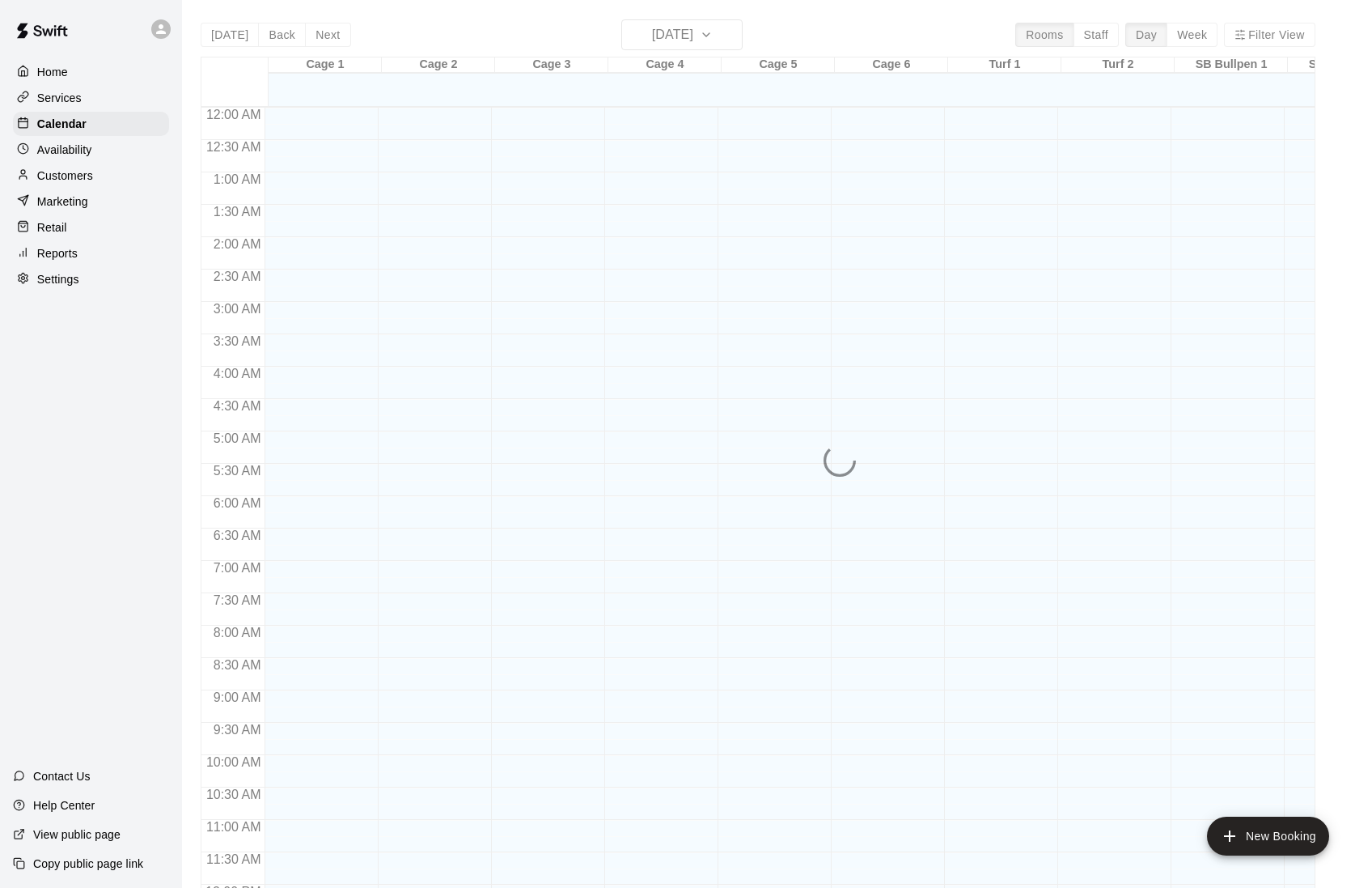
scroll to position [707, 0]
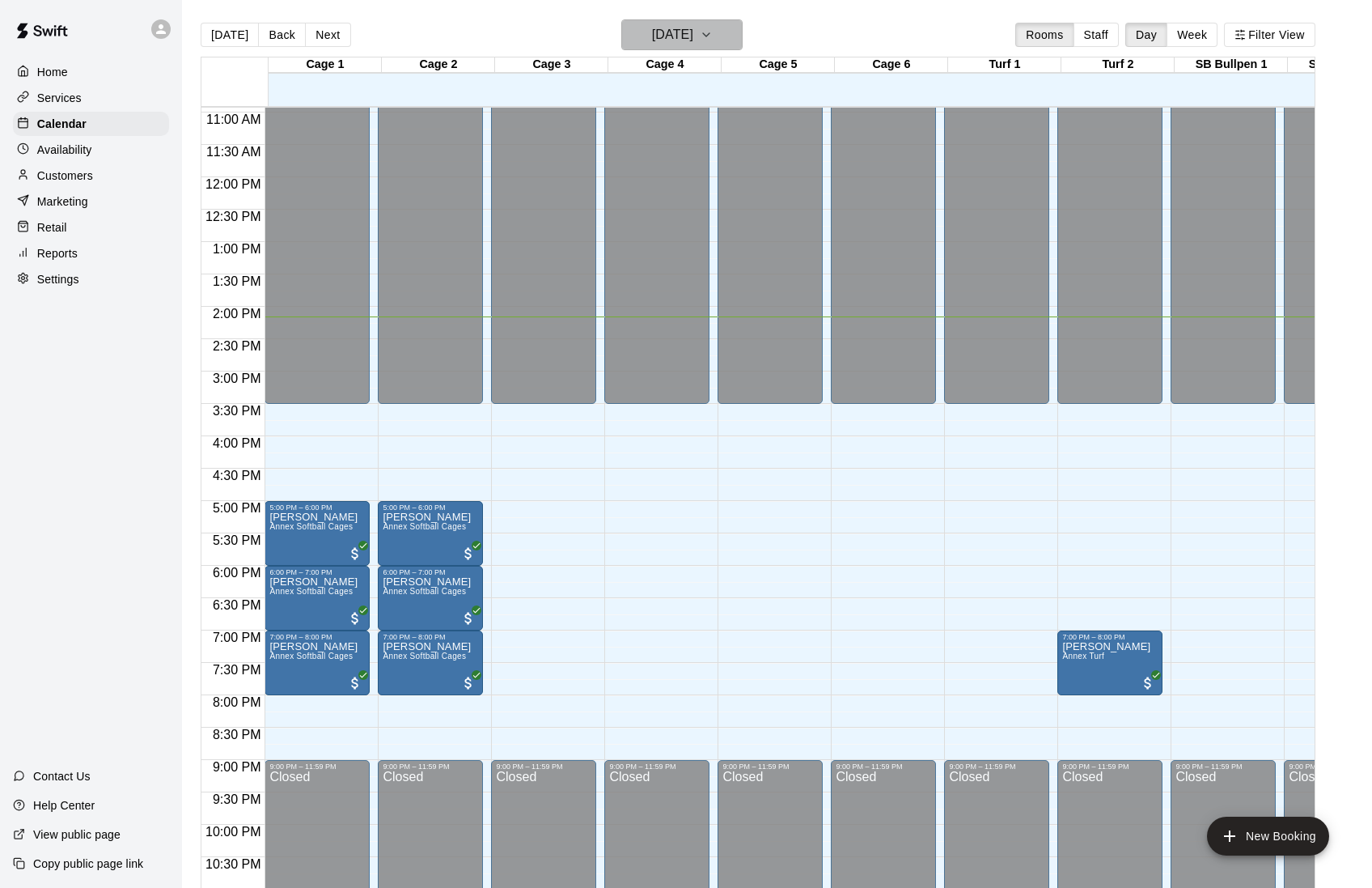
click at [694, 33] on h6 "[DATE]" at bounding box center [672, 35] width 41 height 23
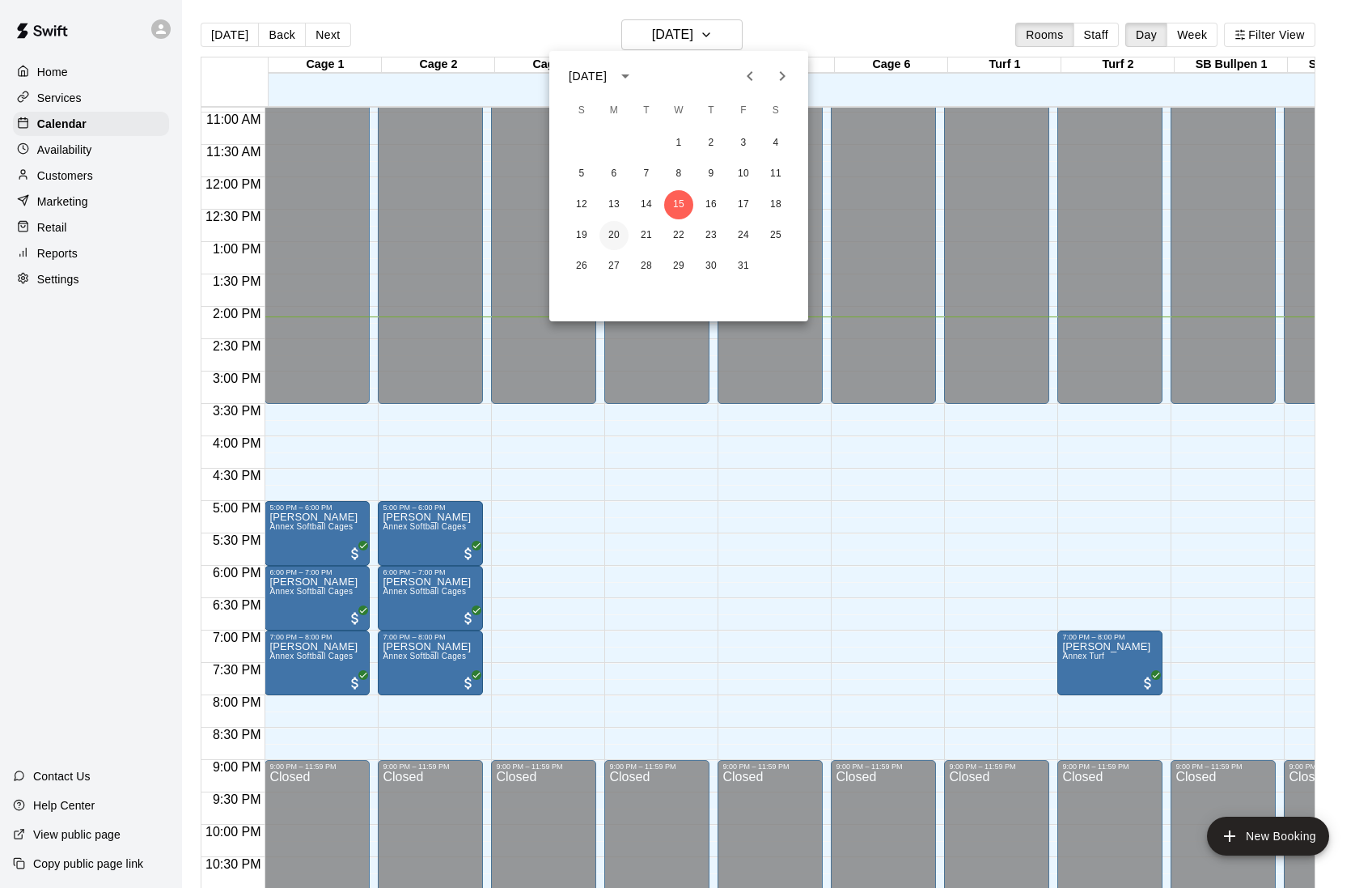
click at [616, 235] on button "20" at bounding box center [613, 235] width 29 height 29
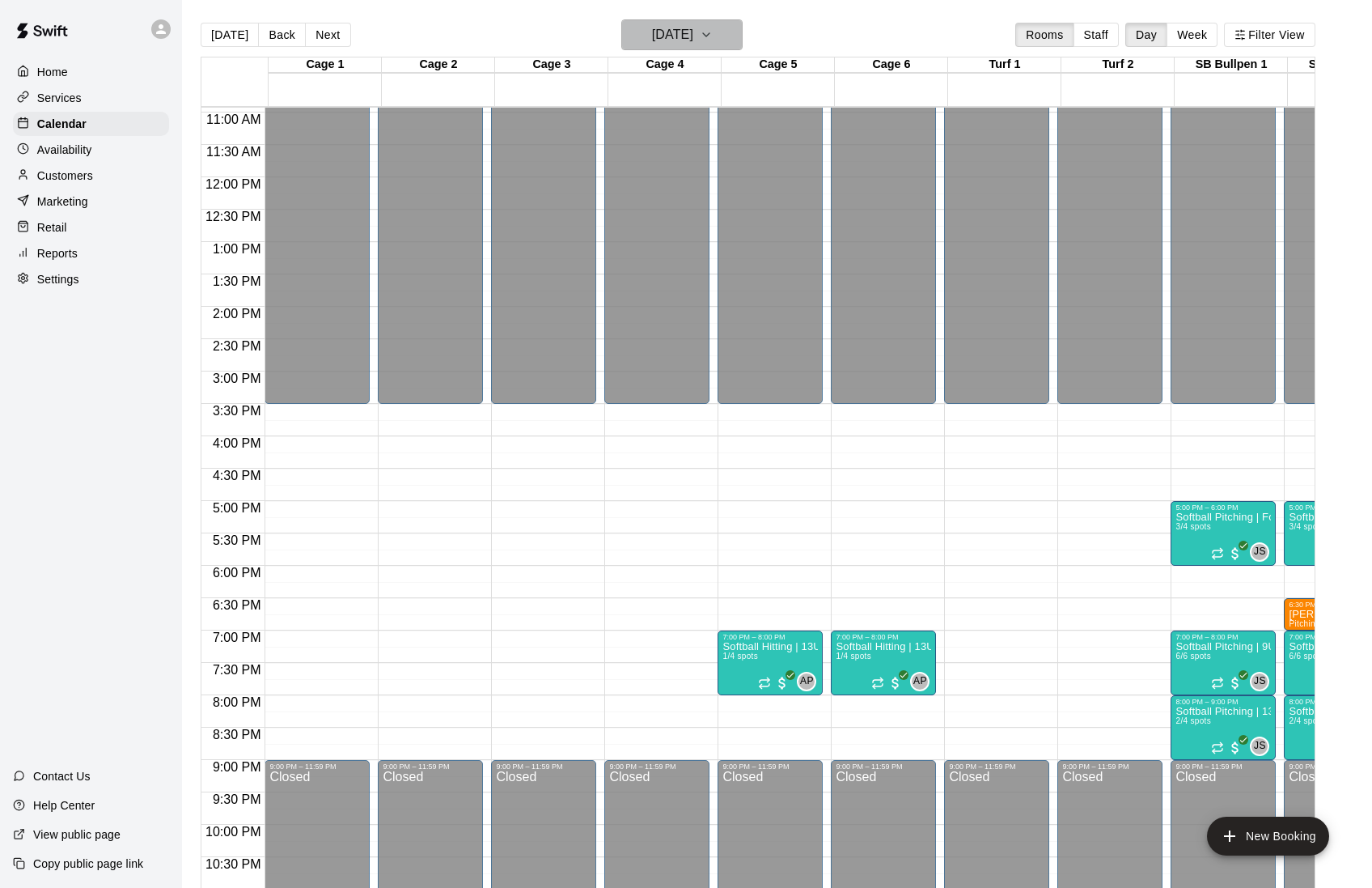
click at [693, 36] on h6 "[DATE]" at bounding box center [672, 35] width 41 height 23
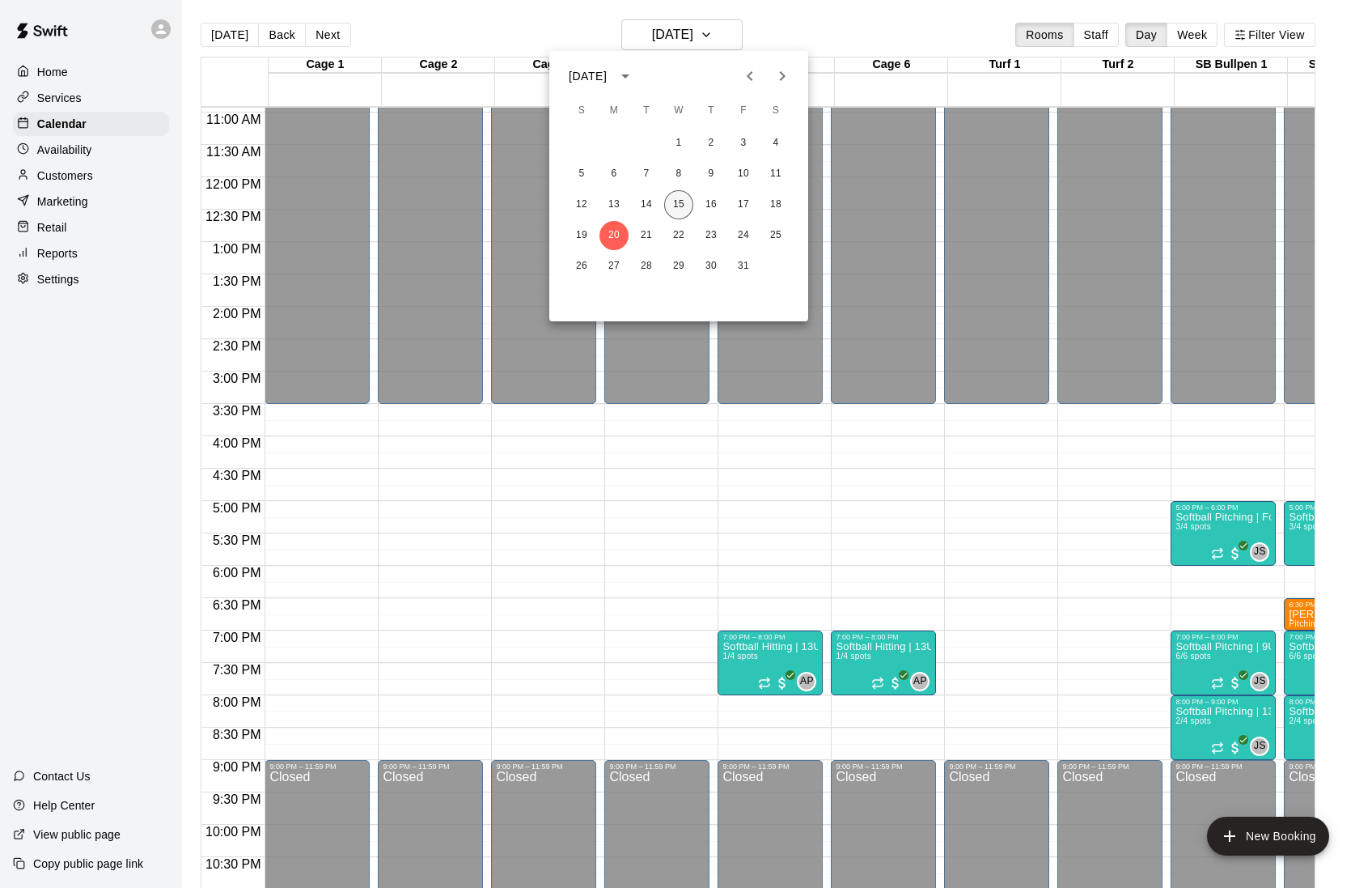
click at [683, 210] on button "15" at bounding box center [678, 205] width 29 height 29
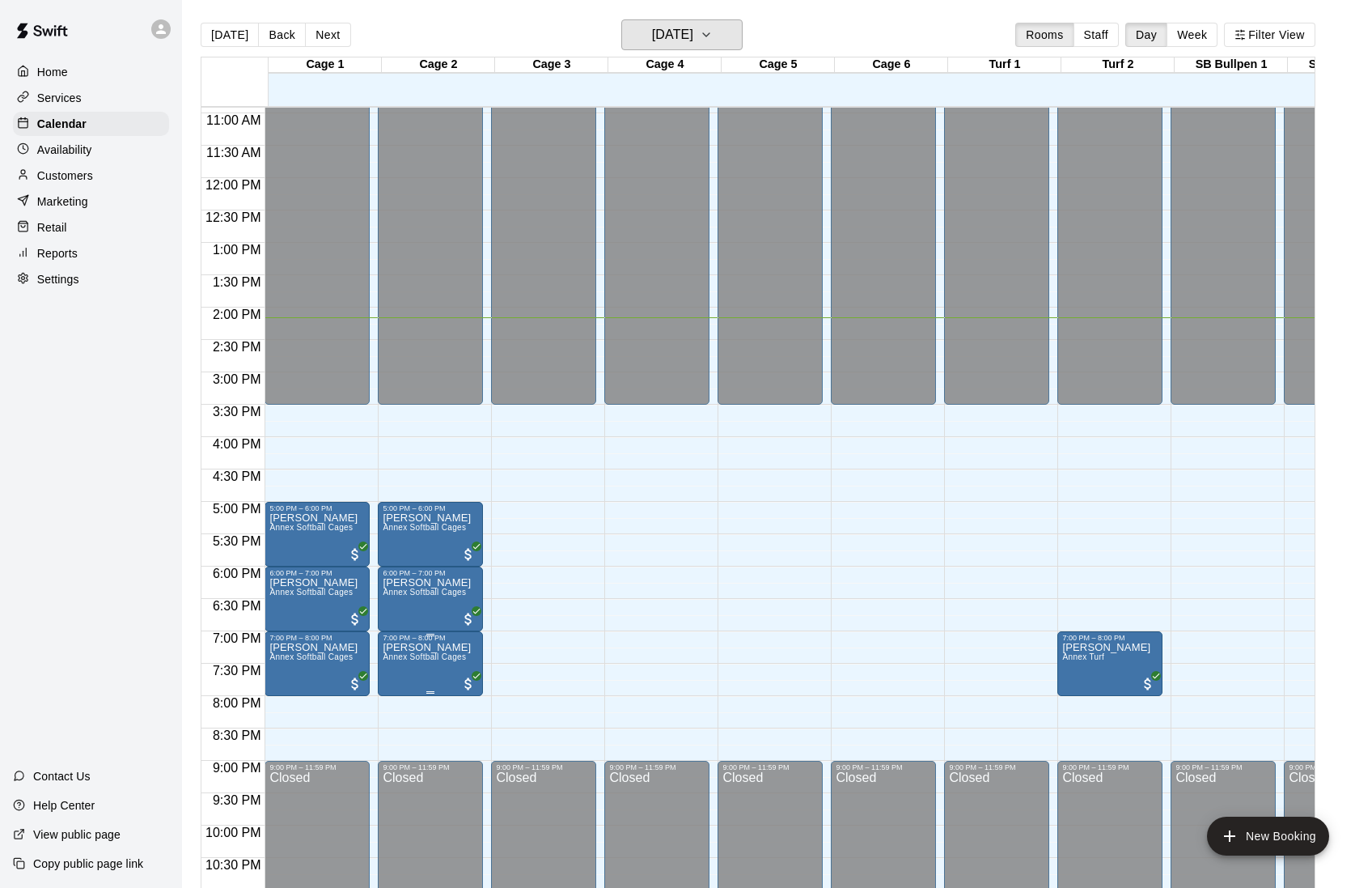
scroll to position [706, 0]
click at [428, 658] on span "Annex Softball Cages" at bounding box center [423, 656] width 83 height 9
click at [406, 756] on icon "delete" at bounding box center [403, 749] width 11 height 14
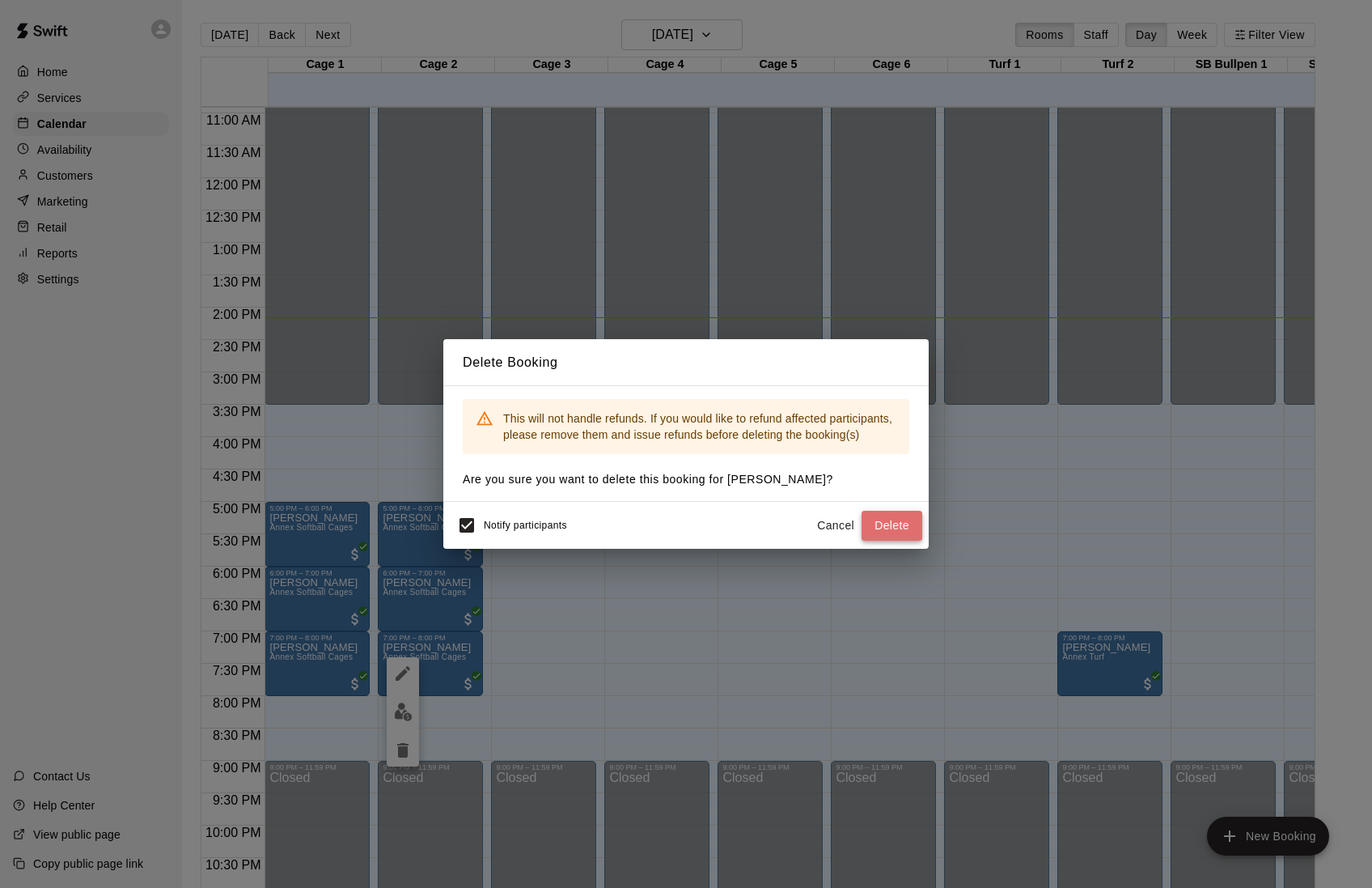
click at [881, 531] on button "Delete" at bounding box center [892, 525] width 61 height 30
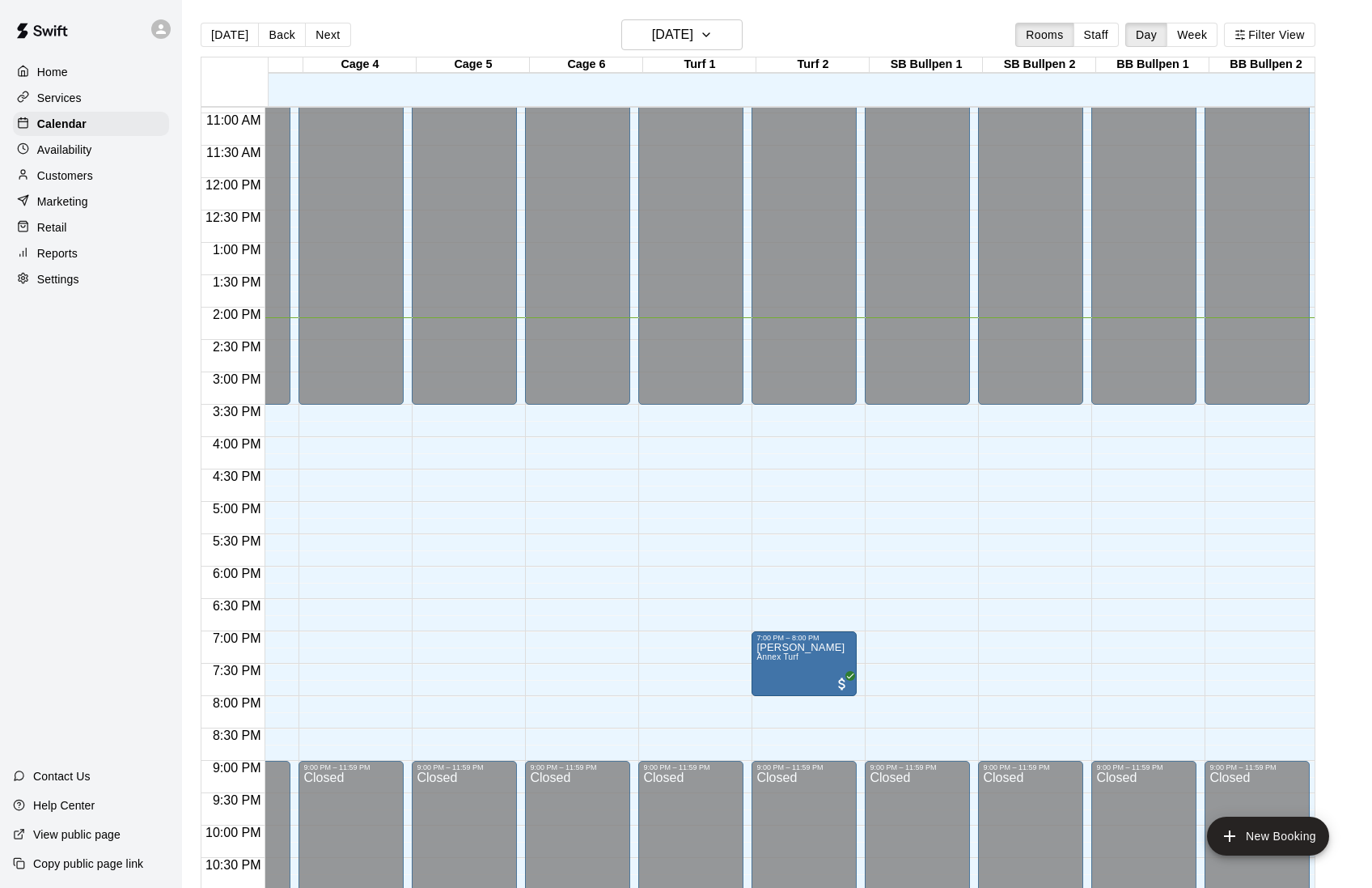
scroll to position [0, 347]
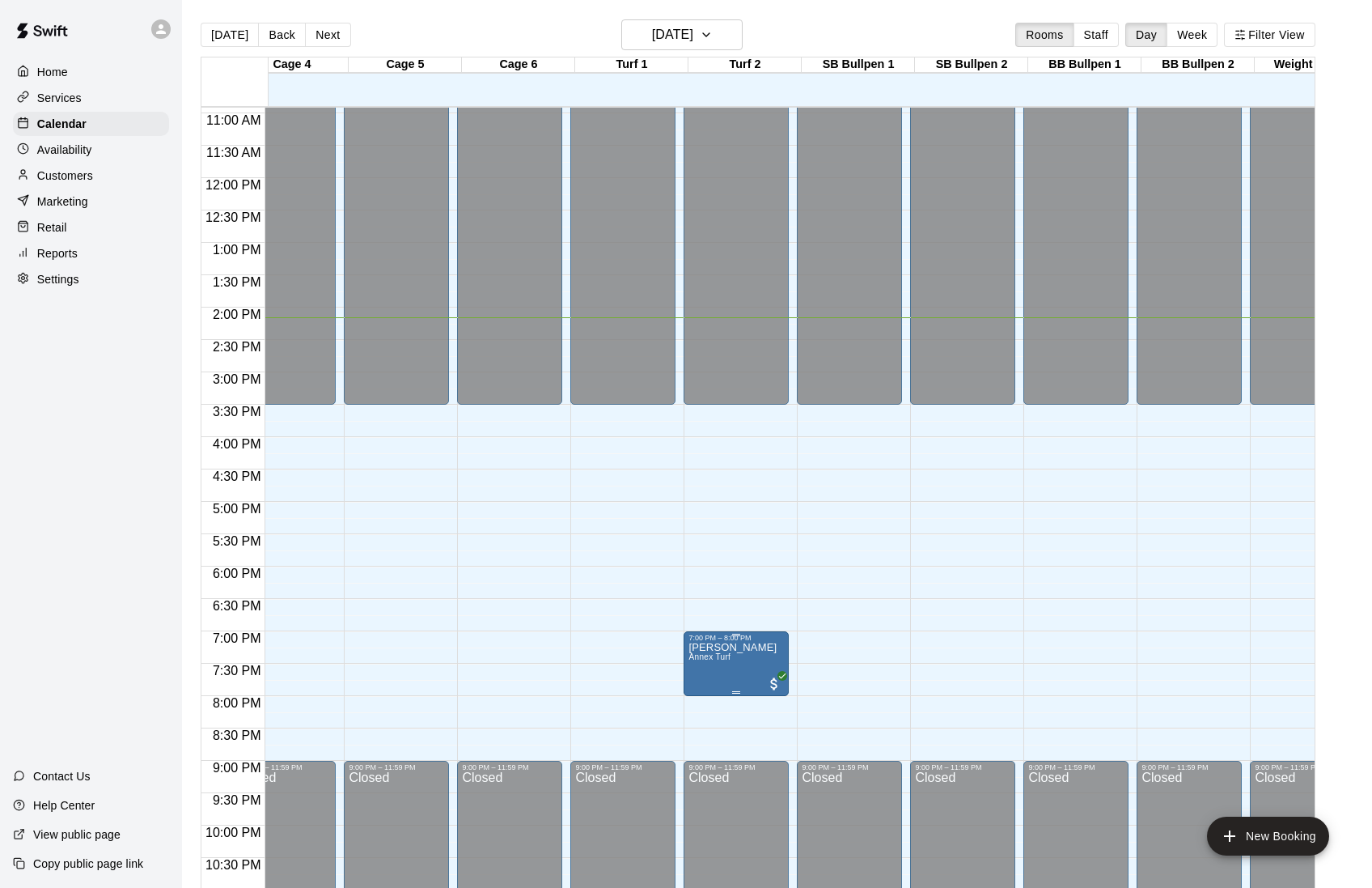
click at [735, 647] on p "[PERSON_NAME]" at bounding box center [733, 647] width 88 height 0
click at [710, 752] on icon "delete" at bounding box center [708, 744] width 11 height 14
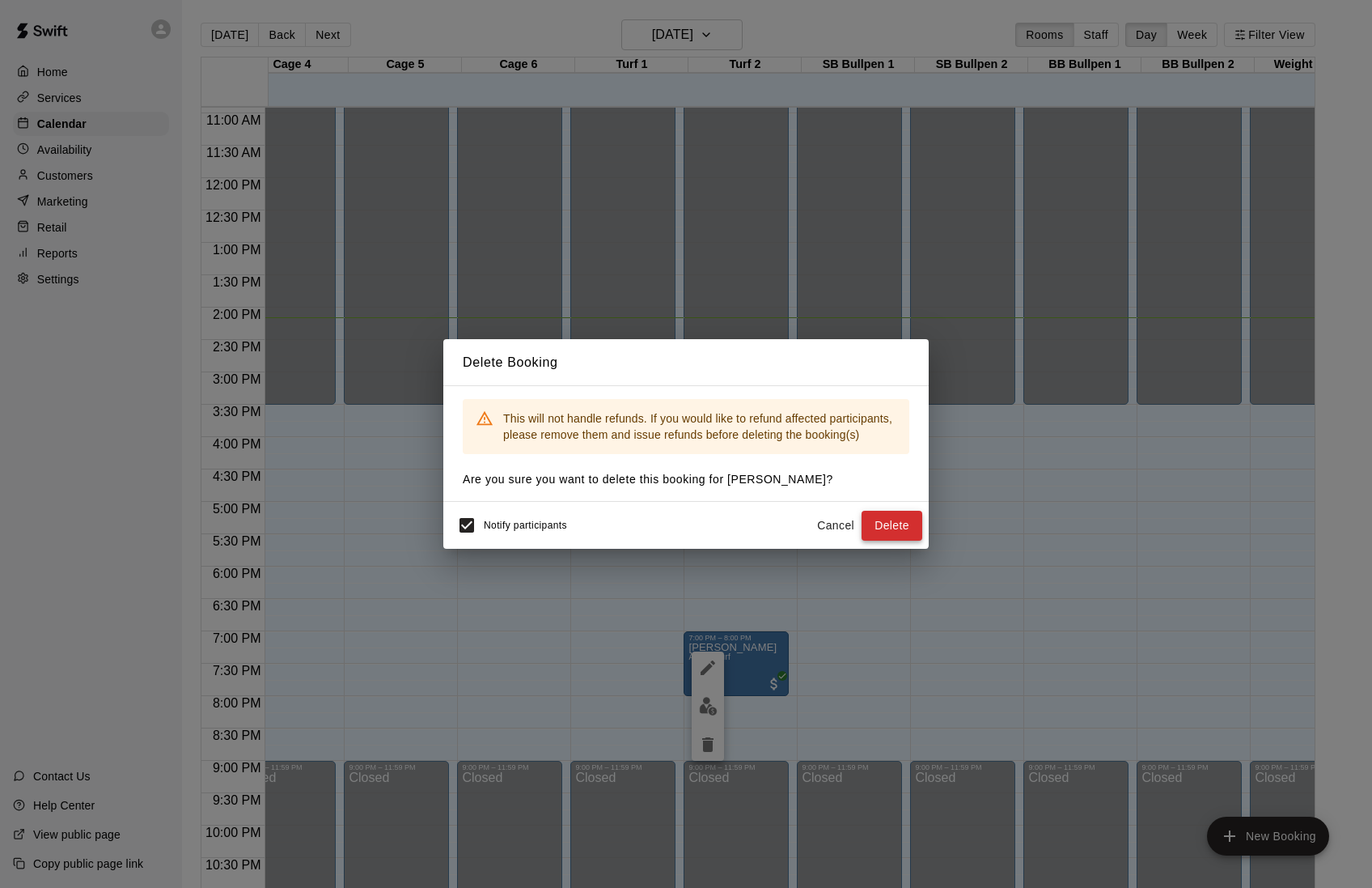
click at [901, 526] on button "Delete" at bounding box center [892, 525] width 61 height 30
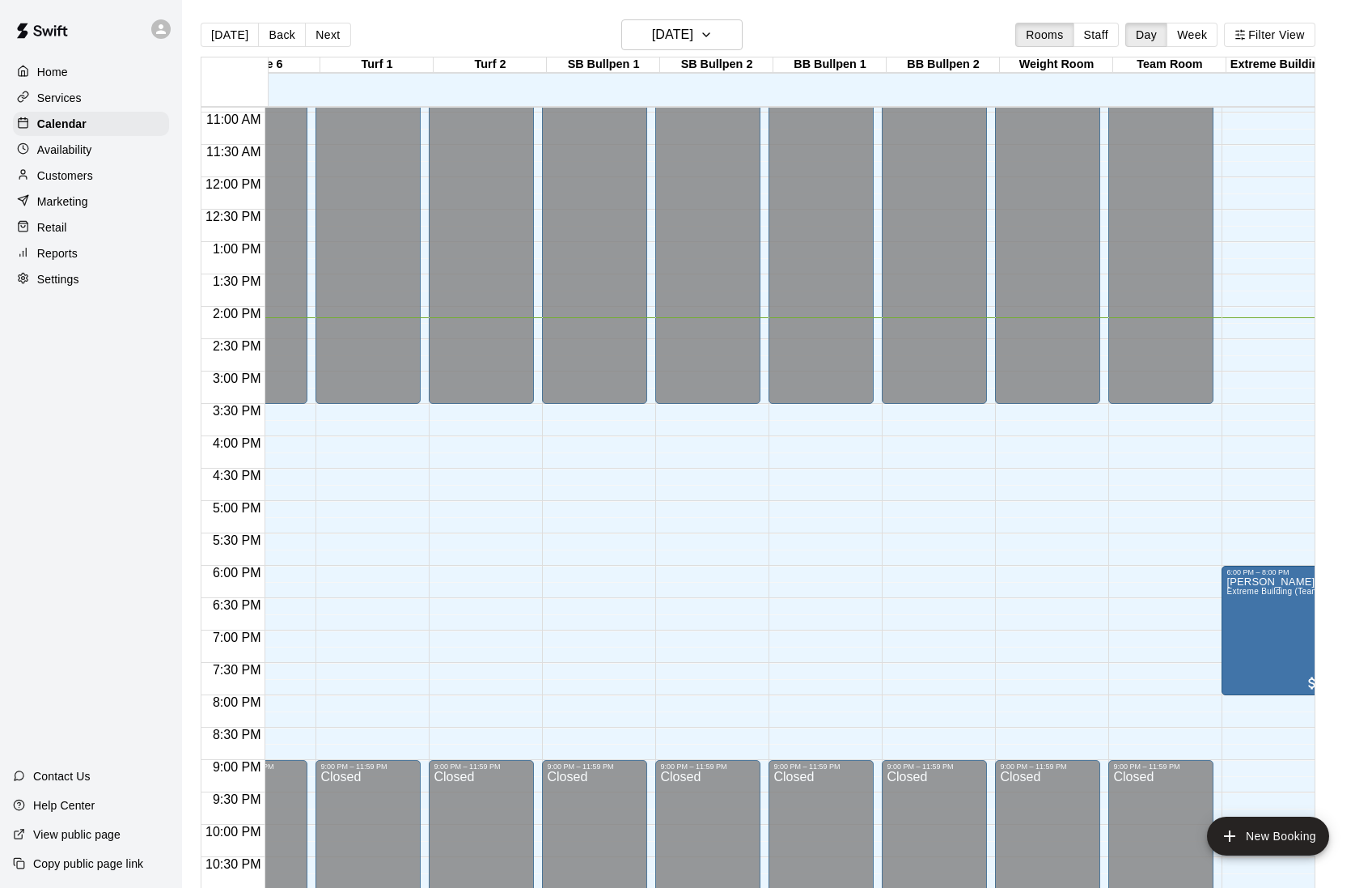
scroll to position [0, 721]
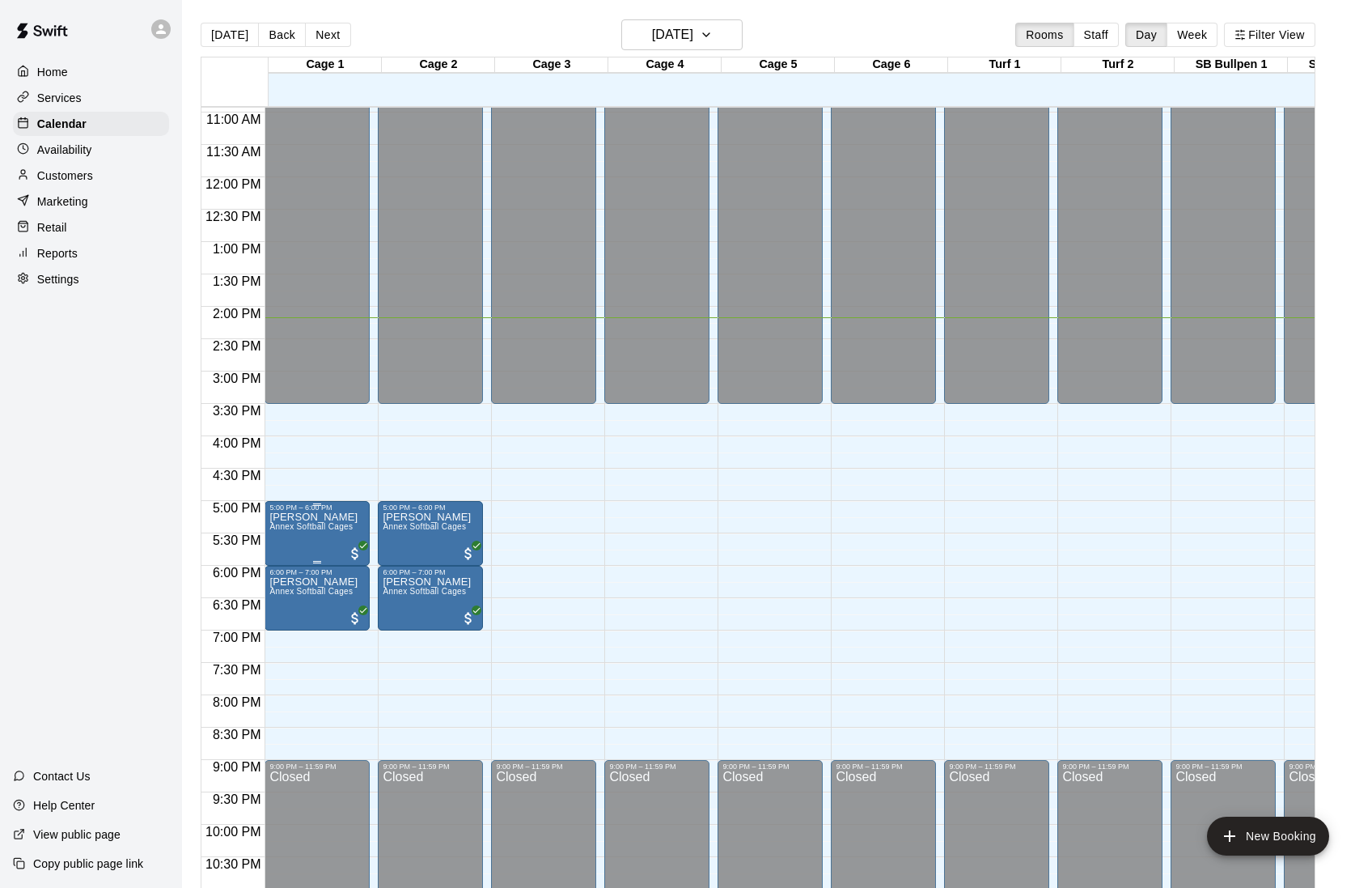
click at [305, 517] on p "[PERSON_NAME]" at bounding box center [313, 517] width 88 height 0
click at [295, 620] on icon "delete" at bounding box center [289, 614] width 11 height 14
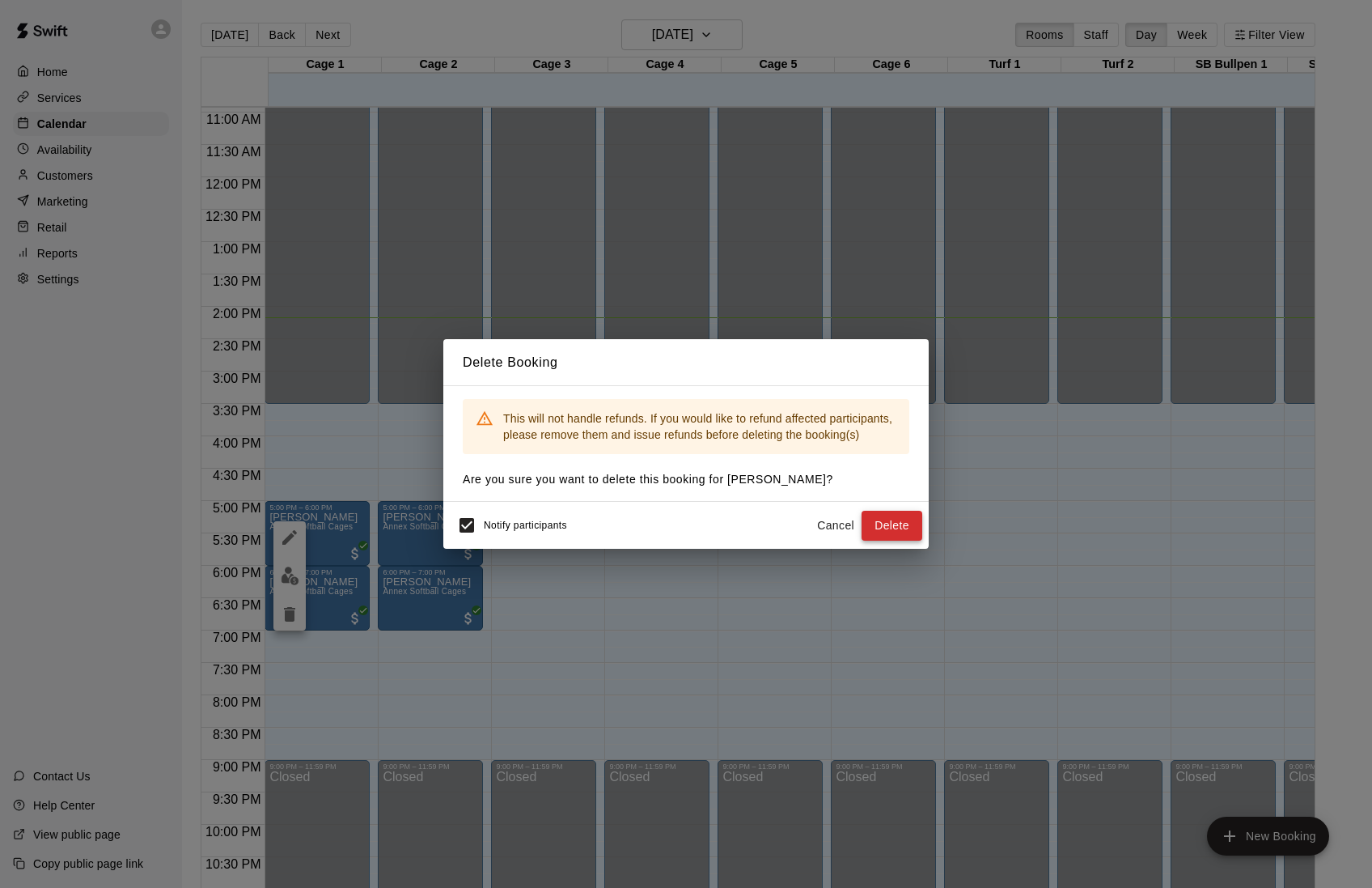
click at [884, 534] on button "Delete" at bounding box center [892, 525] width 61 height 30
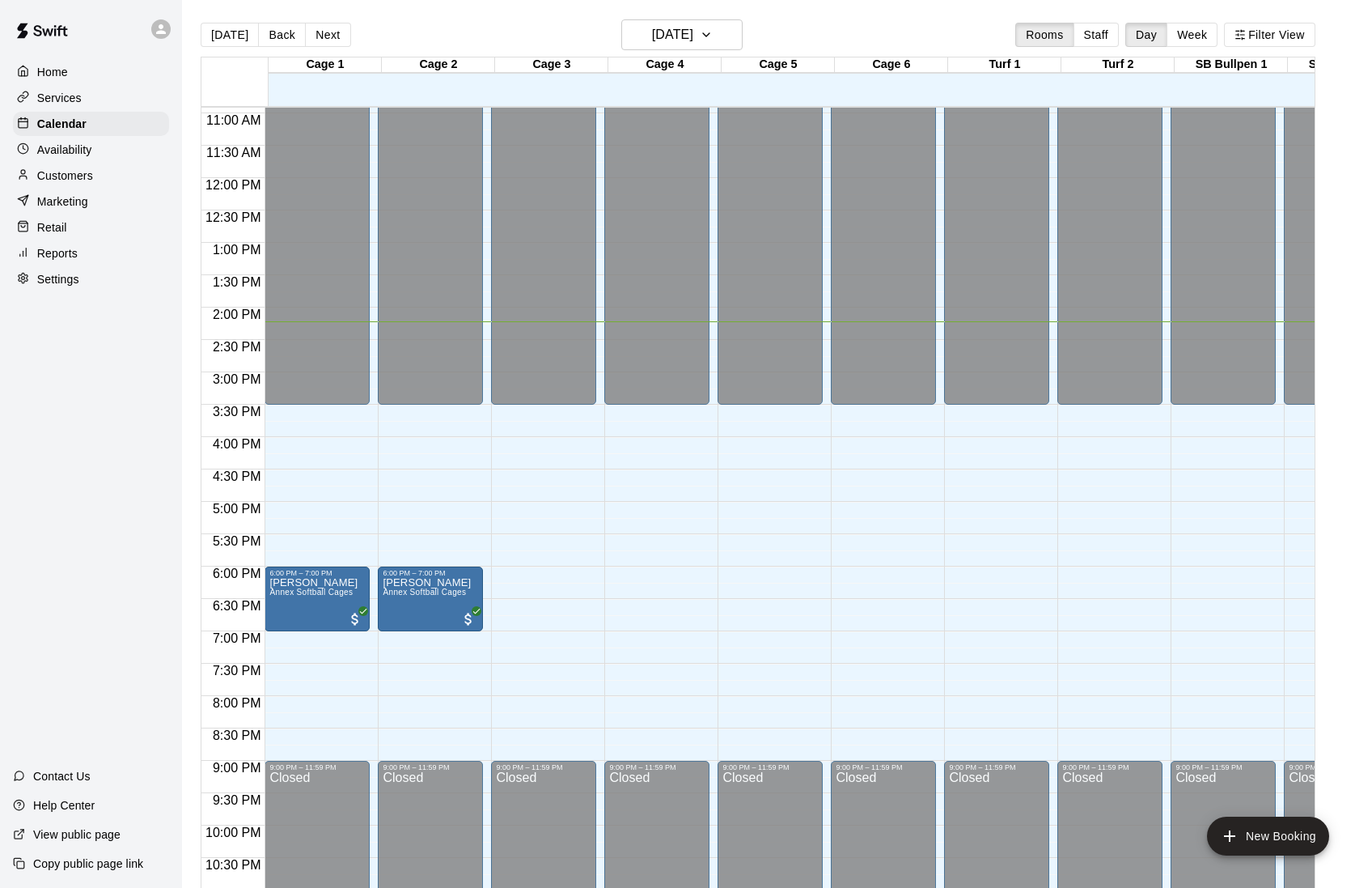
scroll to position [706, 0]
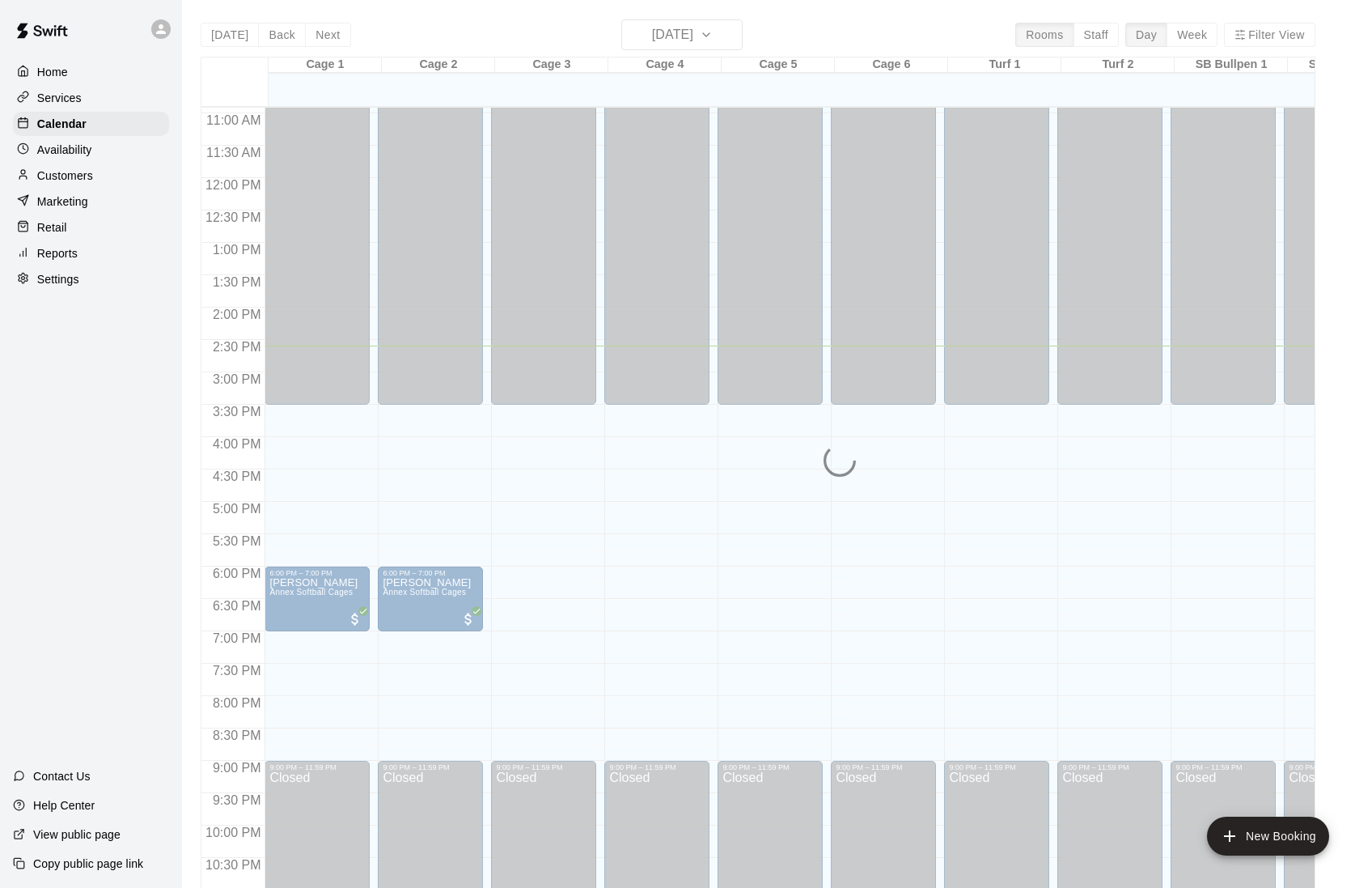
click at [82, 175] on p "Customers" at bounding box center [65, 175] width 55 height 16
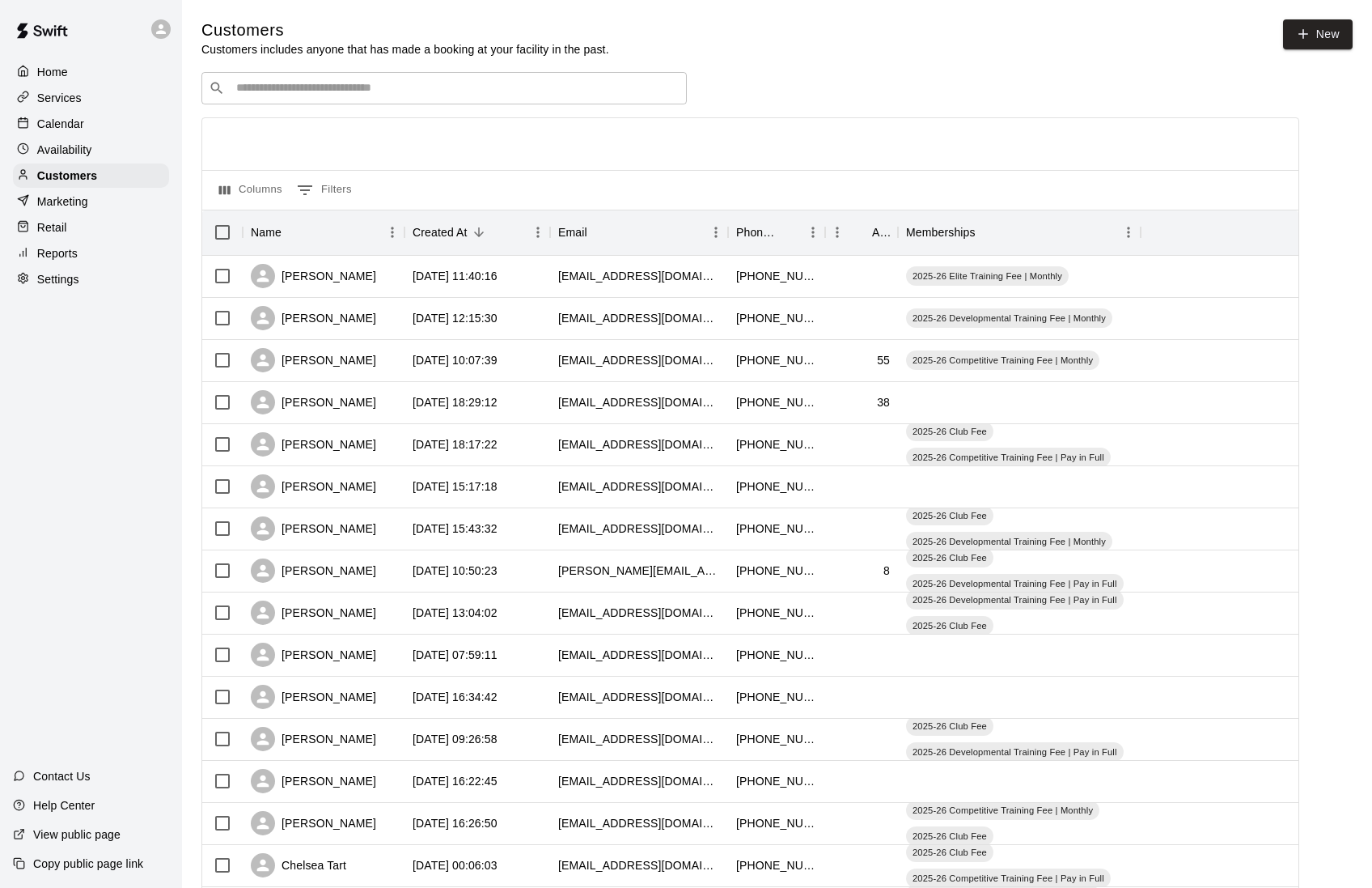
click at [424, 100] on div "​ ​" at bounding box center [444, 88] width 485 height 32
type input "******"
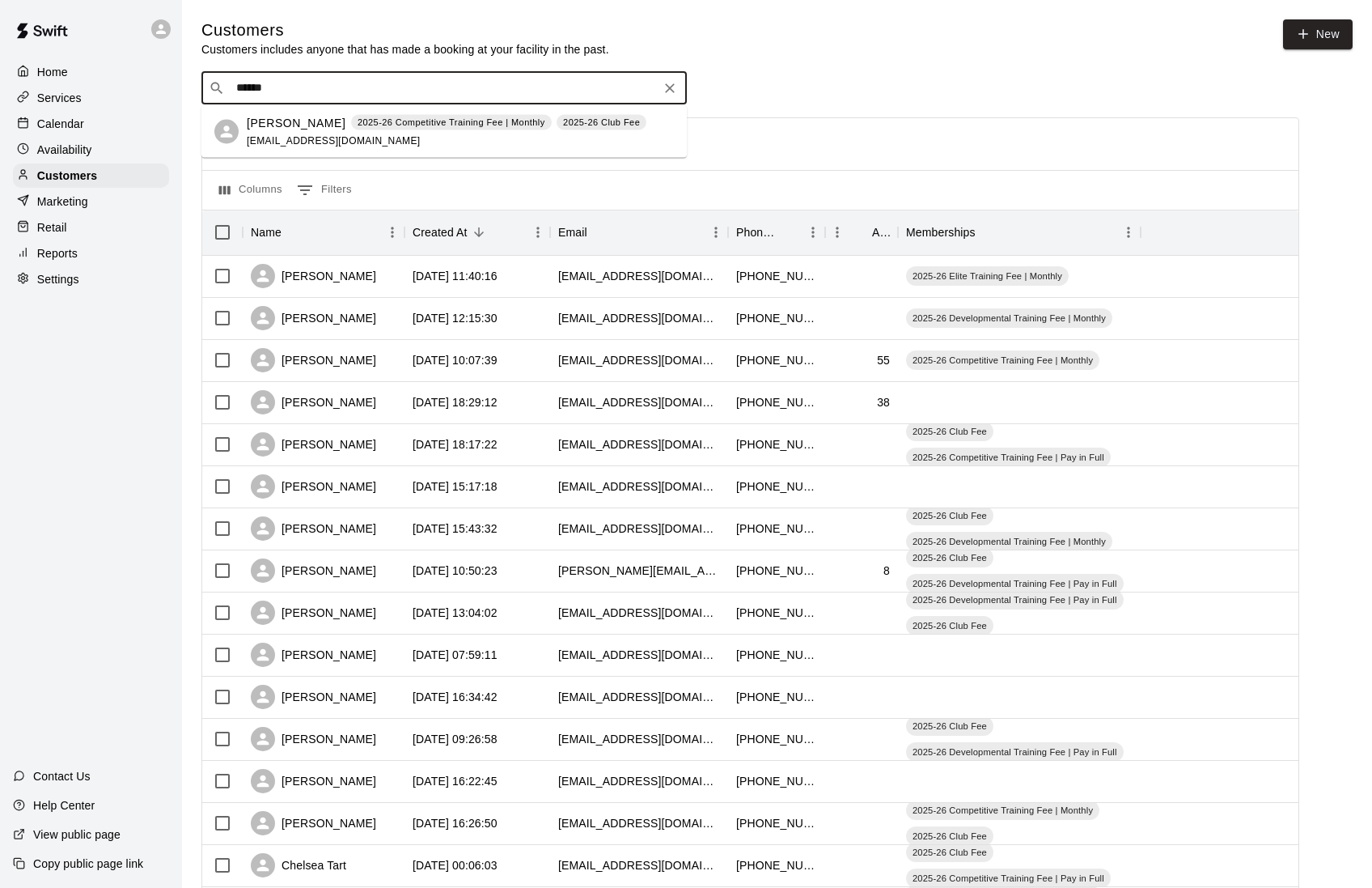
click at [294, 134] on div "[PERSON_NAME] 2025-26 Competitive Training Fee | Monthly 2025-26 Club Fee [EMAI…" at bounding box center [446, 131] width 399 height 34
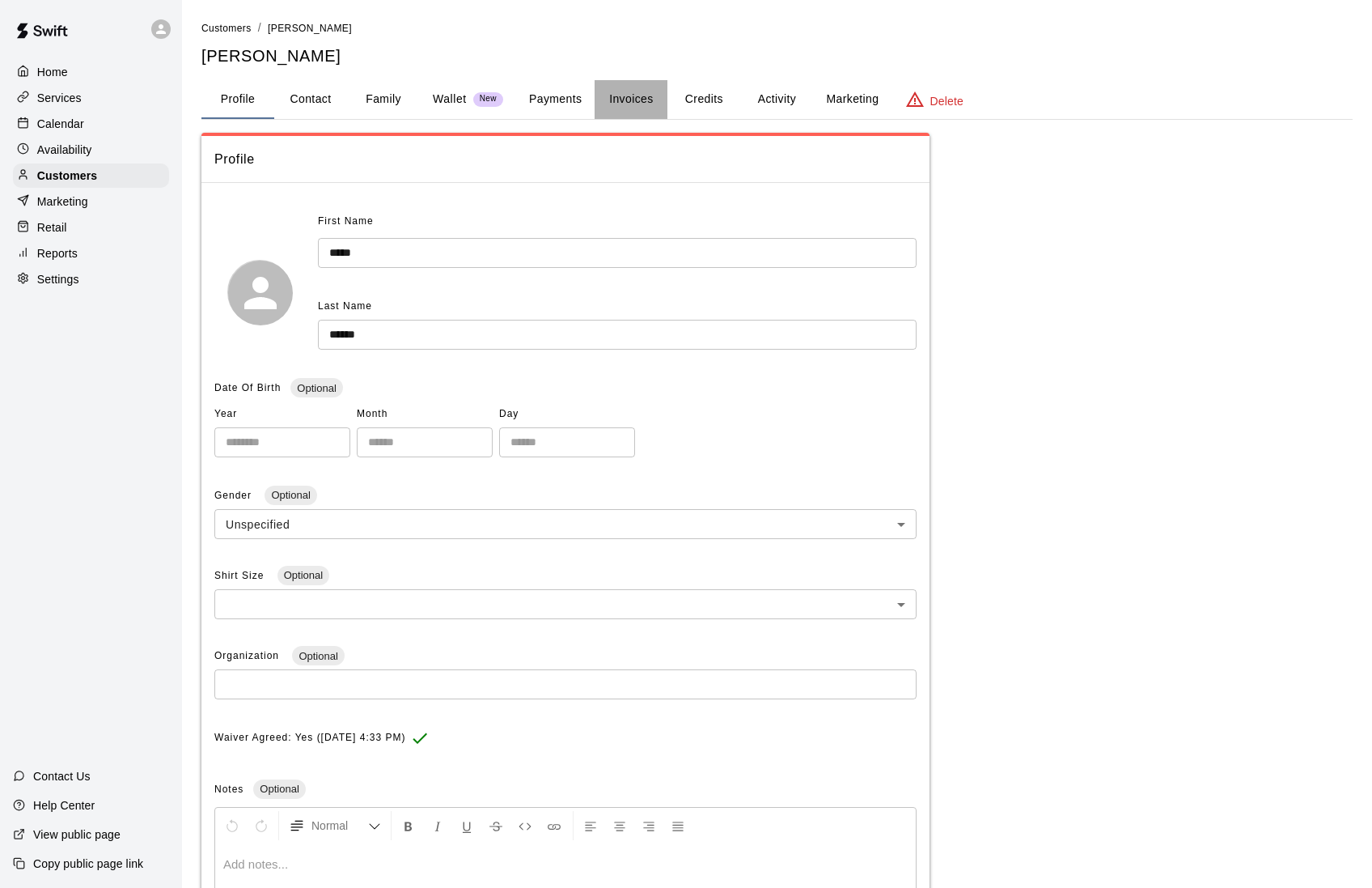
click at [630, 111] on button "Invoices" at bounding box center [631, 99] width 73 height 39
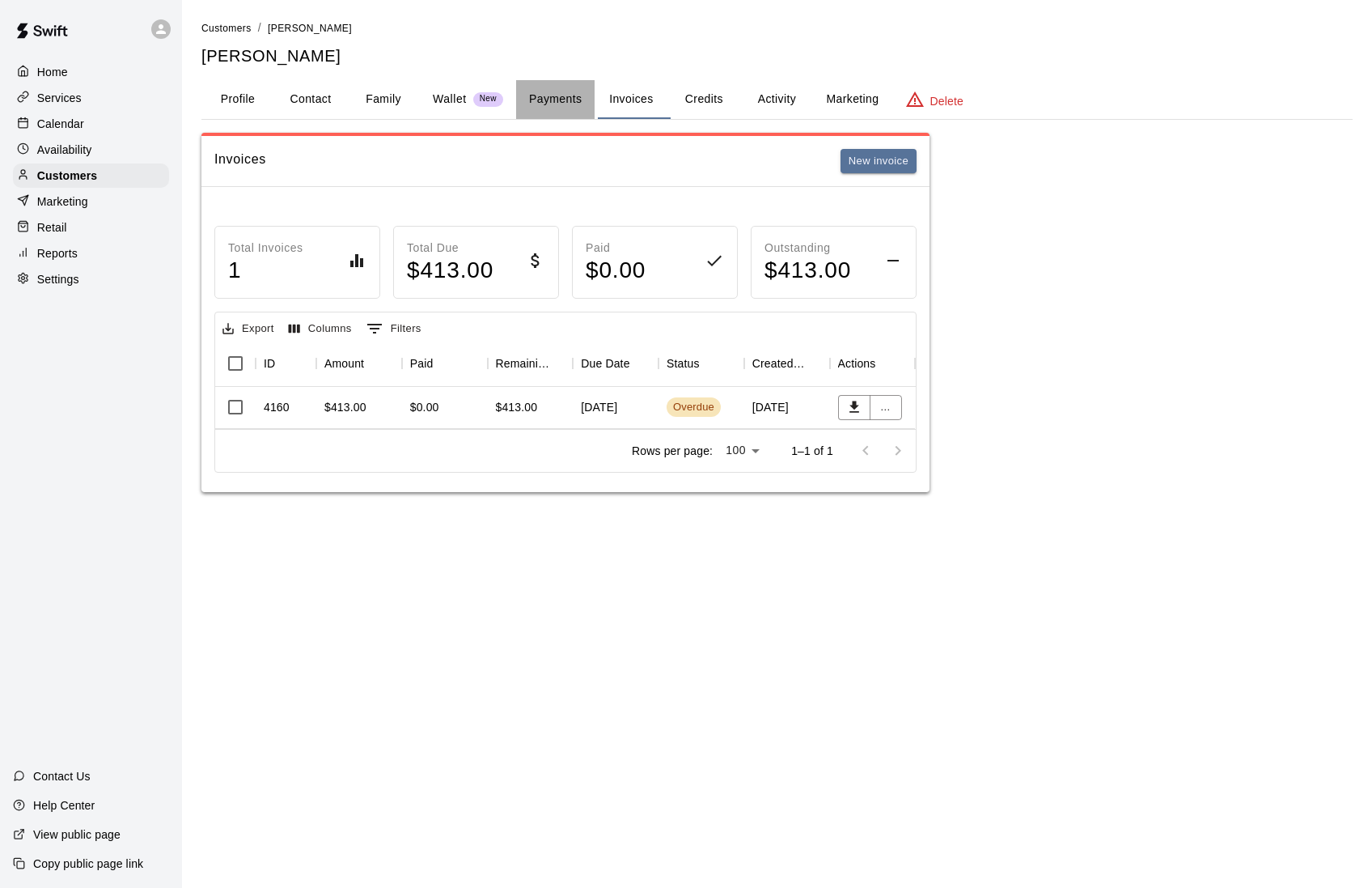
click at [568, 108] on button "Payments" at bounding box center [555, 99] width 78 height 39
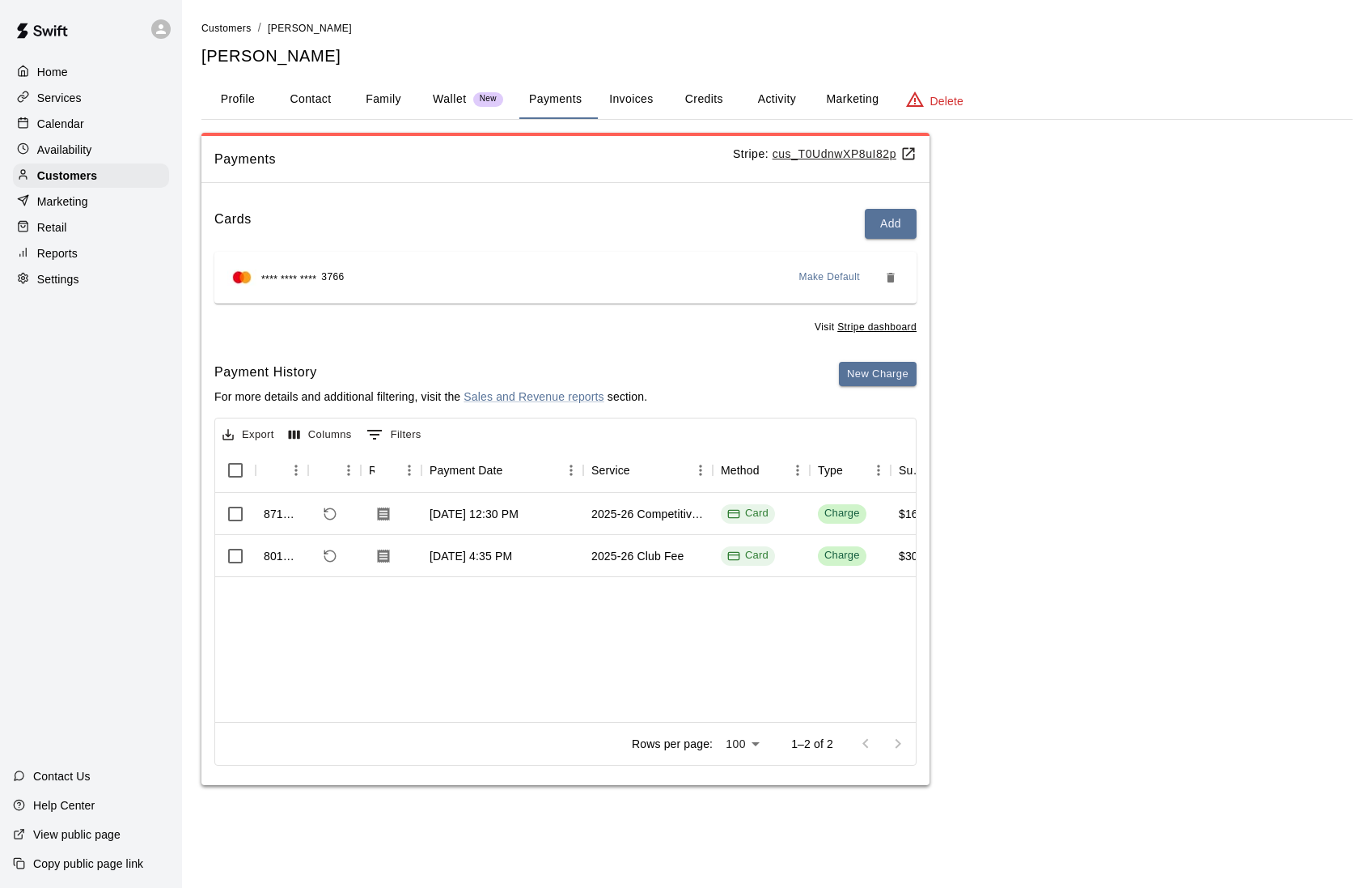
click at [635, 105] on button "Invoices" at bounding box center [631, 99] width 73 height 39
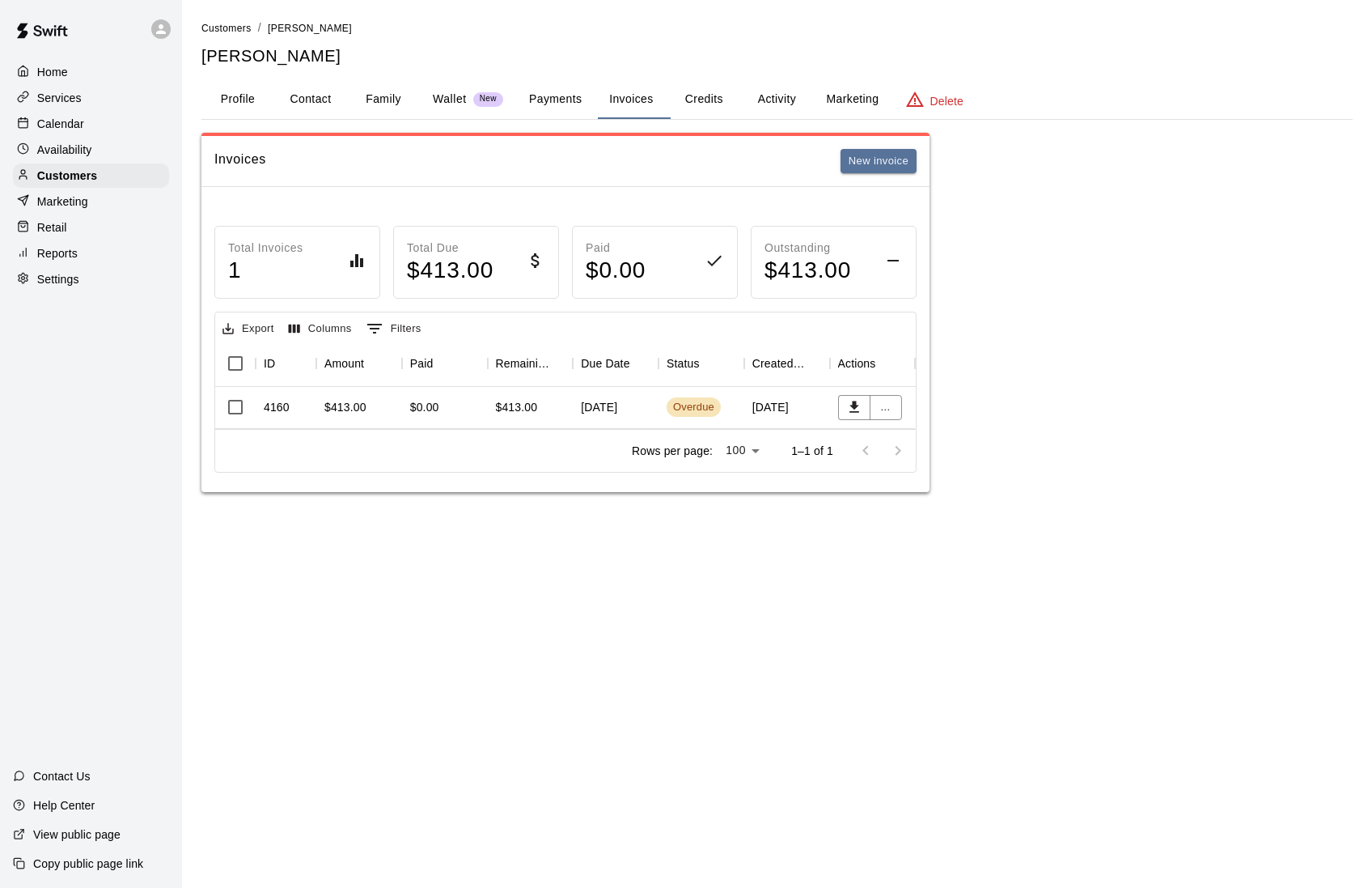
click at [379, 100] on button "Family" at bounding box center [383, 99] width 73 height 39
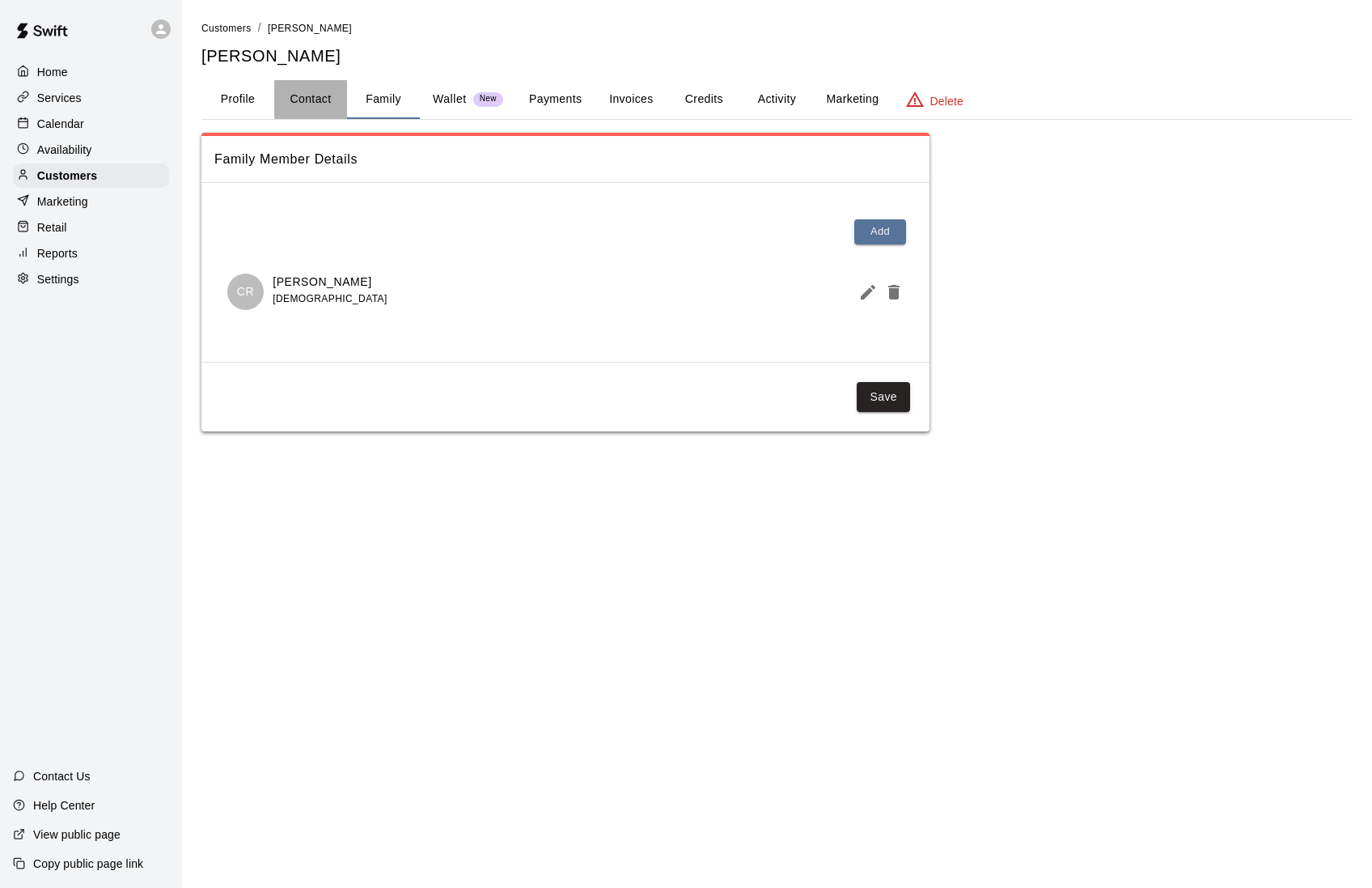
click at [293, 98] on button "Contact" at bounding box center [311, 99] width 73 height 39
select select "**"
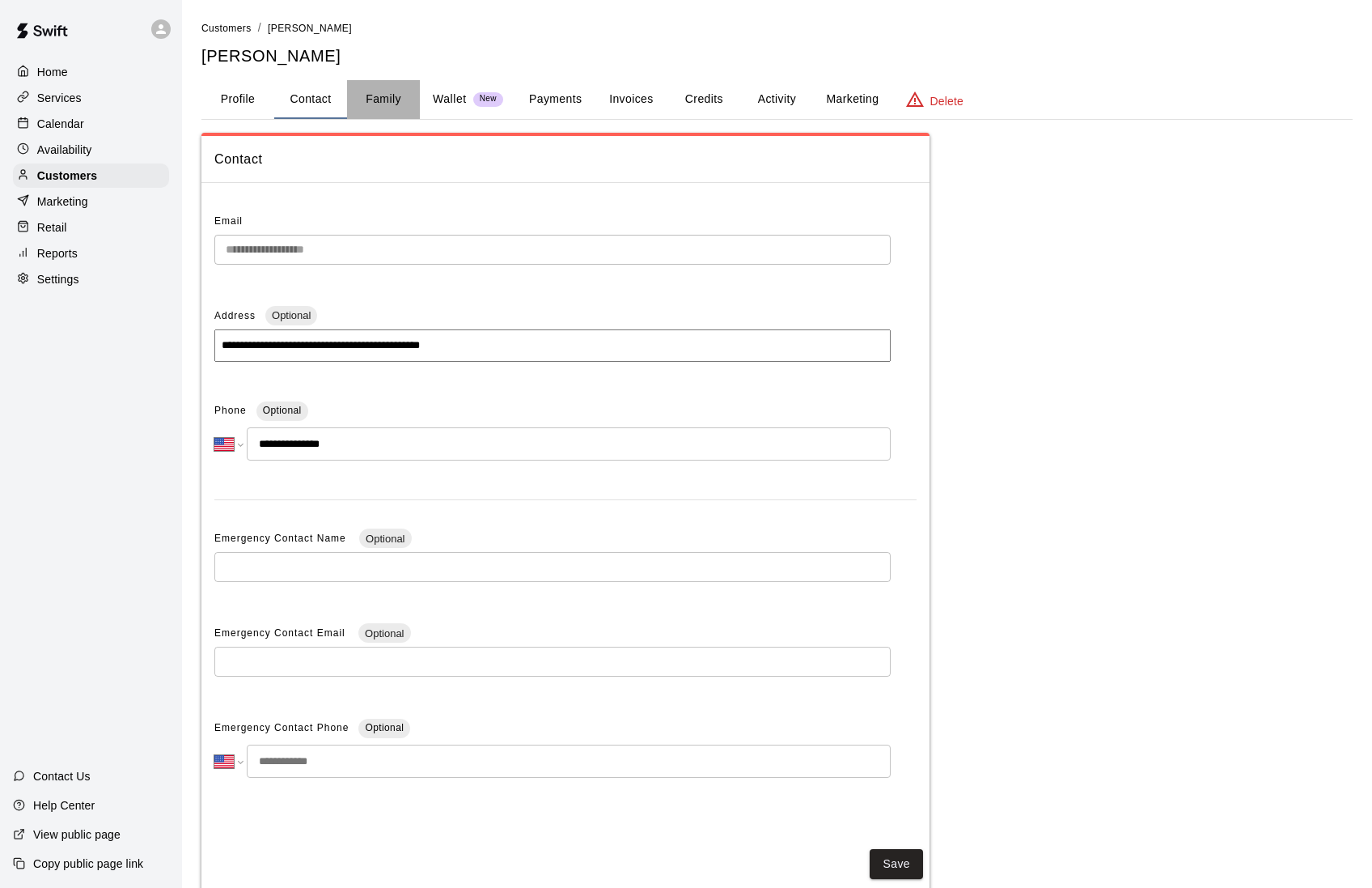
click at [382, 97] on button "Family" at bounding box center [383, 99] width 73 height 39
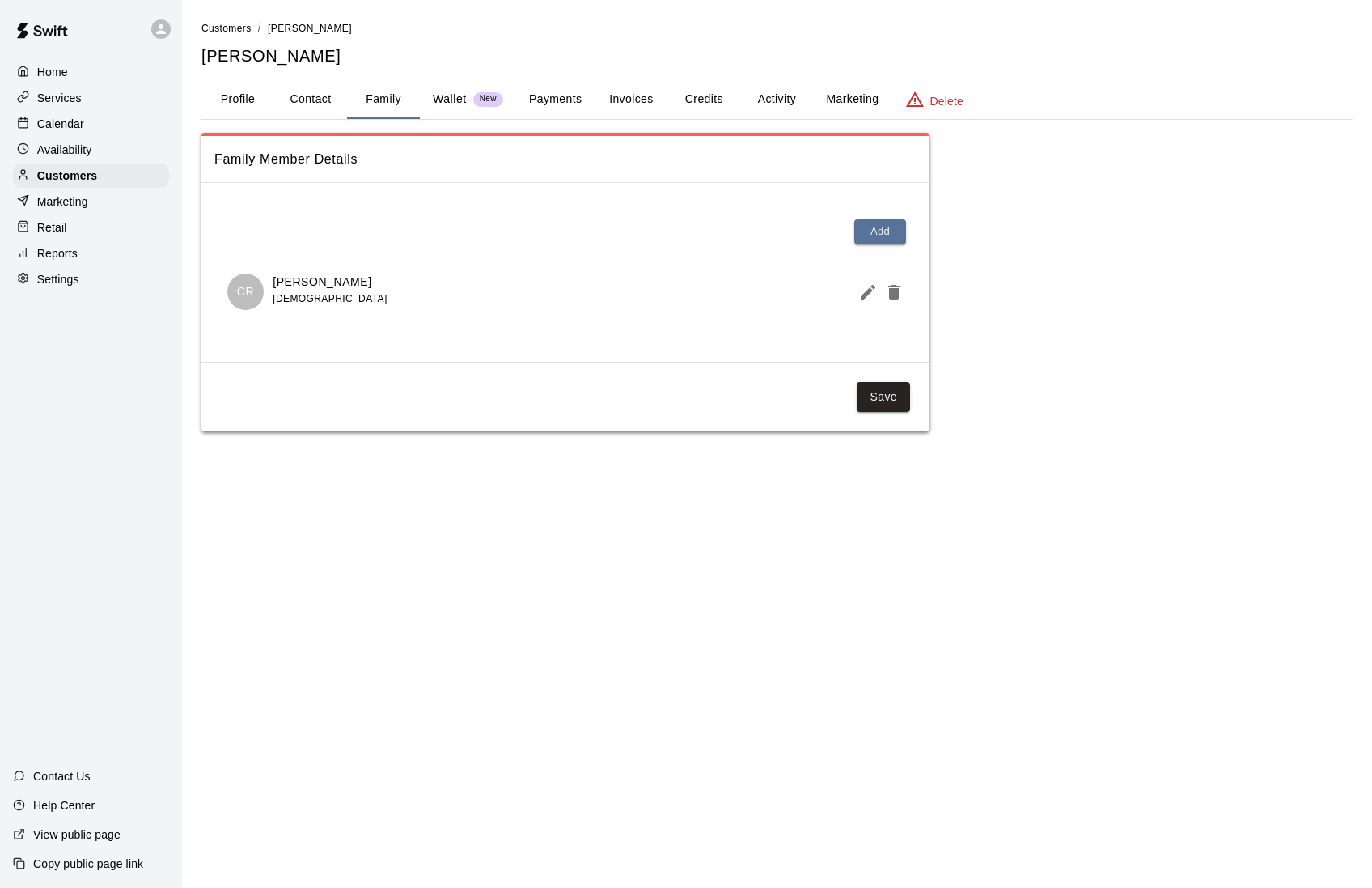
click at [250, 98] on button "Profile" at bounding box center [238, 99] width 73 height 39
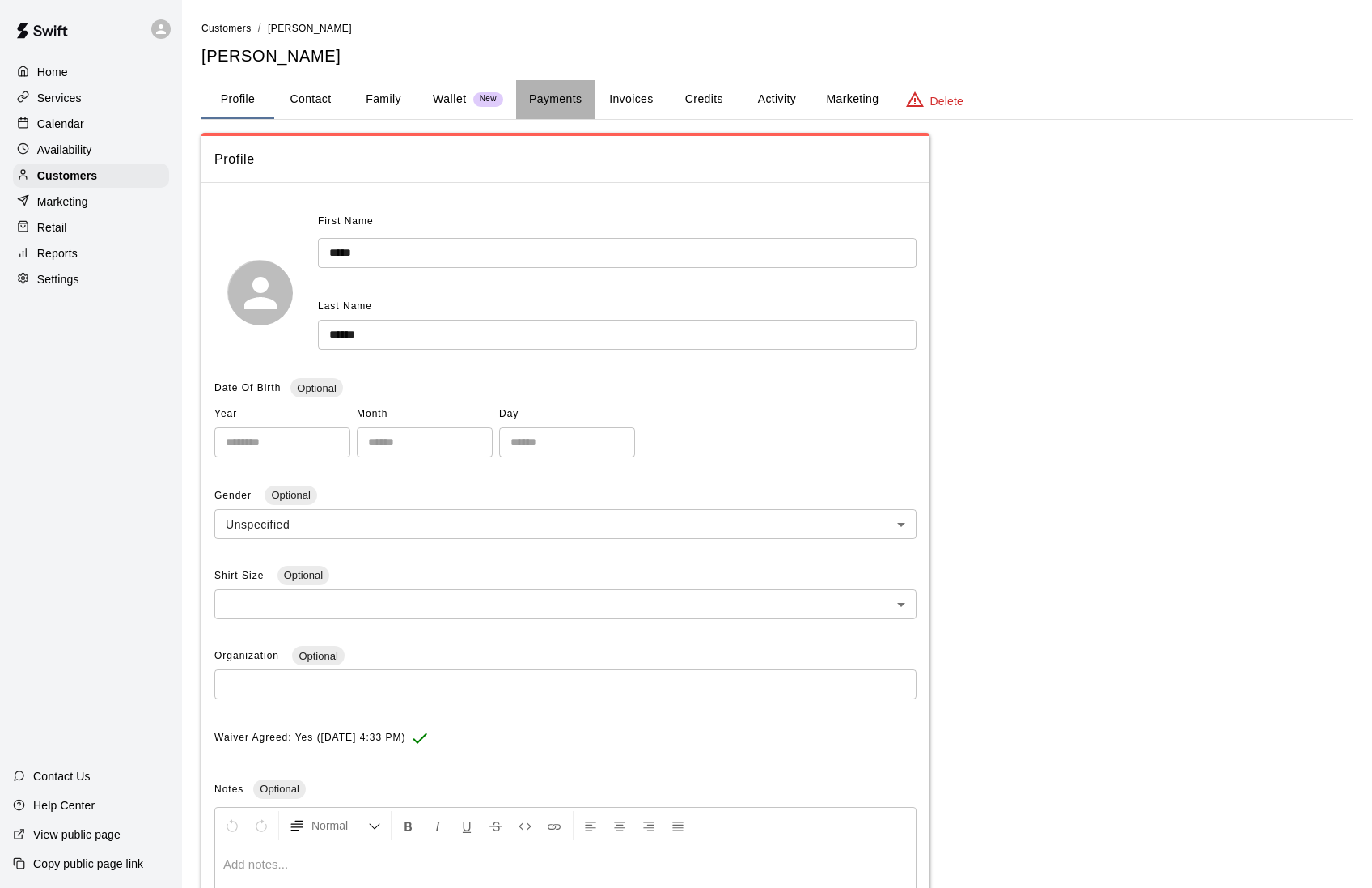
click at [563, 100] on button "Payments" at bounding box center [555, 99] width 78 height 39
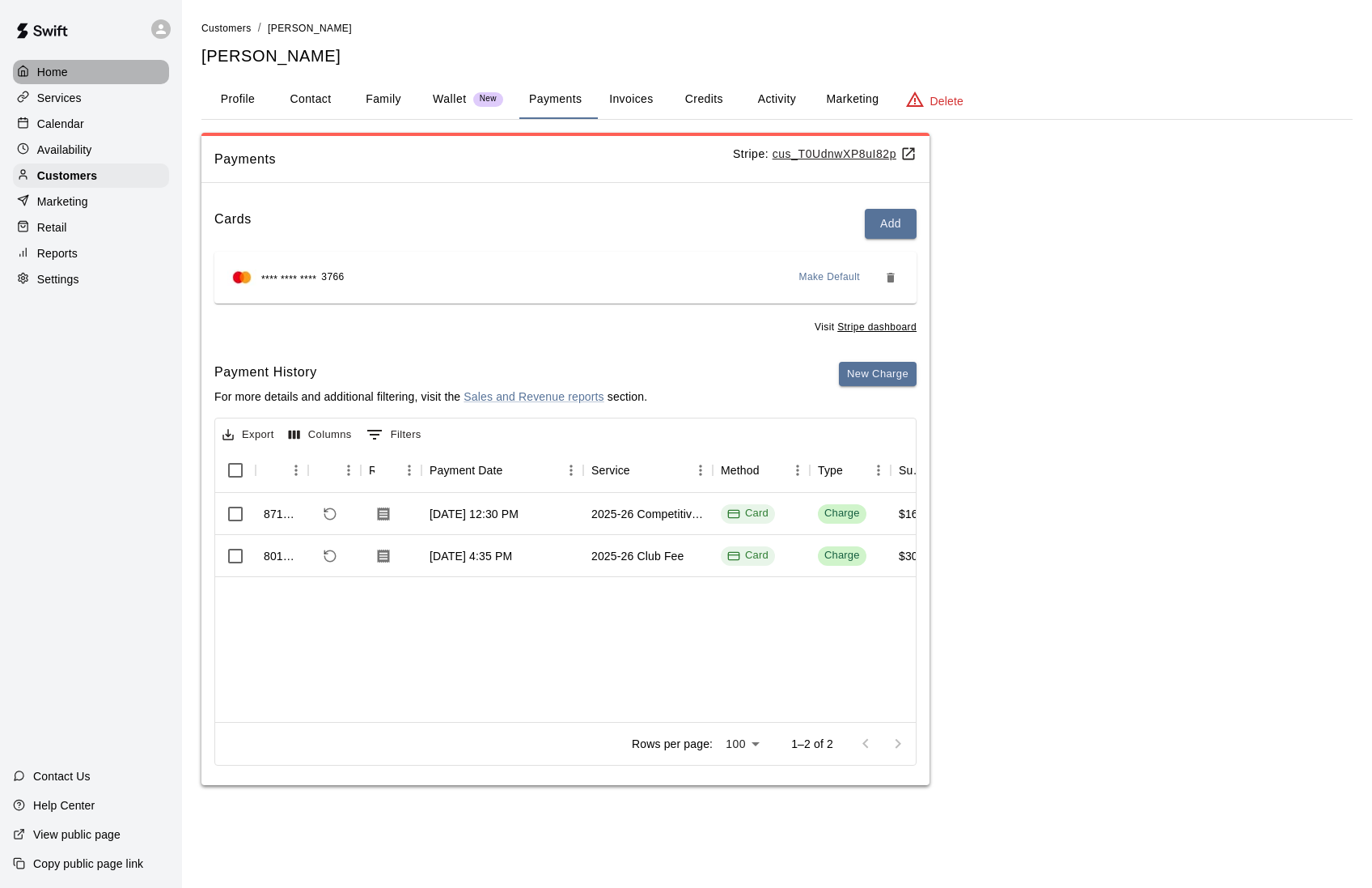
click at [115, 76] on div "Home" at bounding box center [91, 72] width 156 height 24
